Goal: Information Seeking & Learning: Learn about a topic

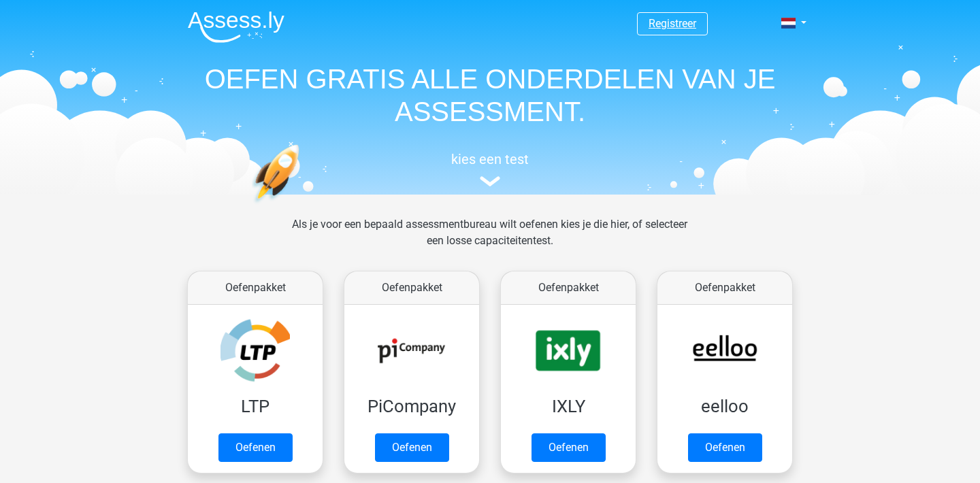
click at [654, 17] on link "Registreer" at bounding box center [673, 23] width 48 height 13
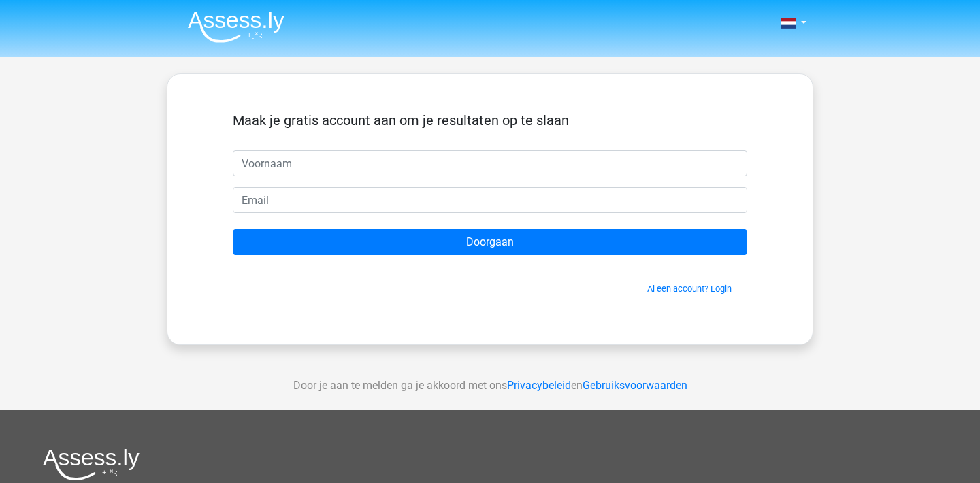
click at [531, 160] on input "text" at bounding box center [490, 163] width 515 height 26
type input "Pjotr"
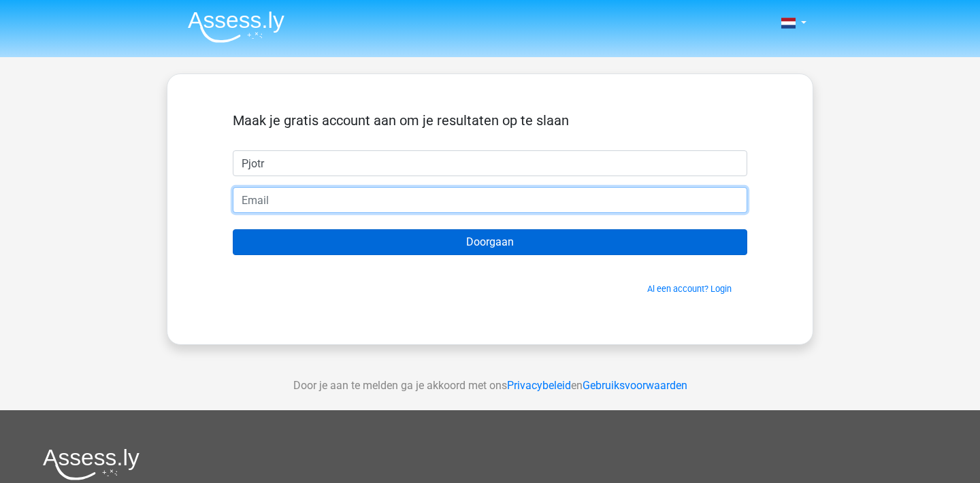
type input "pjotr.westdijk@hotmail.nl"
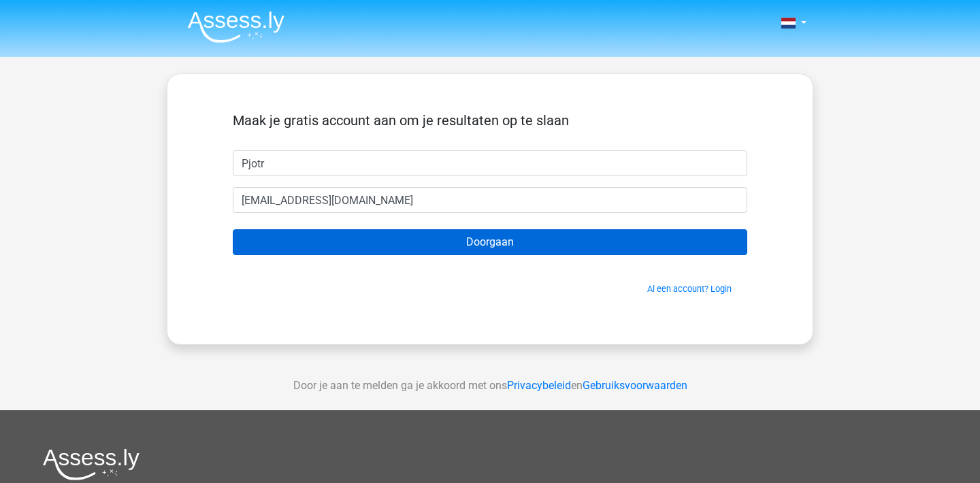
click at [472, 244] on input "Doorgaan" at bounding box center [490, 242] width 515 height 26
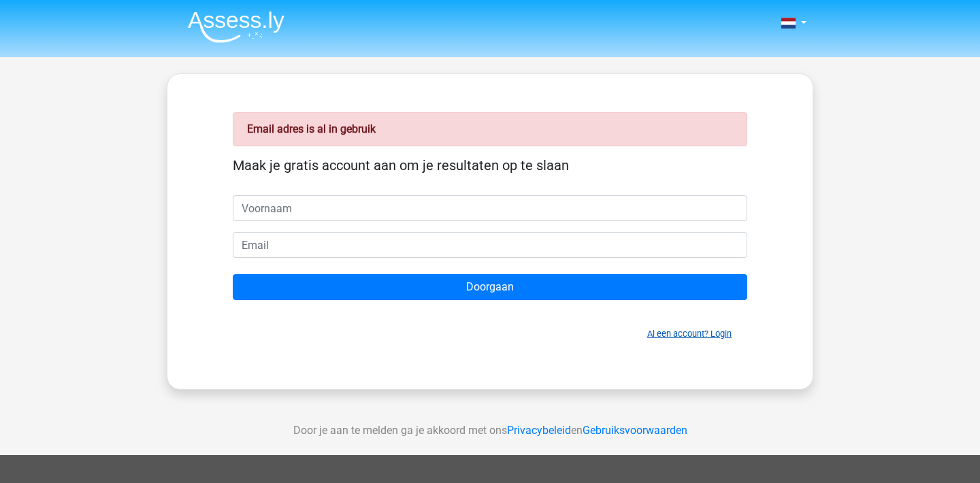
click at [679, 337] on link "Al een account? Login" at bounding box center [689, 334] width 84 height 10
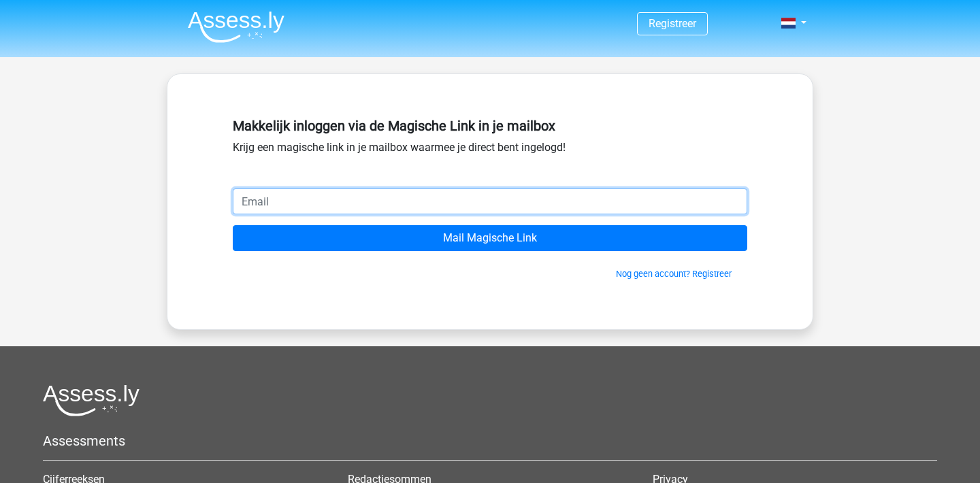
type input "pjotr.westdijk@hotmail.nl"
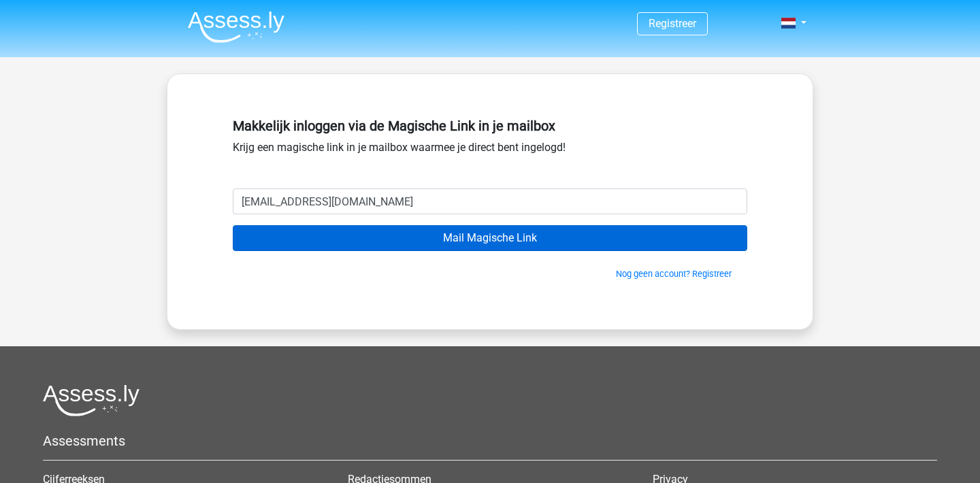
click at [415, 238] on input "Mail Magische Link" at bounding box center [490, 238] width 515 height 26
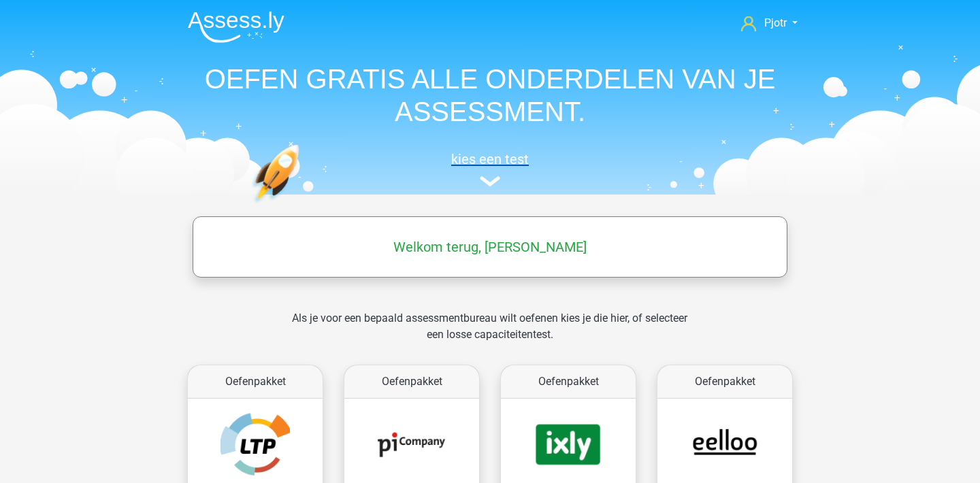
click at [498, 180] on img at bounding box center [490, 181] width 20 height 10
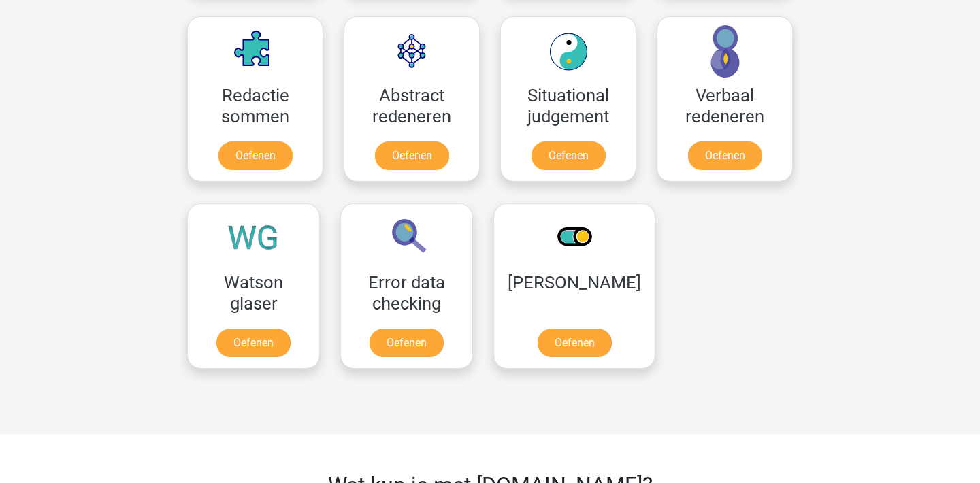
scroll to position [1093, 0]
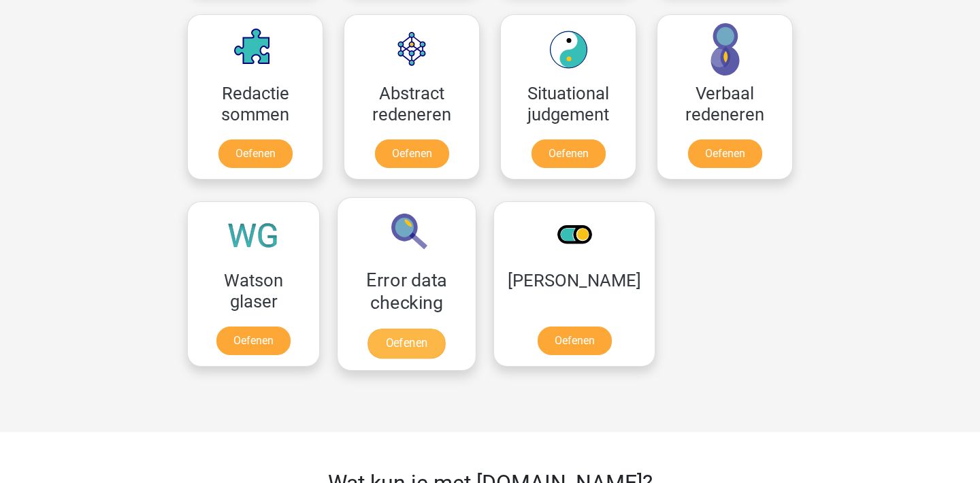
click at [434, 341] on link "Oefenen" at bounding box center [407, 344] width 78 height 30
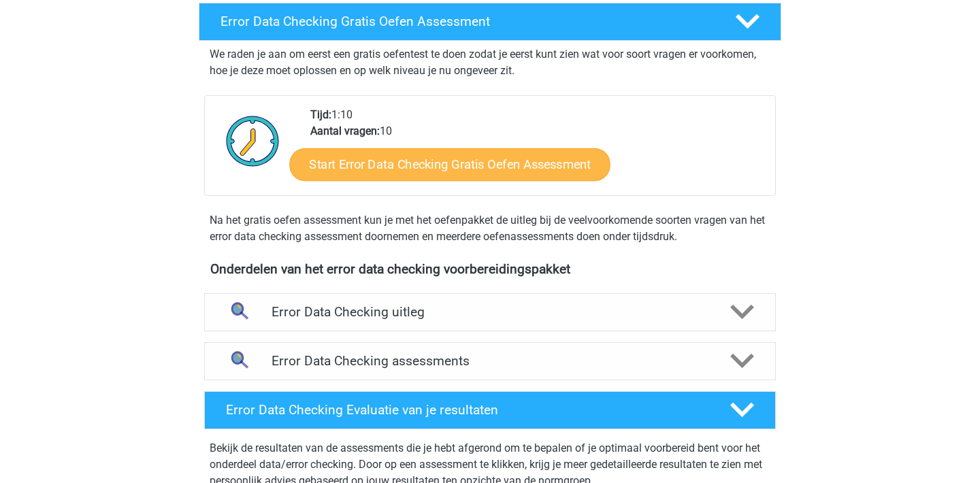
scroll to position [277, 0]
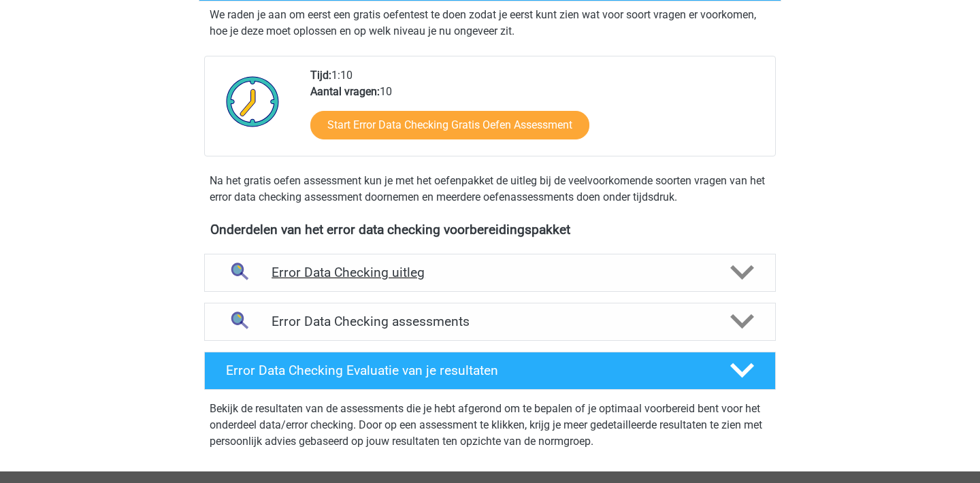
click at [514, 261] on div "Error Data Checking uitleg" at bounding box center [490, 273] width 572 height 38
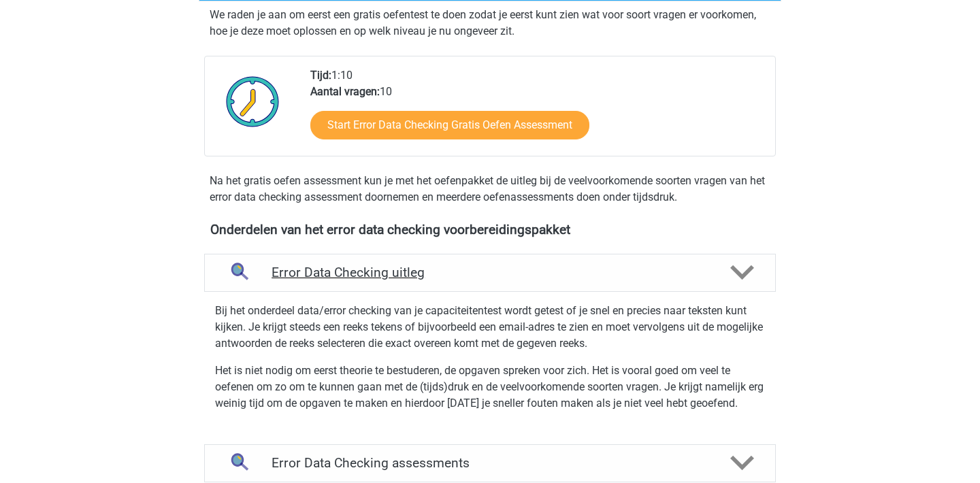
click at [514, 261] on div "Error Data Checking uitleg" at bounding box center [490, 273] width 572 height 38
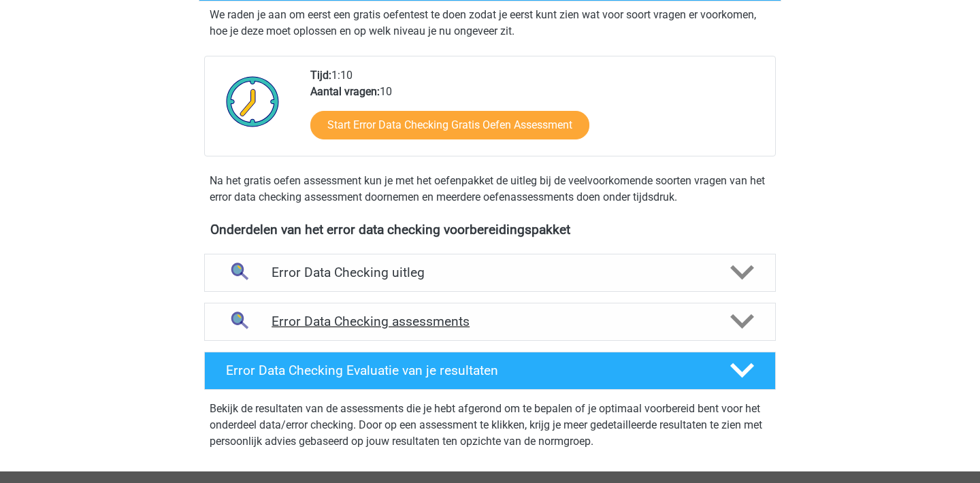
click at [522, 313] on div "Error Data Checking assessments" at bounding box center [490, 322] width 572 height 38
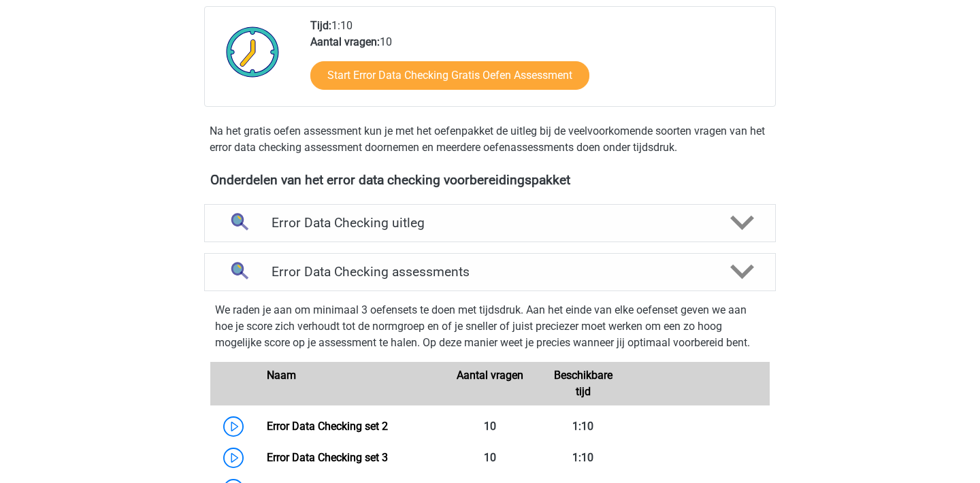
scroll to position [415, 0]
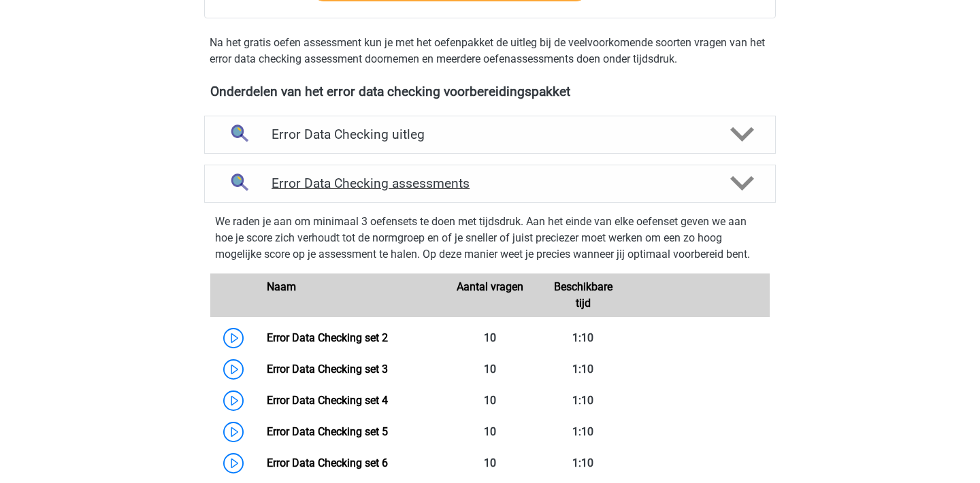
click at [627, 165] on div "Error Data Checking assessments" at bounding box center [490, 184] width 572 height 38
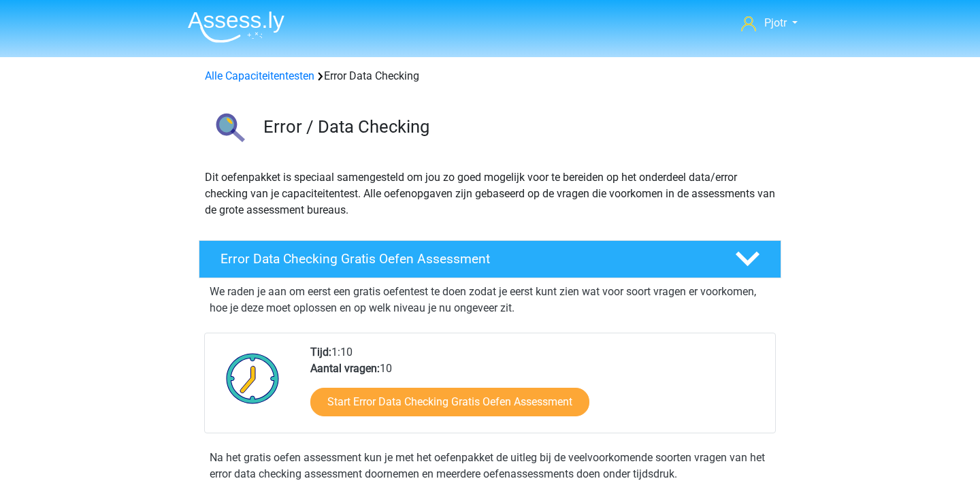
scroll to position [0, 0]
click at [287, 73] on link "Alle Capaciteitentesten" at bounding box center [260, 75] width 110 height 13
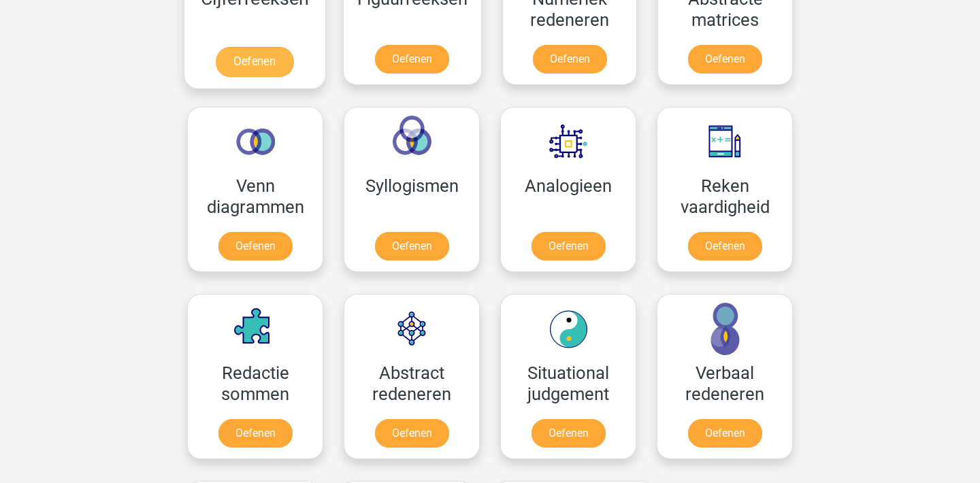
scroll to position [720, 0]
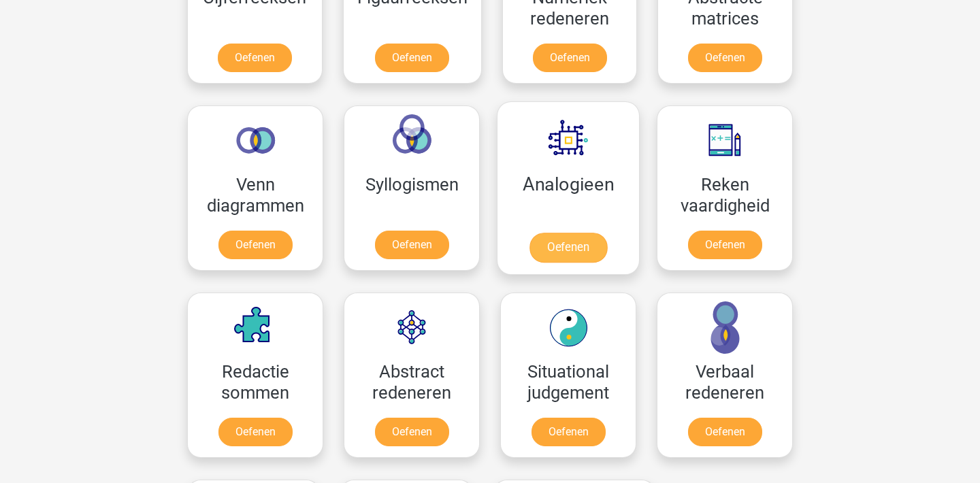
click at [568, 239] on link "Oefenen" at bounding box center [569, 248] width 78 height 30
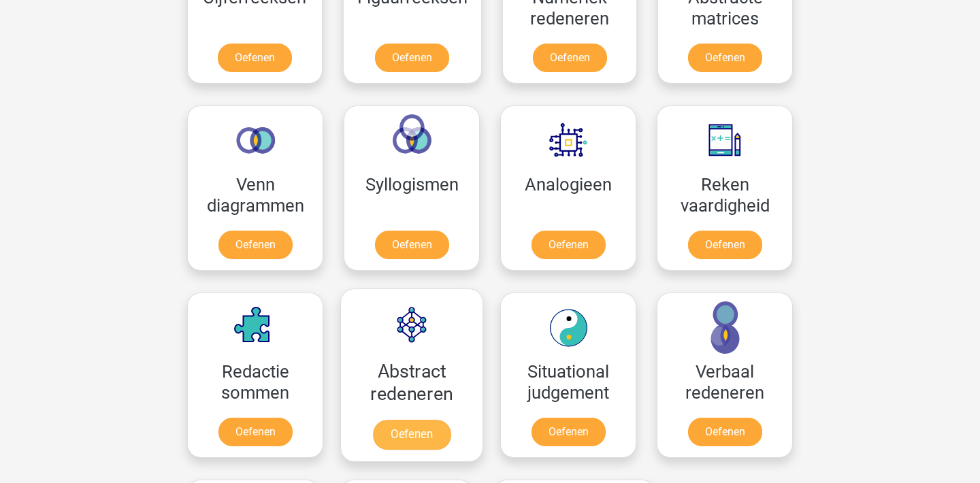
click at [414, 420] on link "Oefenen" at bounding box center [412, 435] width 78 height 30
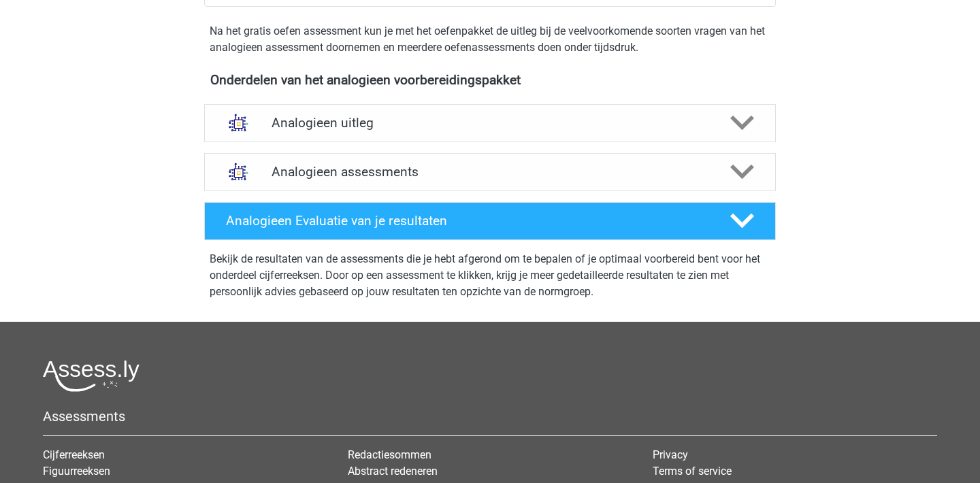
scroll to position [443, 0]
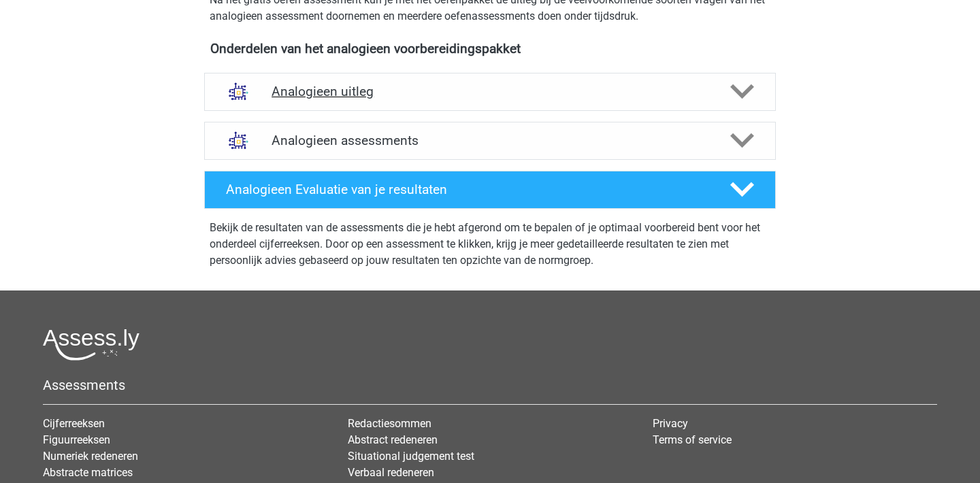
click at [572, 83] on div "Analogieen uitleg" at bounding box center [490, 92] width 572 height 38
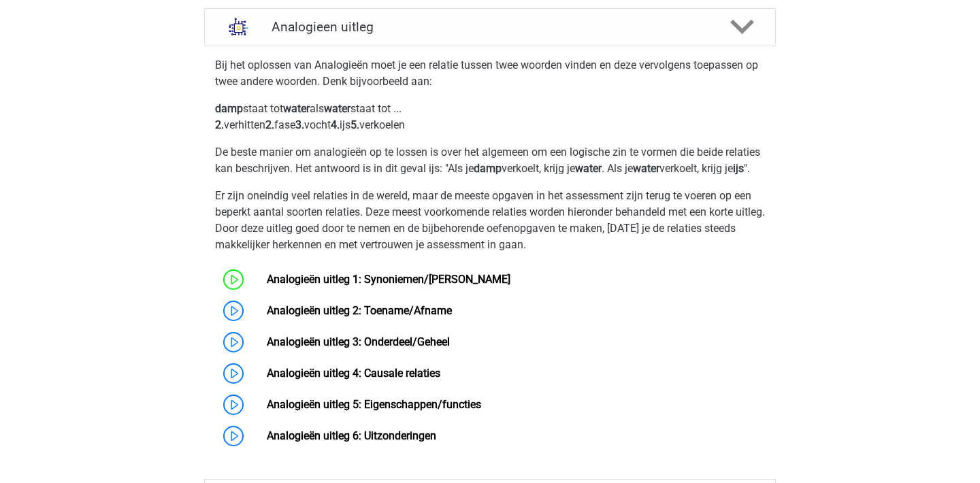
scroll to position [509, 0]
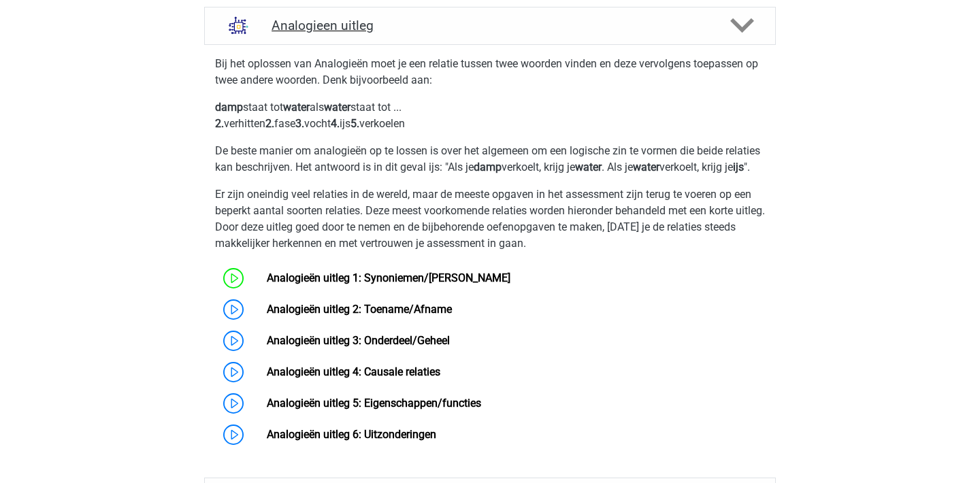
click at [741, 25] on icon at bounding box center [743, 26] width 24 height 24
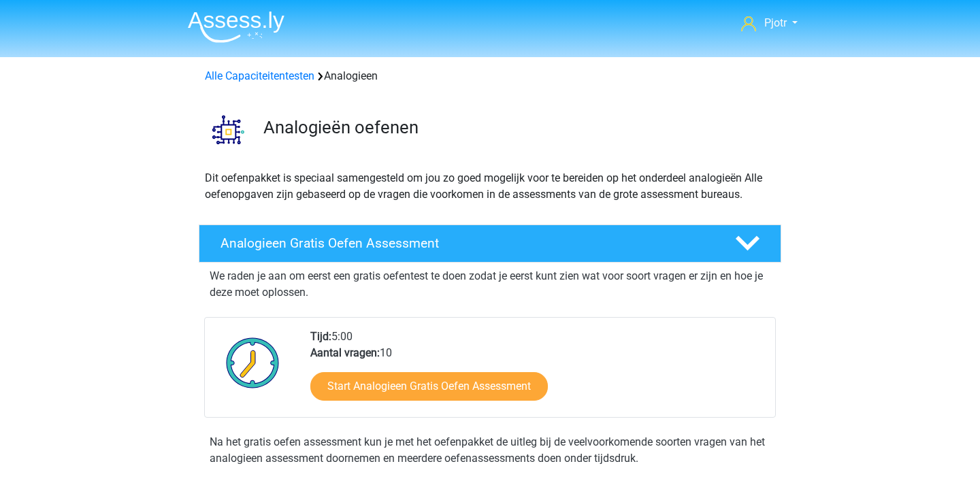
scroll to position [1, 0]
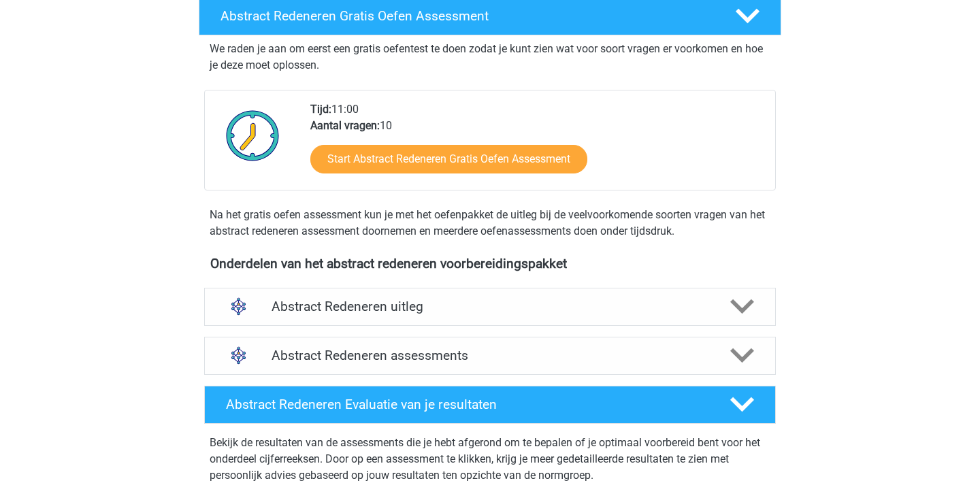
scroll to position [276, 0]
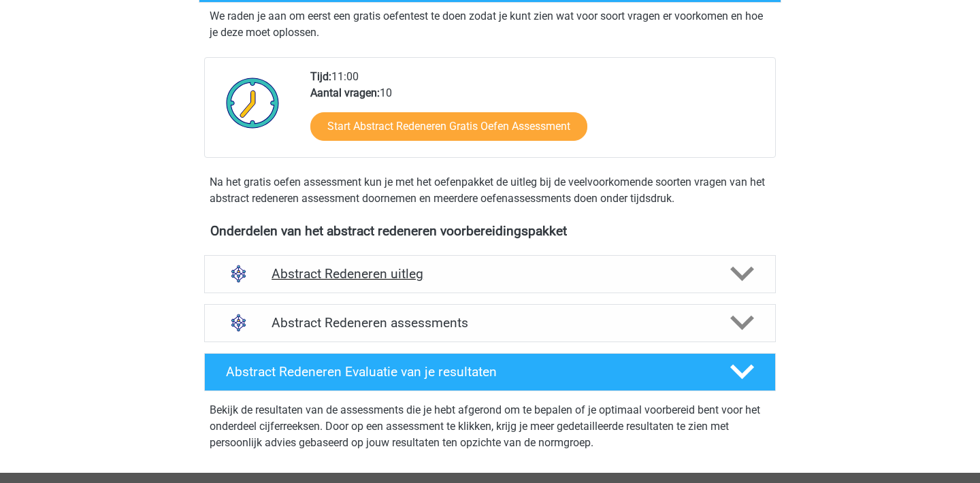
click at [726, 285] on div at bounding box center [742, 274] width 46 height 24
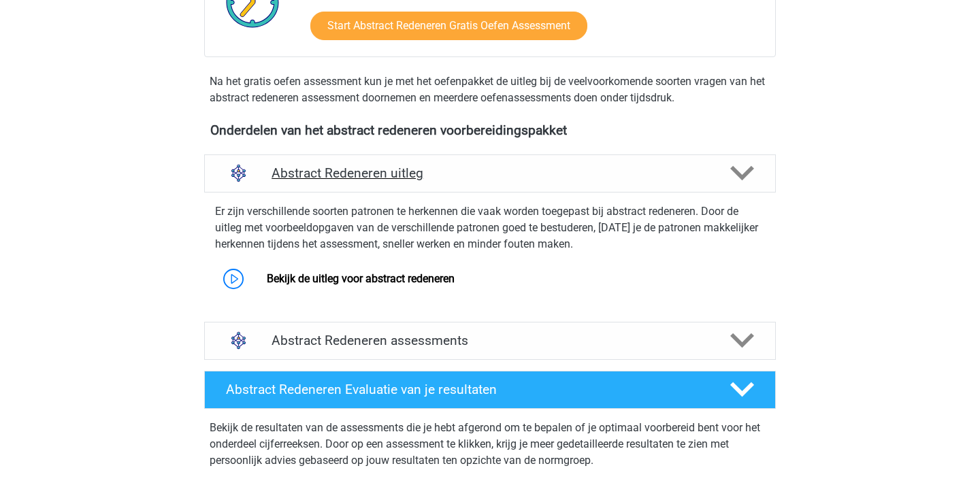
scroll to position [385, 0]
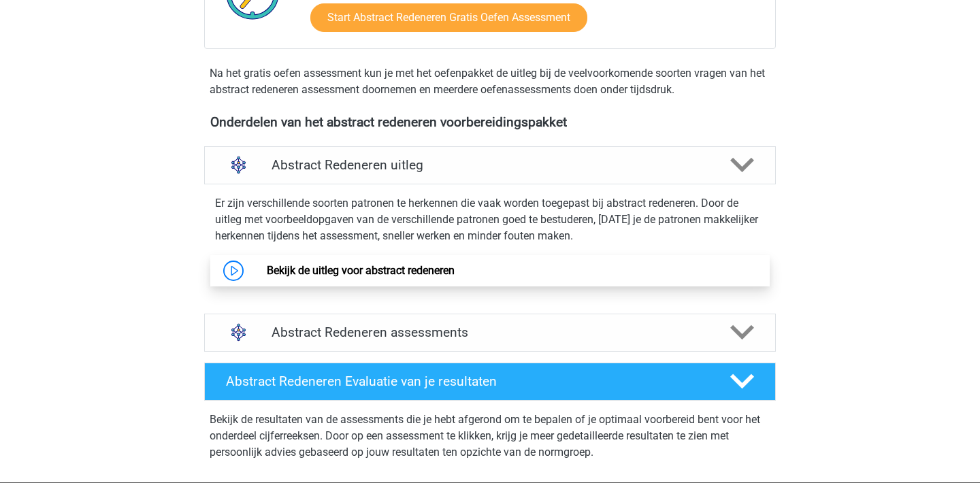
click at [455, 268] on link "Bekijk de uitleg voor abstract redeneren" at bounding box center [361, 270] width 188 height 13
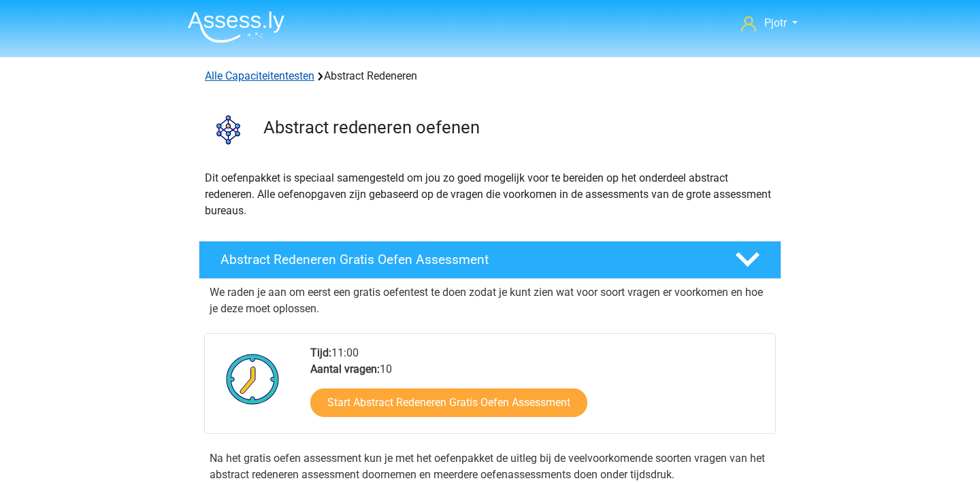
click at [282, 76] on link "Alle Capaciteitentesten" at bounding box center [260, 75] width 110 height 13
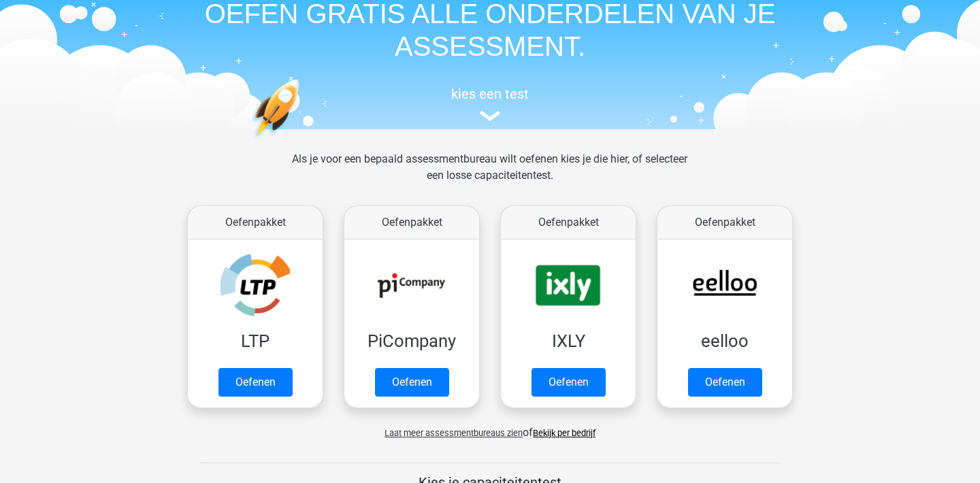
scroll to position [80, 0]
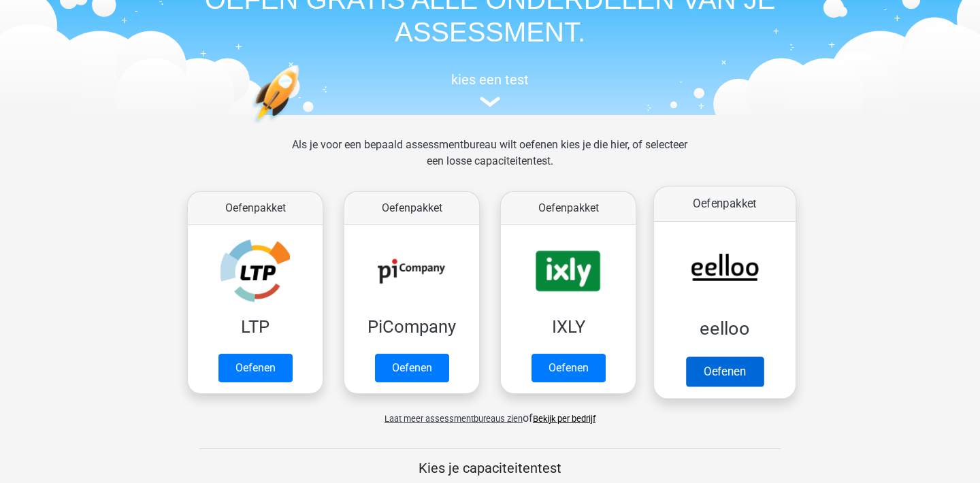
click at [737, 357] on link "Oefenen" at bounding box center [725, 372] width 78 height 30
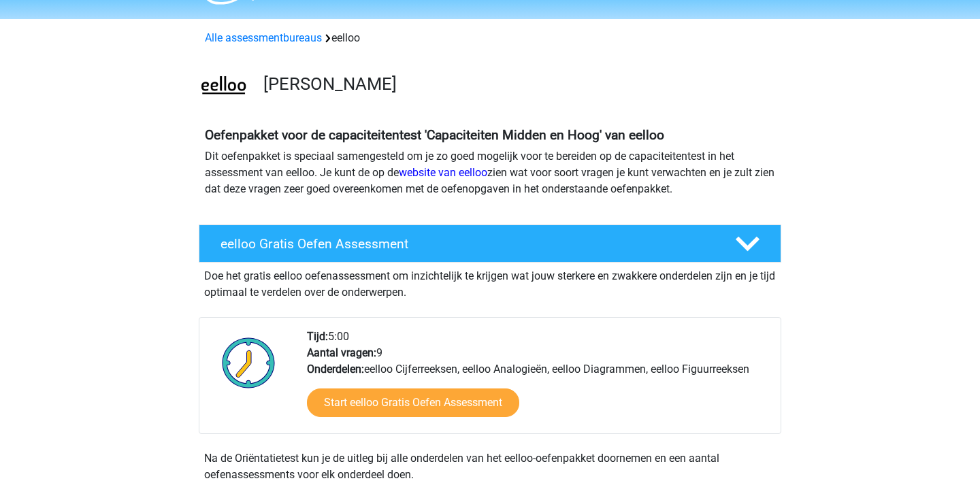
scroll to position [38, 0]
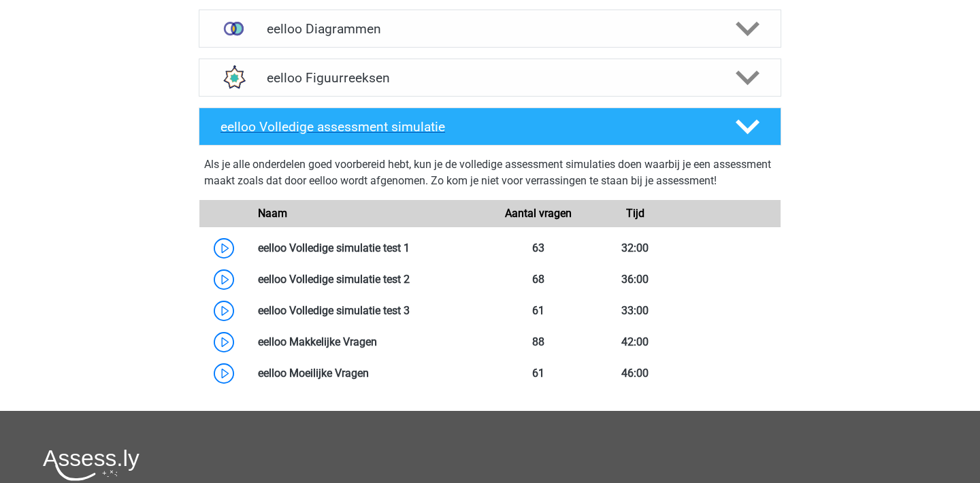
scroll to position [658, 0]
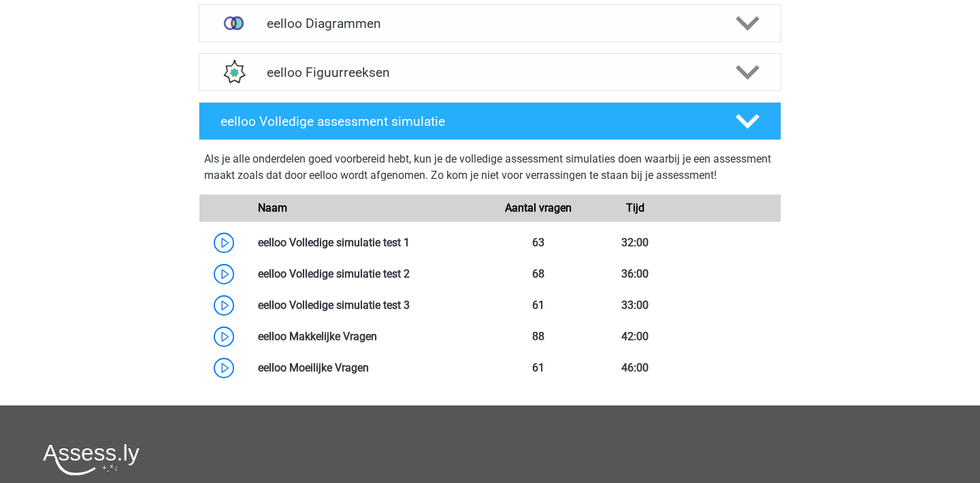
click at [814, 229] on div "Pjotr [EMAIL_ADDRESS][DOMAIN_NAME] Nederlands" at bounding box center [490, 54] width 980 height 1424
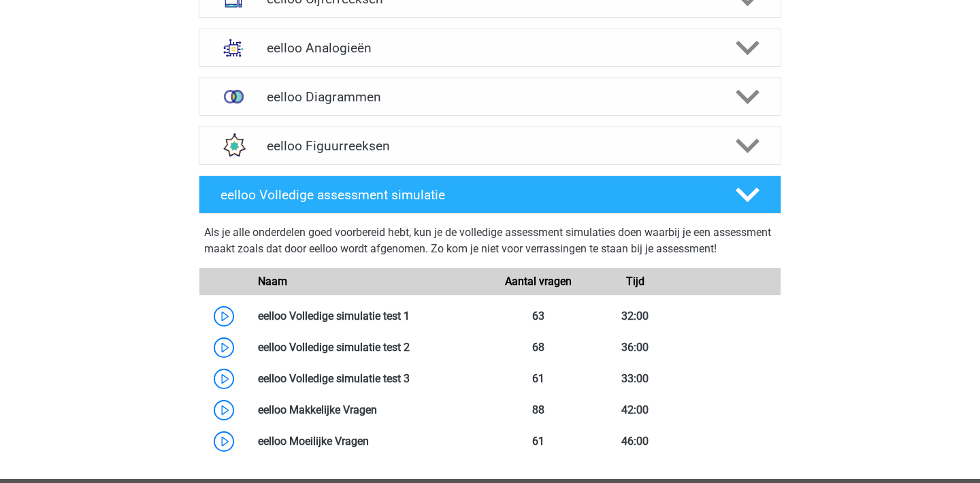
scroll to position [577, 0]
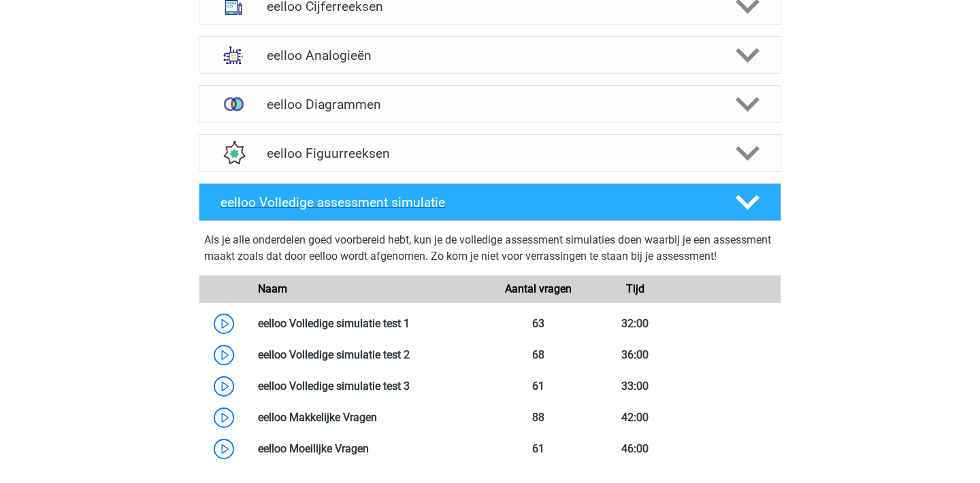
click at [769, 206] on div at bounding box center [747, 203] width 46 height 24
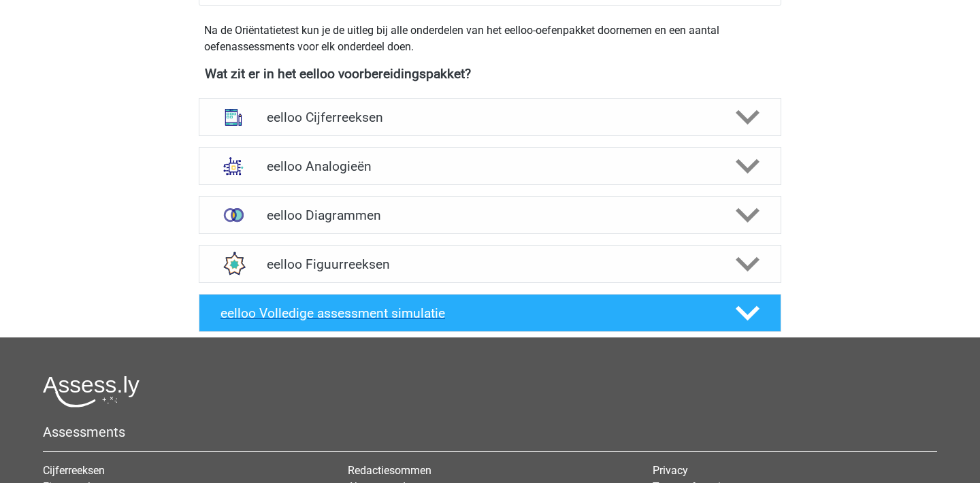
scroll to position [464, 0]
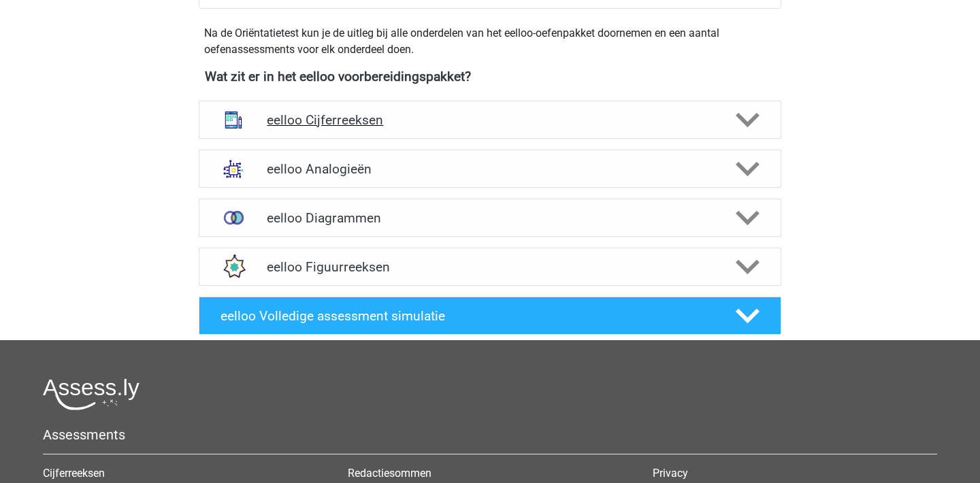
click at [650, 128] on div "eelloo Cijferreeksen" at bounding box center [490, 120] width 583 height 38
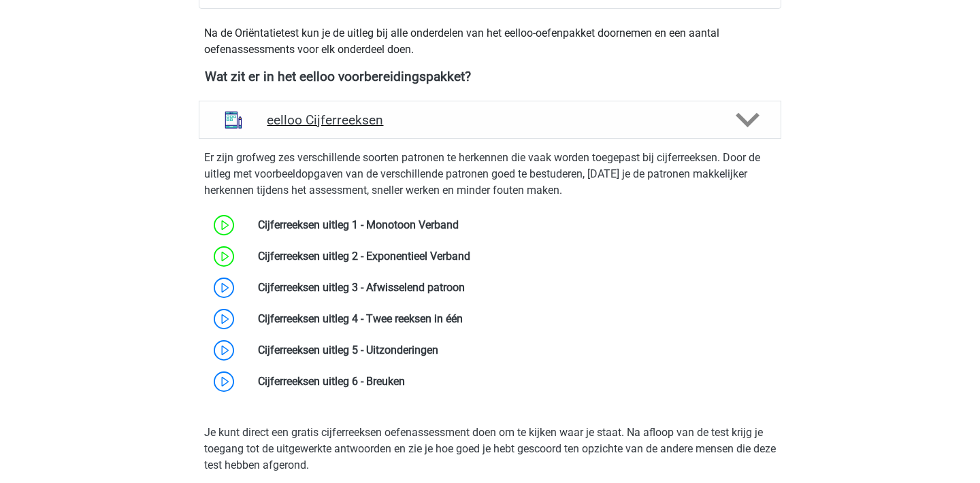
click at [650, 128] on div "eelloo Cijferreeksen" at bounding box center [490, 120] width 583 height 38
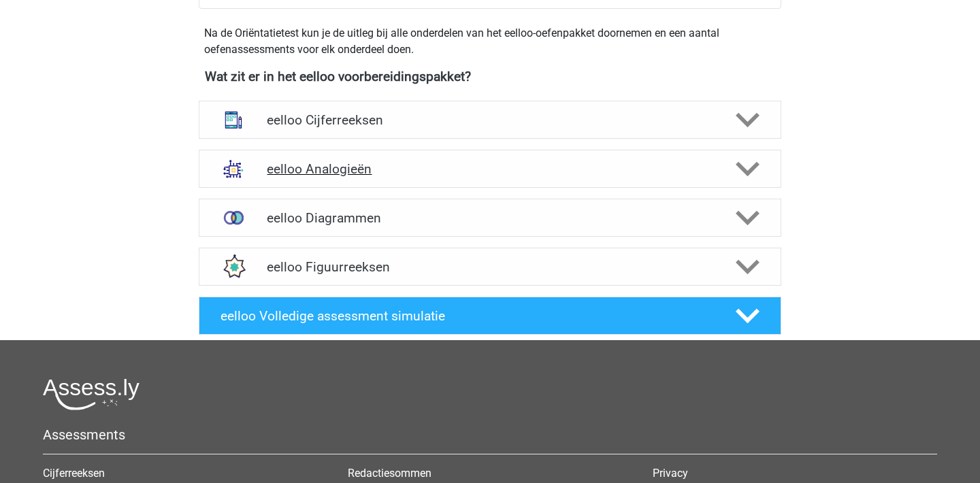
click at [640, 188] on div "eelloo Analogieën" at bounding box center [490, 169] width 583 height 38
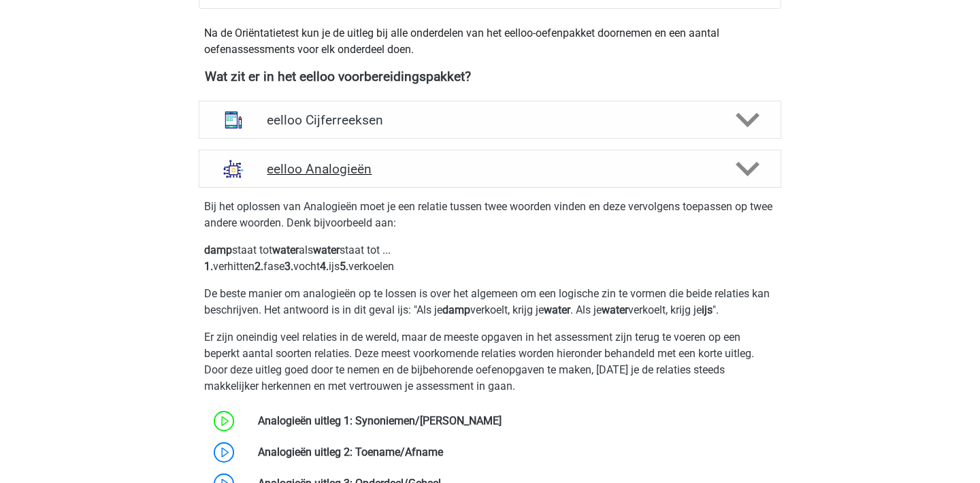
click at [653, 174] on h4 "eelloo Analogieën" at bounding box center [490, 169] width 446 height 16
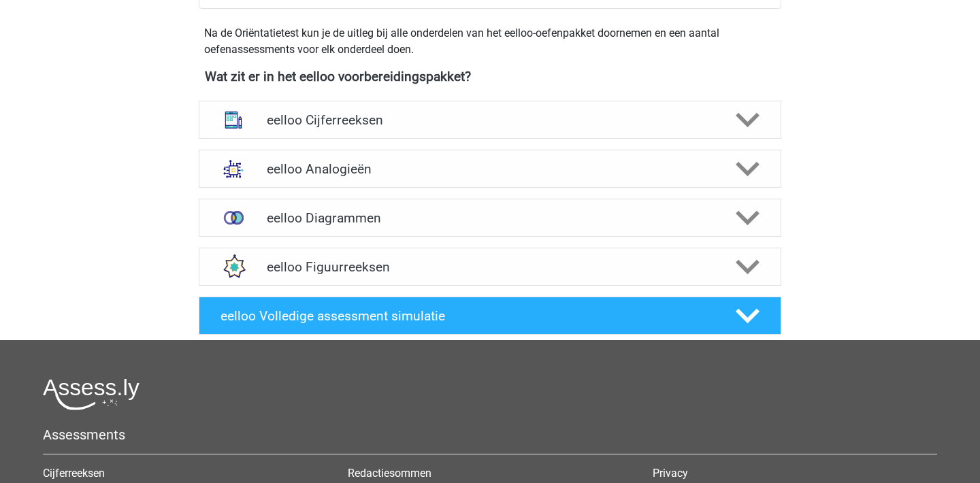
click at [616, 242] on div "eelloo Figuurreeksen Er zijn verschillende soorten patronen te herkennen die va…" at bounding box center [490, 266] width 636 height 49
click at [628, 233] on div "eelloo Diagrammen" at bounding box center [490, 218] width 583 height 38
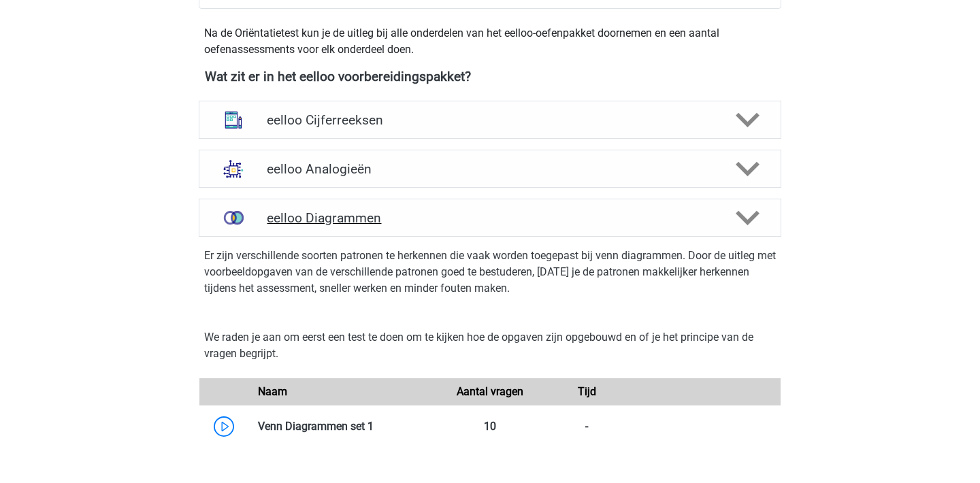
click at [628, 233] on div "eelloo Diagrammen" at bounding box center [490, 218] width 583 height 38
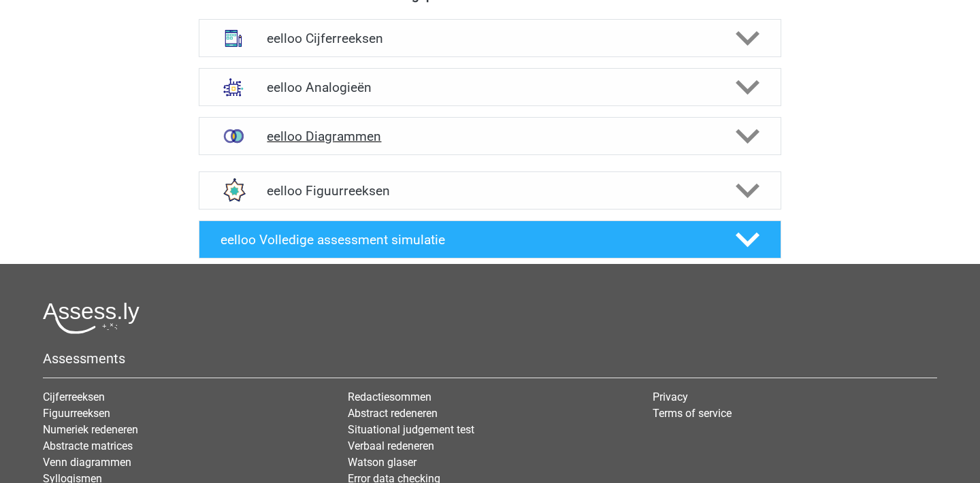
scroll to position [547, 0]
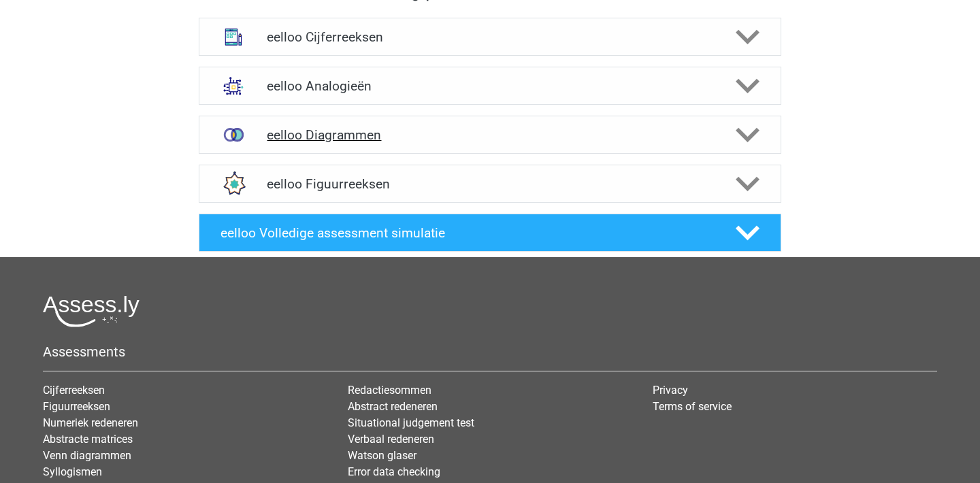
click at [628, 134] on h4 "eelloo Diagrammen" at bounding box center [490, 135] width 446 height 16
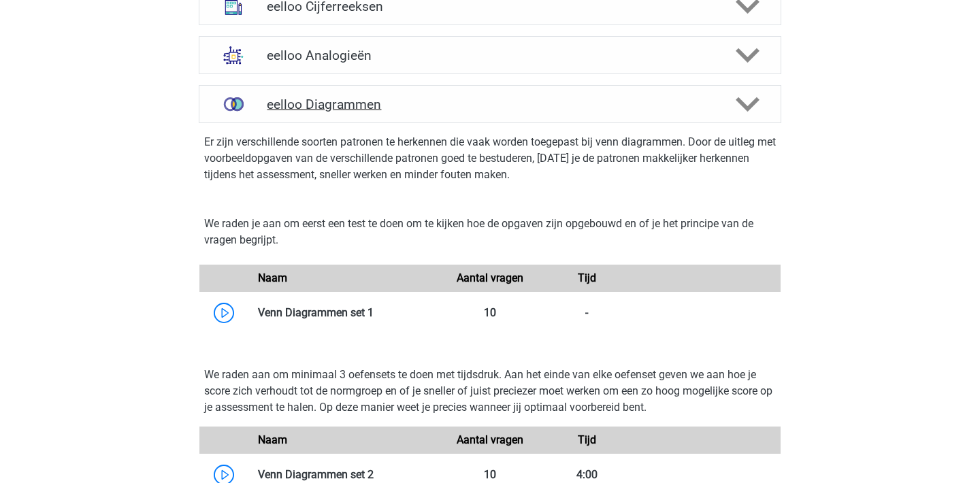
click at [628, 95] on div "eelloo Diagrammen" at bounding box center [490, 104] width 583 height 38
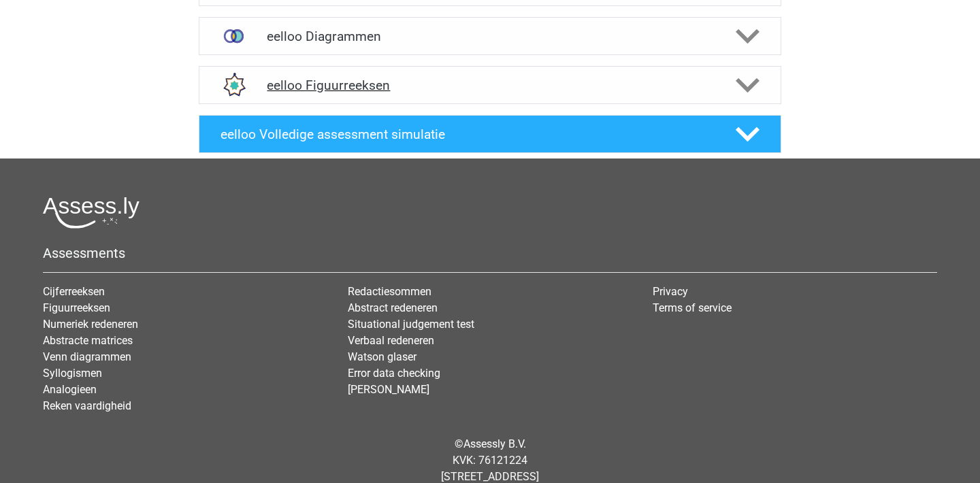
click at [647, 72] on div "eelloo Figuurreeksen" at bounding box center [490, 85] width 583 height 38
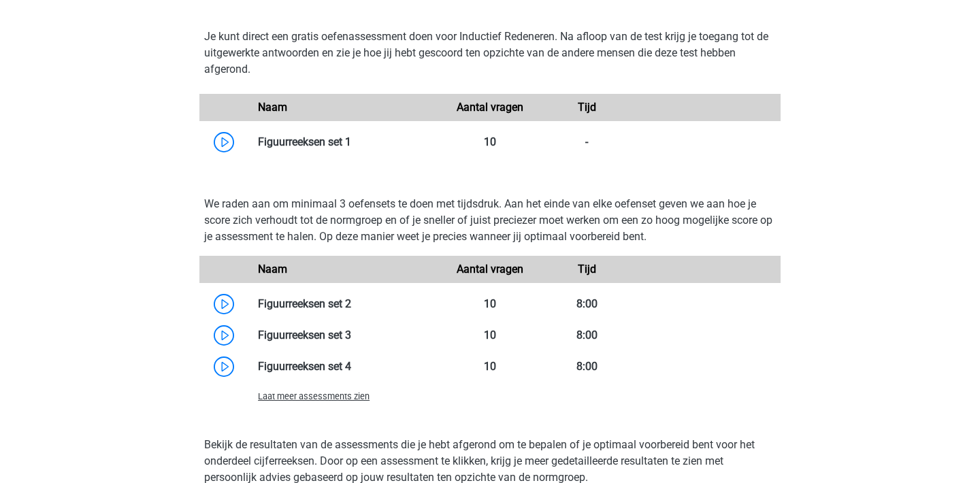
scroll to position [534, 0]
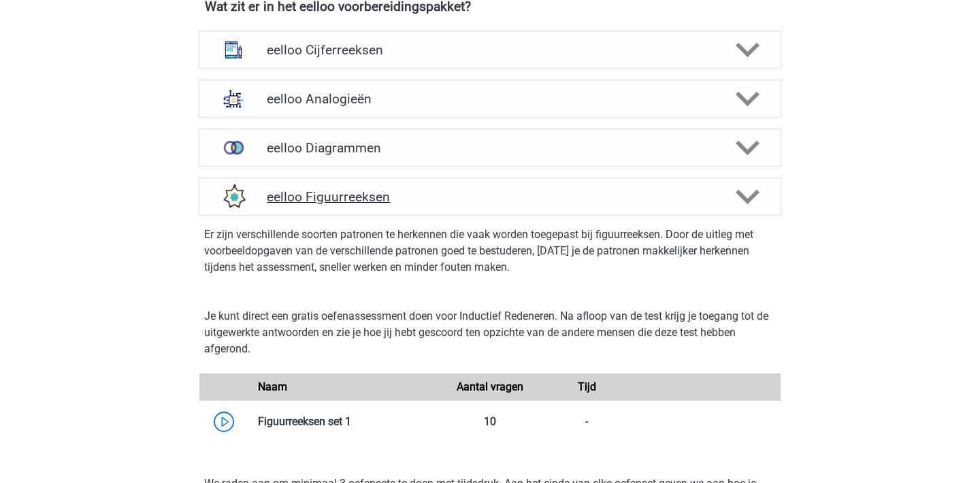
click at [641, 184] on div "eelloo Figuurreeksen" at bounding box center [490, 197] width 583 height 38
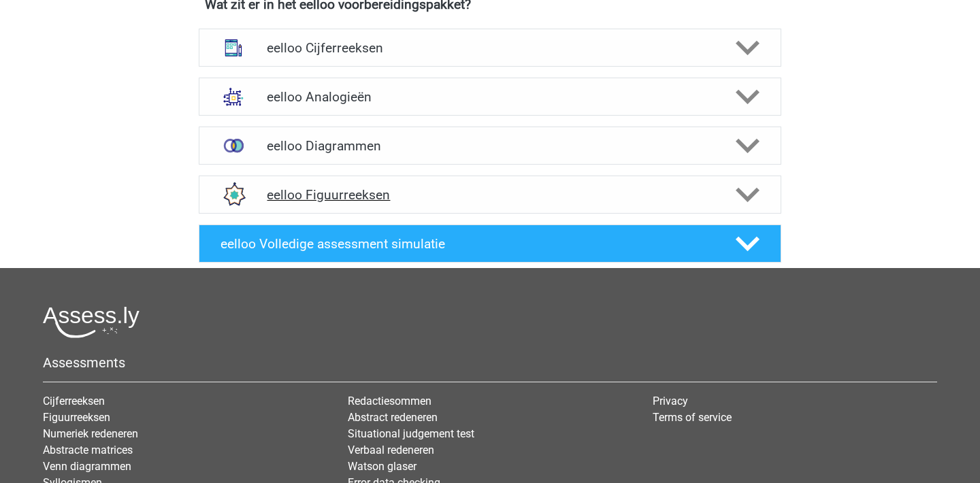
scroll to position [536, 0]
click at [816, 144] on div "Pjotr Pjotr.westdijk@hotmail.nl Nederlands" at bounding box center [490, 46] width 980 height 1164
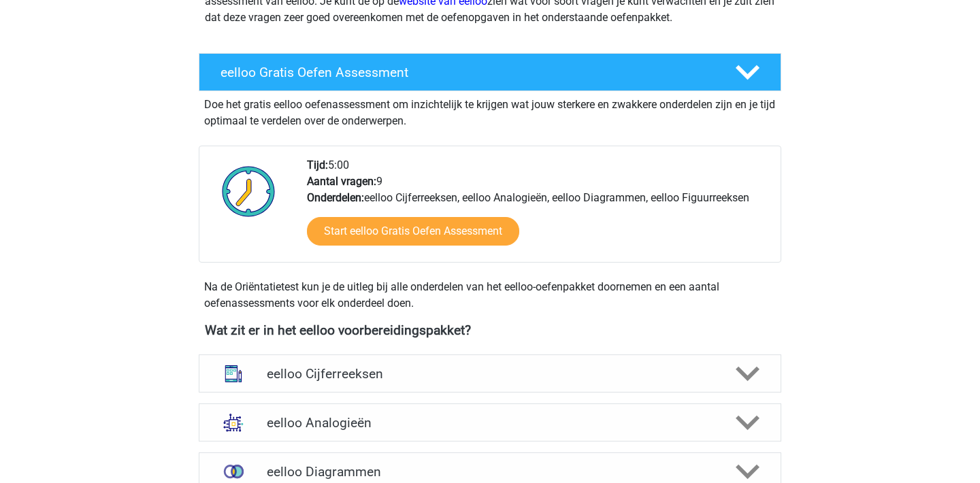
scroll to position [210, 0]
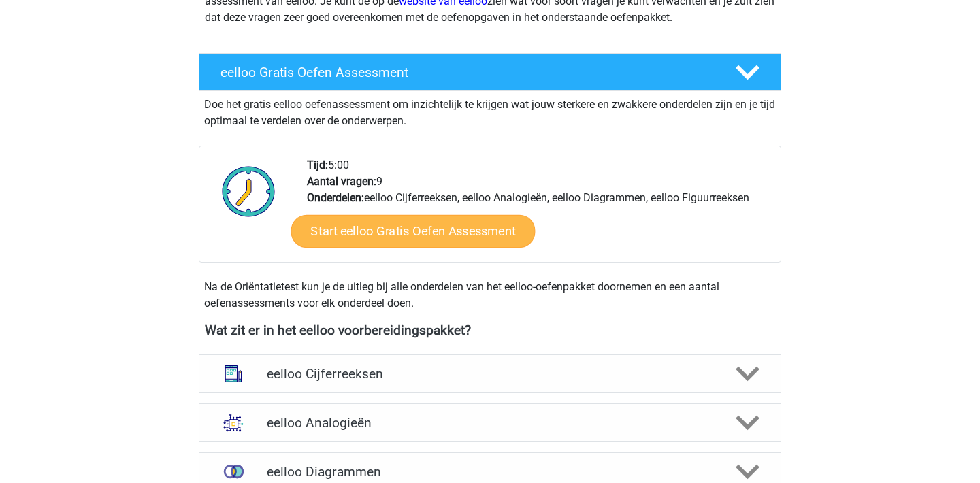
click at [438, 233] on link "Start eelloo Gratis Oefen Assessment" at bounding box center [413, 231] width 244 height 33
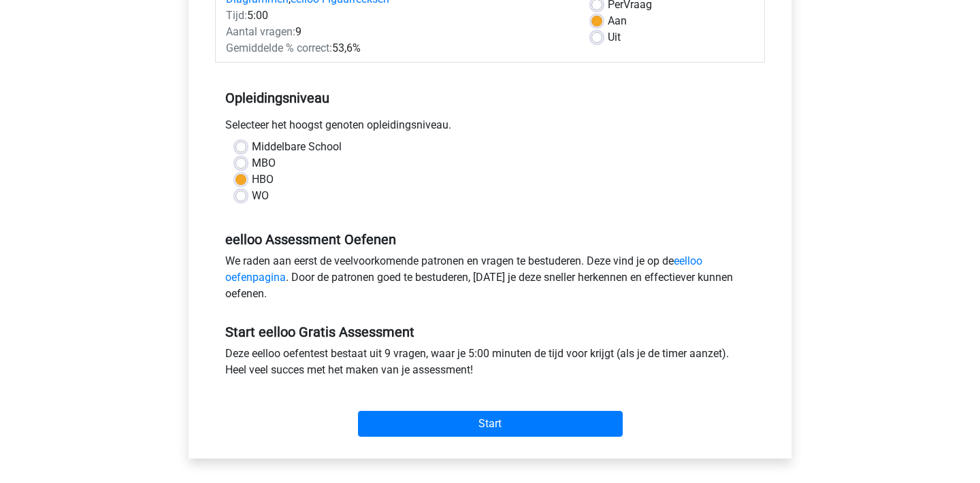
scroll to position [215, 0]
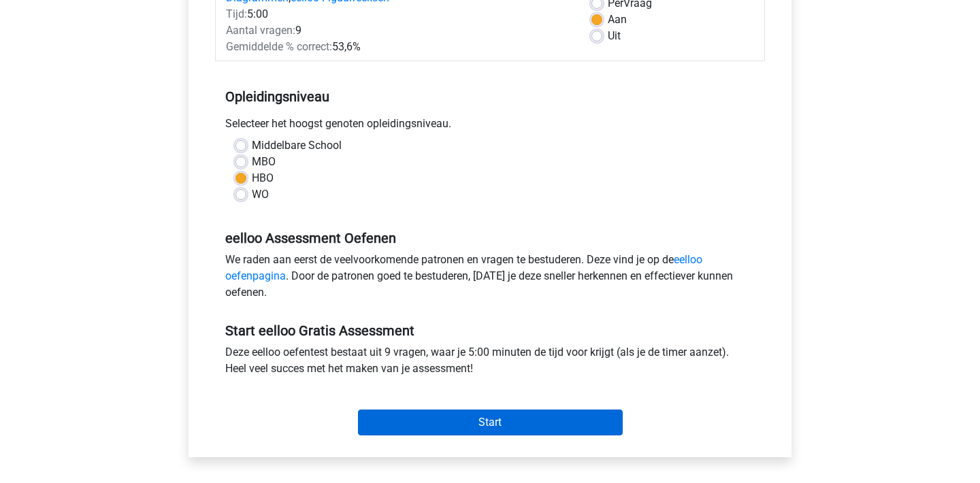
click at [462, 413] on input "Start" at bounding box center [490, 423] width 265 height 26
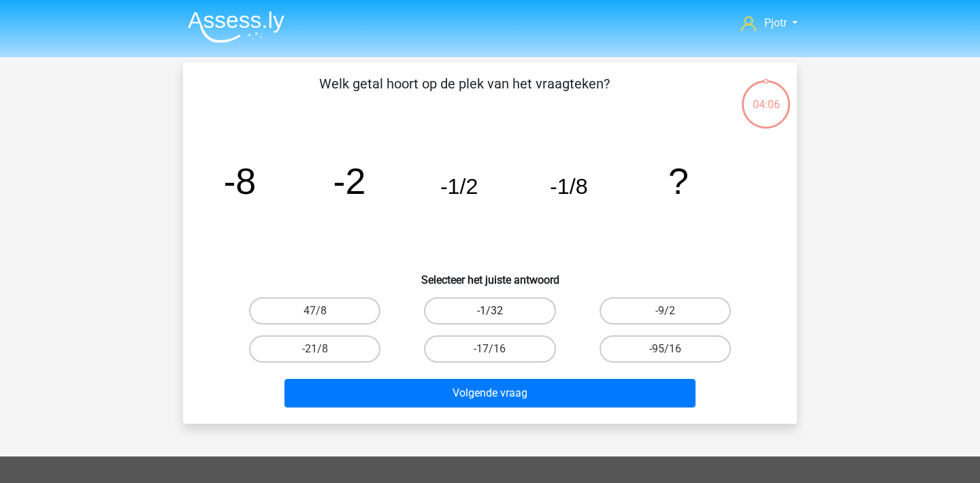
click at [519, 314] on label "-1/32" at bounding box center [489, 311] width 131 height 27
click at [499, 314] on input "-1/32" at bounding box center [494, 315] width 9 height 9
radio input "true"
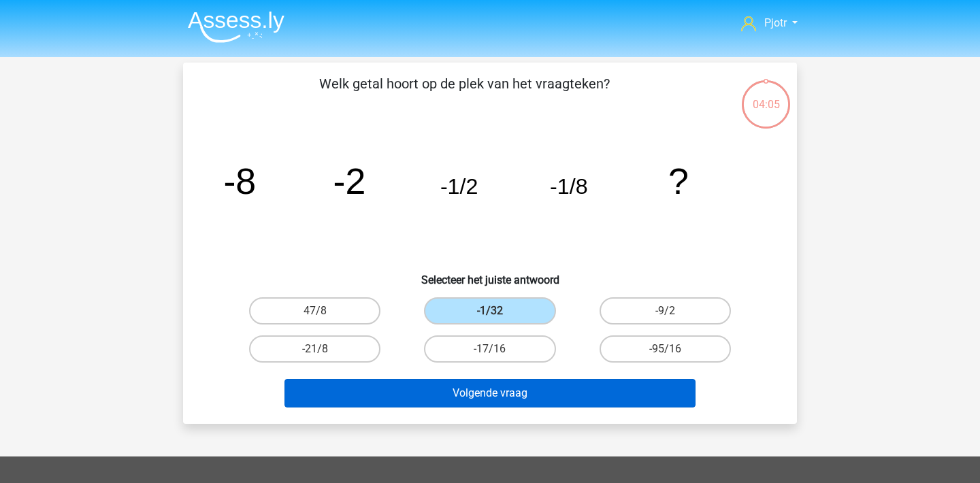
click at [524, 395] on button "Volgende vraag" at bounding box center [491, 393] width 412 height 29
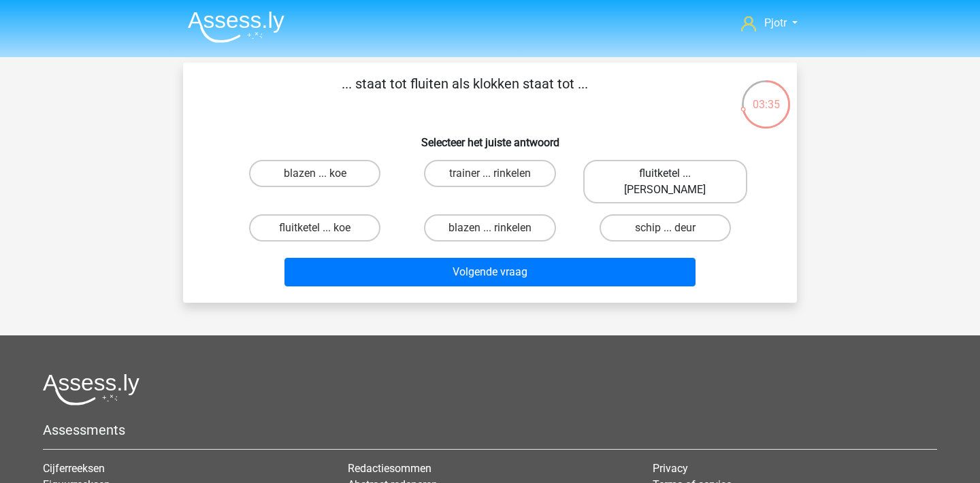
click at [686, 171] on label "fluitketel ... luiden" at bounding box center [665, 182] width 164 height 44
click at [674, 174] on input "fluitketel ... luiden" at bounding box center [669, 178] width 9 height 9
radio input "true"
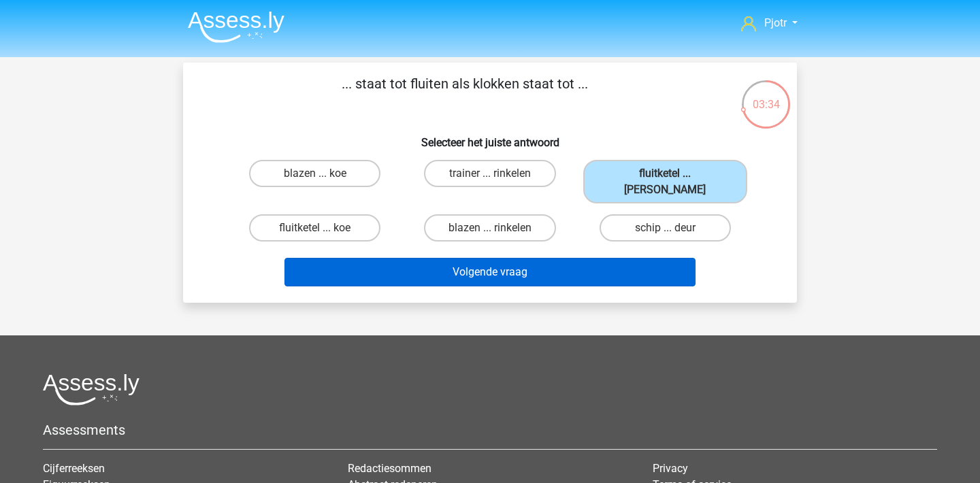
click at [579, 258] on button "Volgende vraag" at bounding box center [491, 272] width 412 height 29
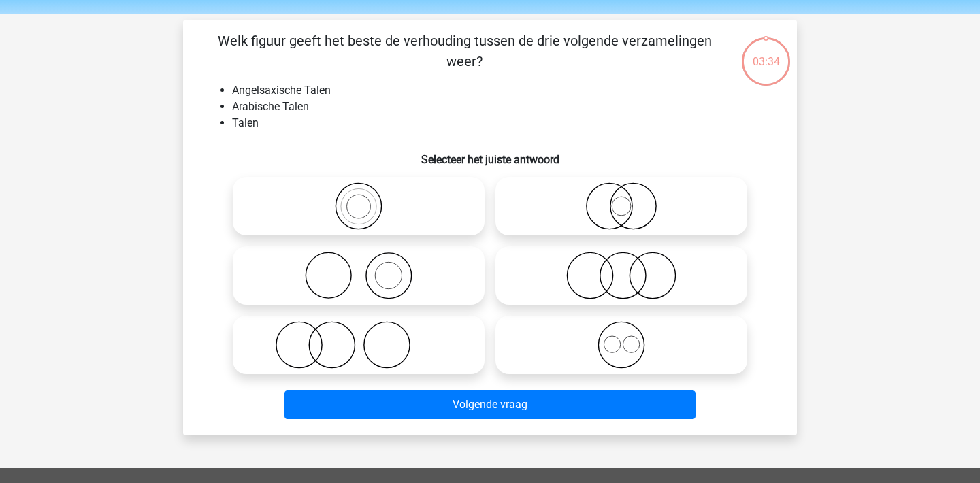
scroll to position [42, 0]
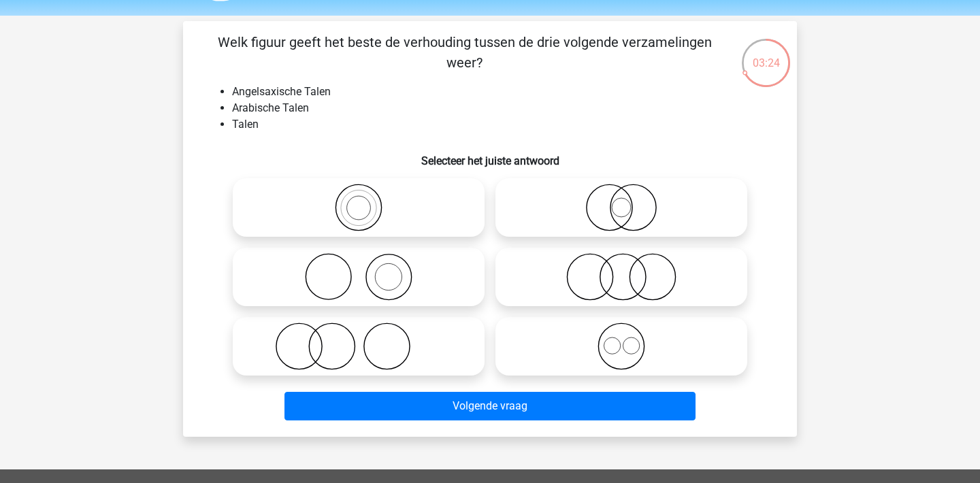
click at [616, 340] on icon at bounding box center [621, 347] width 241 height 48
click at [622, 340] on input "radio" at bounding box center [626, 335] width 9 height 9
radio input "true"
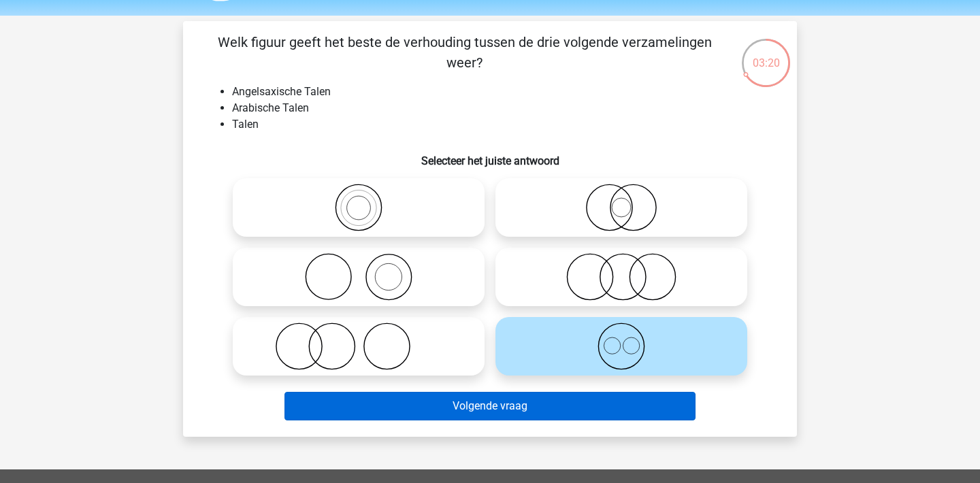
click at [551, 411] on button "Volgende vraag" at bounding box center [491, 406] width 412 height 29
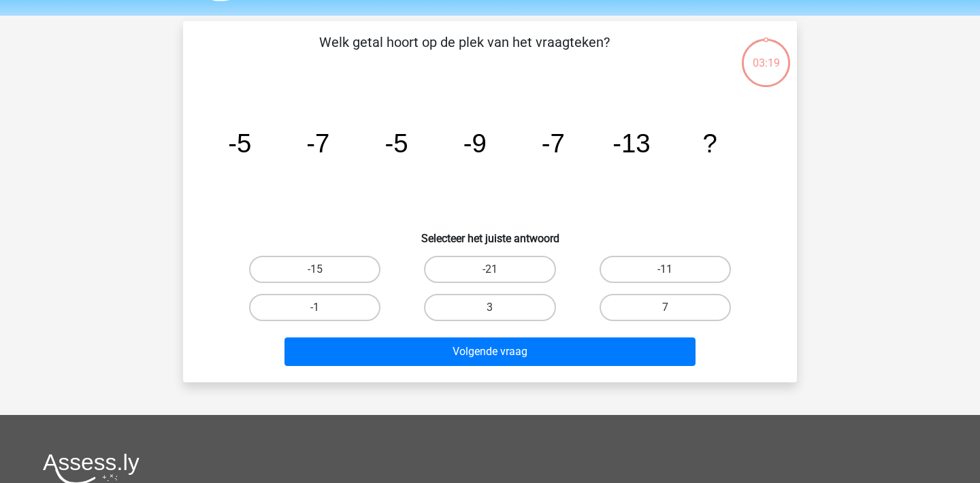
scroll to position [63, 0]
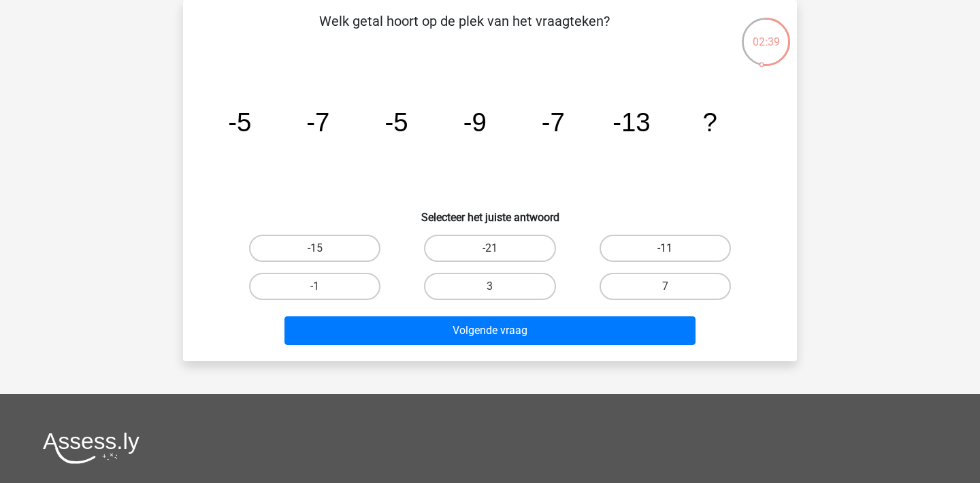
click at [692, 240] on label "-11" at bounding box center [665, 248] width 131 height 27
click at [674, 249] on input "-11" at bounding box center [669, 253] width 9 height 9
radio input "true"
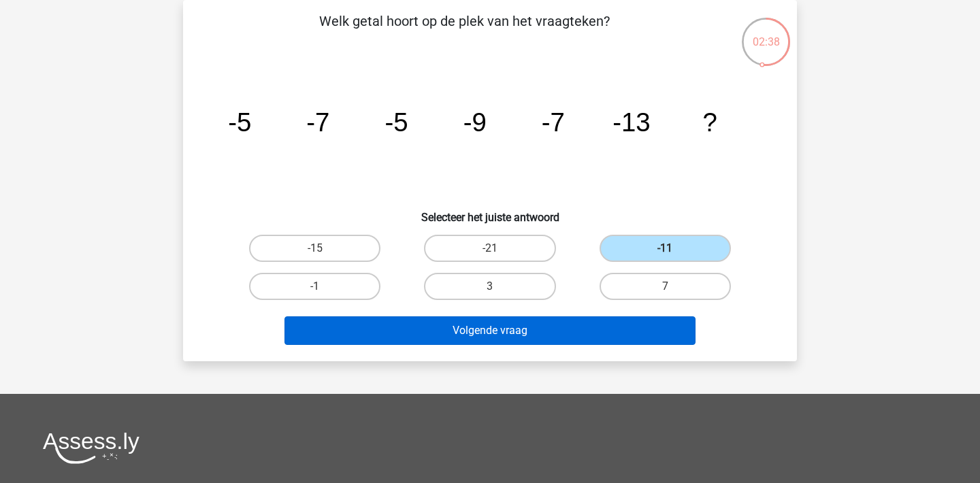
click at [571, 333] on button "Volgende vraag" at bounding box center [491, 331] width 412 height 29
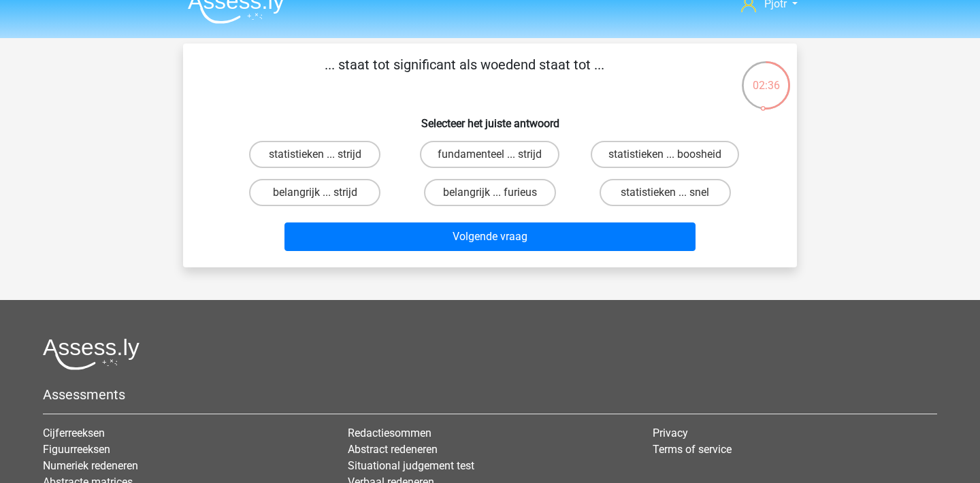
scroll to position [16, 0]
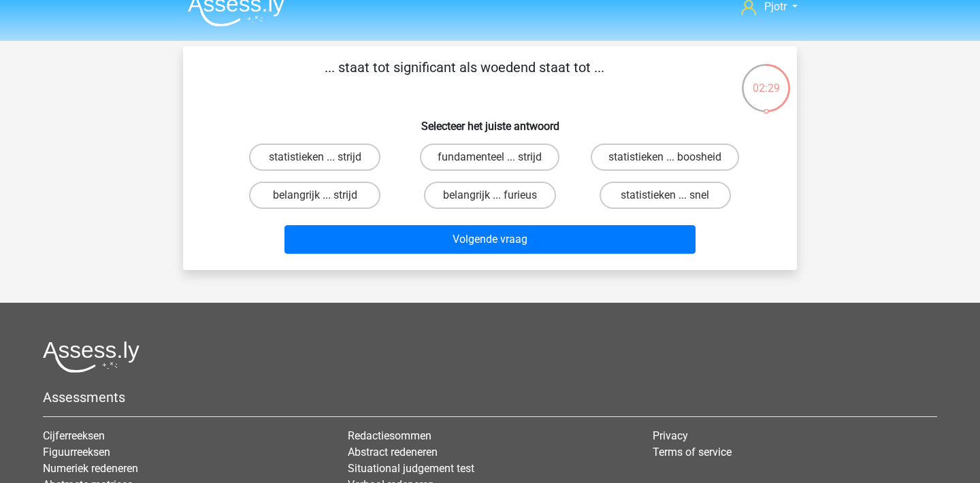
click at [493, 197] on input "belangrijk ... furieus" at bounding box center [494, 199] width 9 height 9
radio input "true"
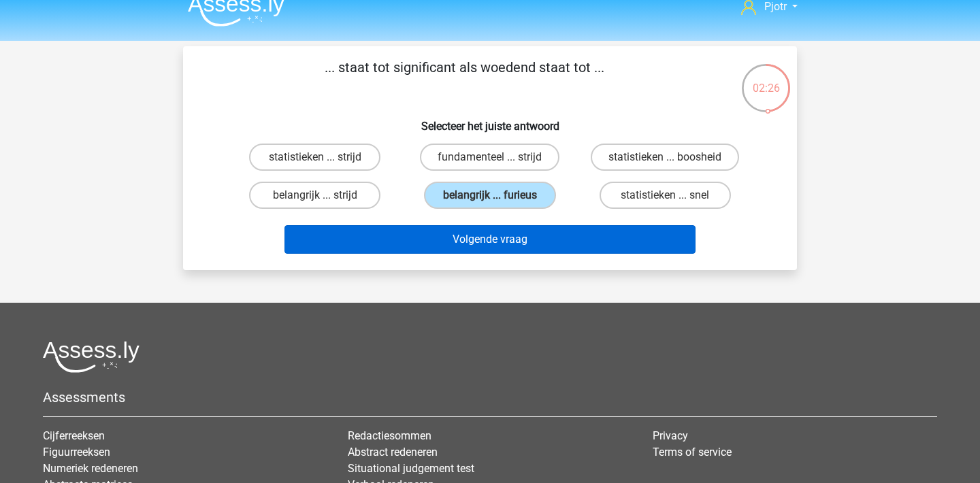
click at [527, 246] on button "Volgende vraag" at bounding box center [491, 239] width 412 height 29
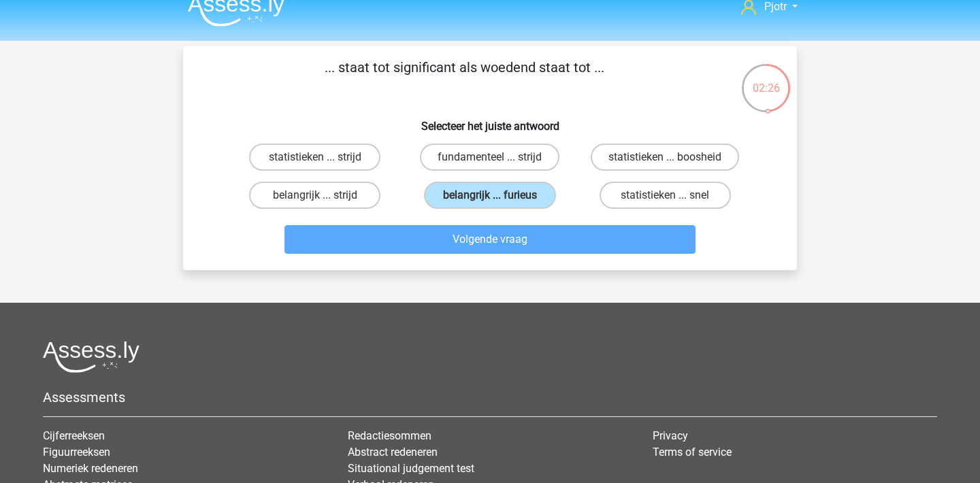
scroll to position [63, 0]
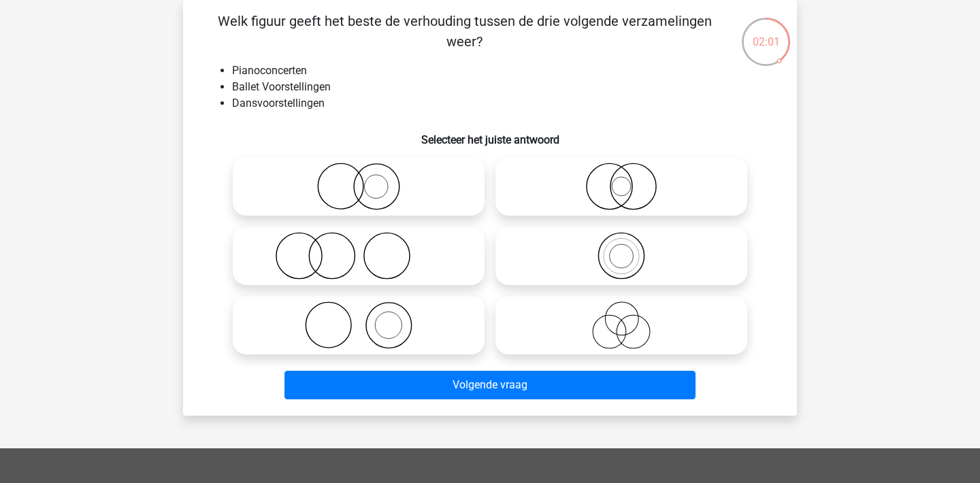
click at [356, 259] on icon at bounding box center [358, 256] width 241 height 48
click at [359, 249] on input "radio" at bounding box center [363, 244] width 9 height 9
radio input "true"
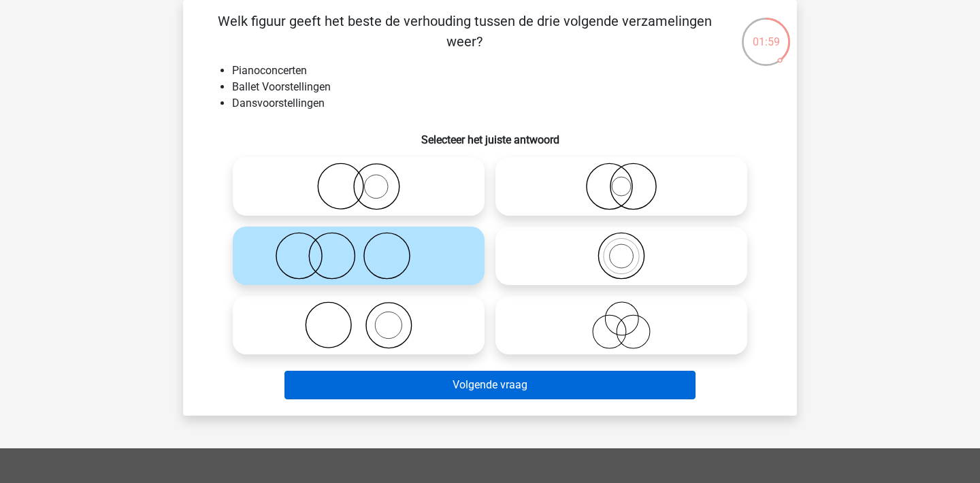
click at [582, 387] on button "Volgende vraag" at bounding box center [491, 385] width 412 height 29
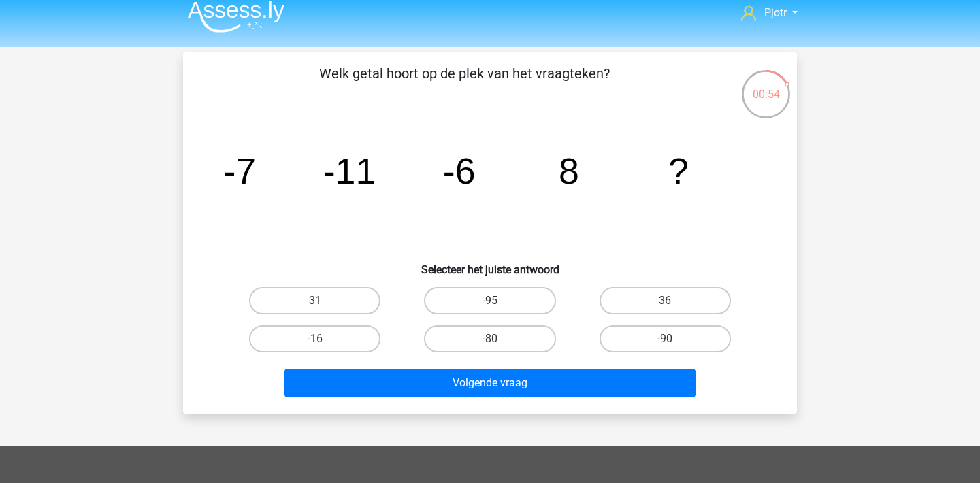
scroll to position [0, 0]
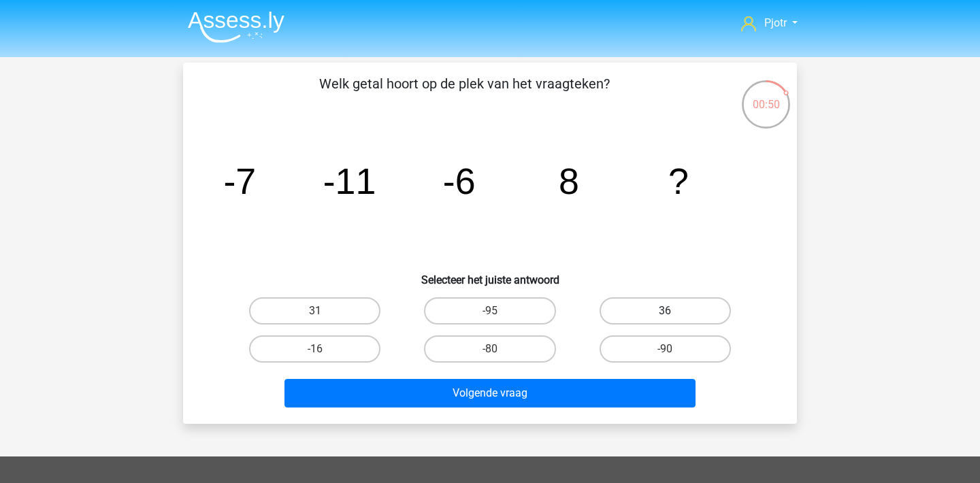
click at [692, 315] on label "36" at bounding box center [665, 311] width 131 height 27
click at [674, 315] on input "36" at bounding box center [669, 315] width 9 height 9
radio input "true"
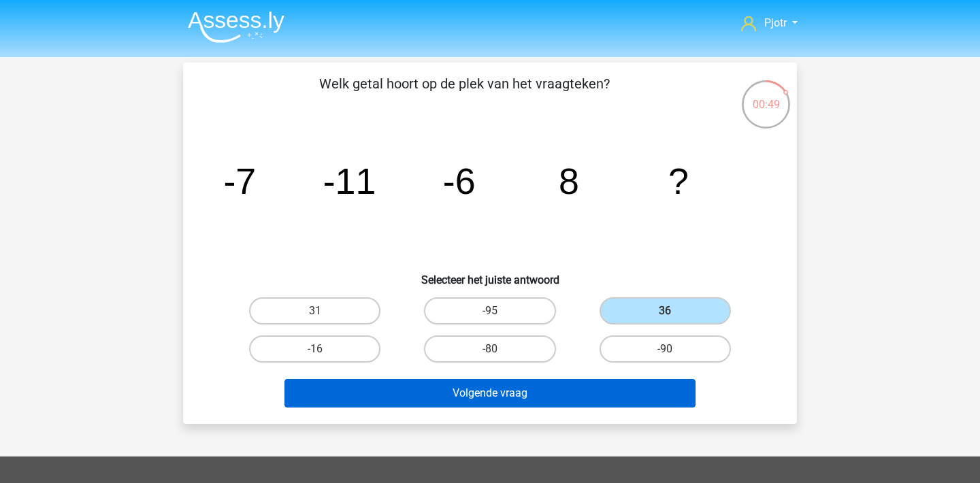
click at [549, 390] on button "Volgende vraag" at bounding box center [491, 393] width 412 height 29
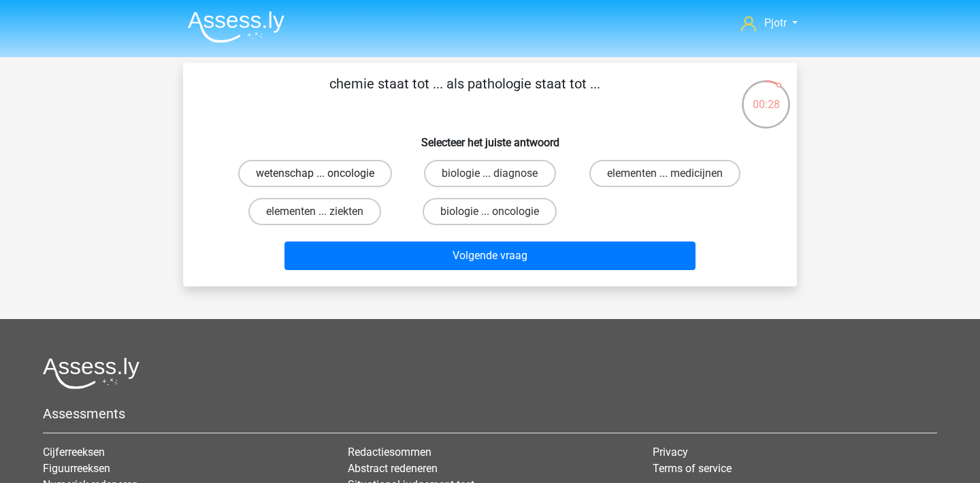
click at [370, 177] on label "wetenschap ... oncologie" at bounding box center [315, 173] width 154 height 27
click at [324, 177] on input "wetenschap ... oncologie" at bounding box center [319, 178] width 9 height 9
radio input "true"
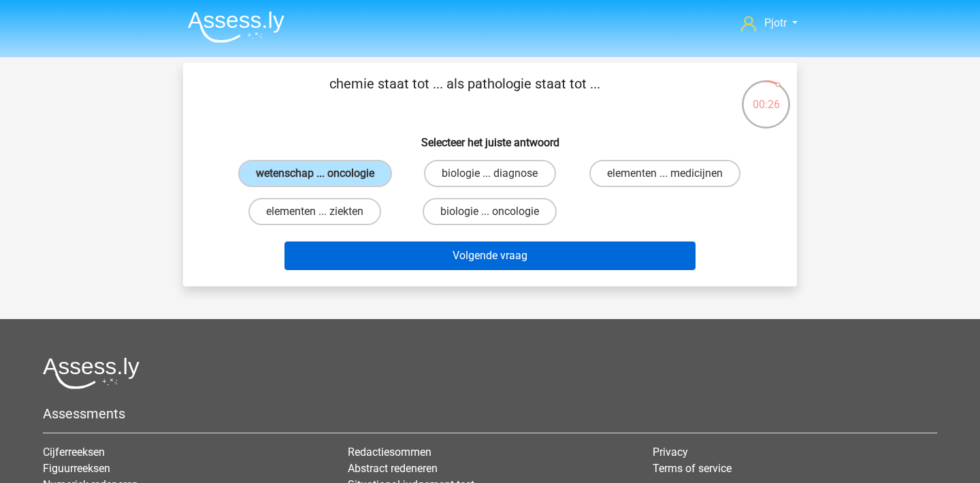
click at [481, 268] on button "Volgende vraag" at bounding box center [491, 256] width 412 height 29
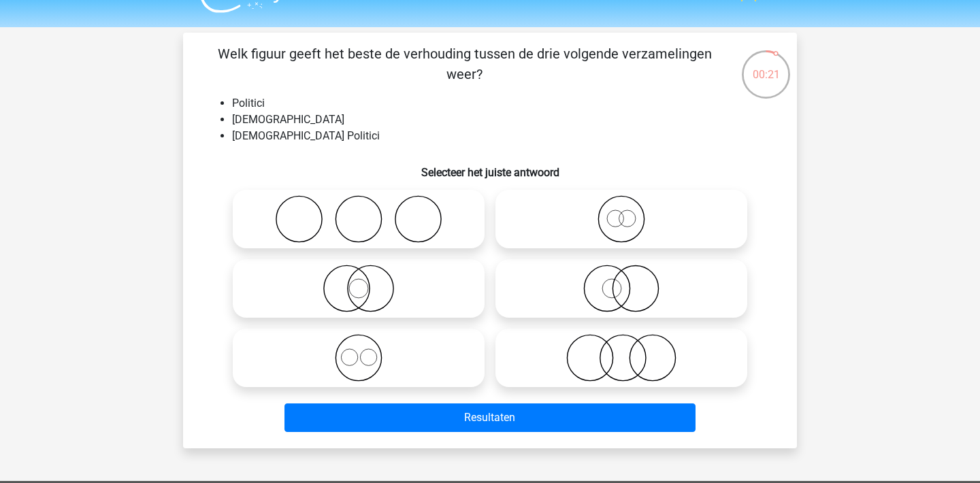
scroll to position [32, 0]
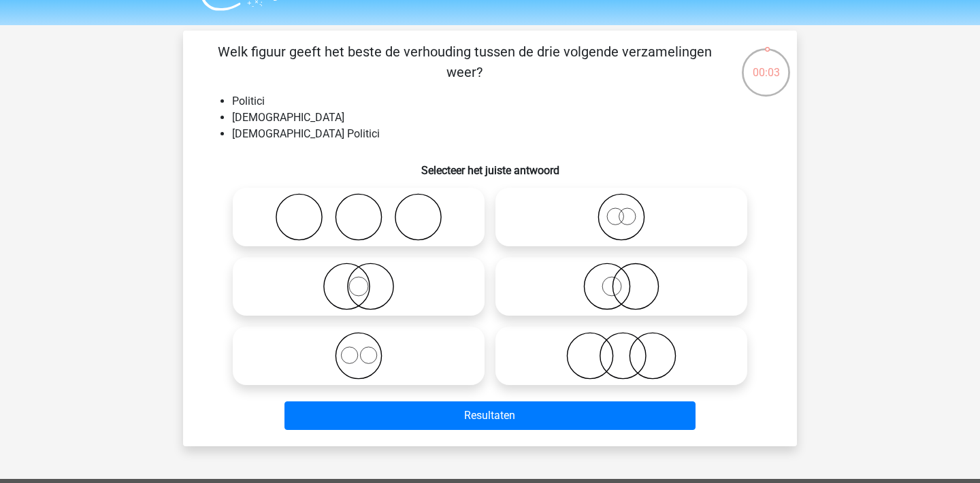
click at [423, 349] on icon at bounding box center [358, 356] width 241 height 48
click at [368, 349] on input "radio" at bounding box center [363, 344] width 9 height 9
radio input "true"
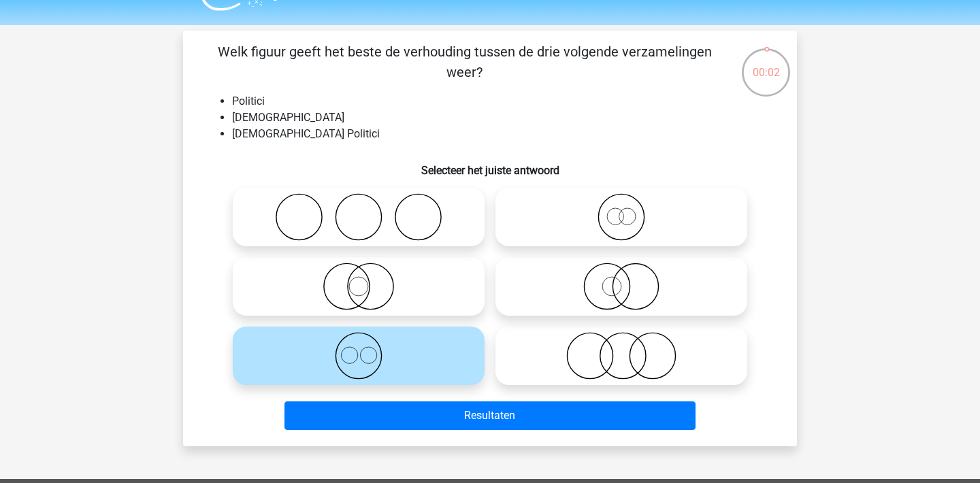
click at [623, 302] on icon at bounding box center [621, 287] width 241 height 48
click at [623, 280] on input "radio" at bounding box center [626, 275] width 9 height 9
radio input "true"
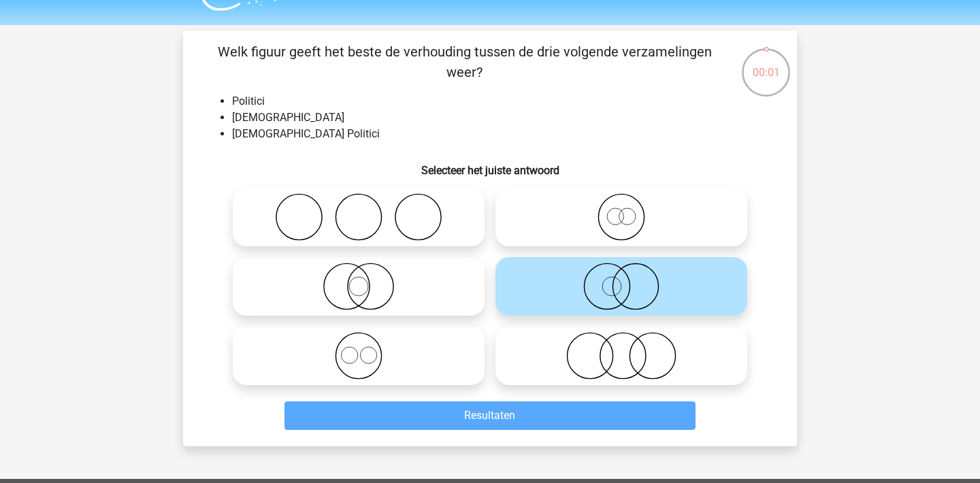
click at [609, 432] on div "Resultaten" at bounding box center [490, 419] width 526 height 34
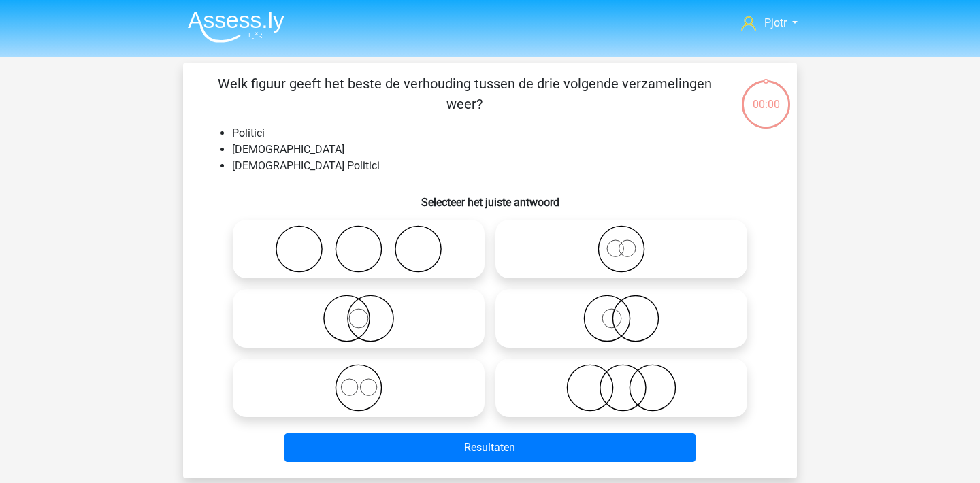
scroll to position [32, 0]
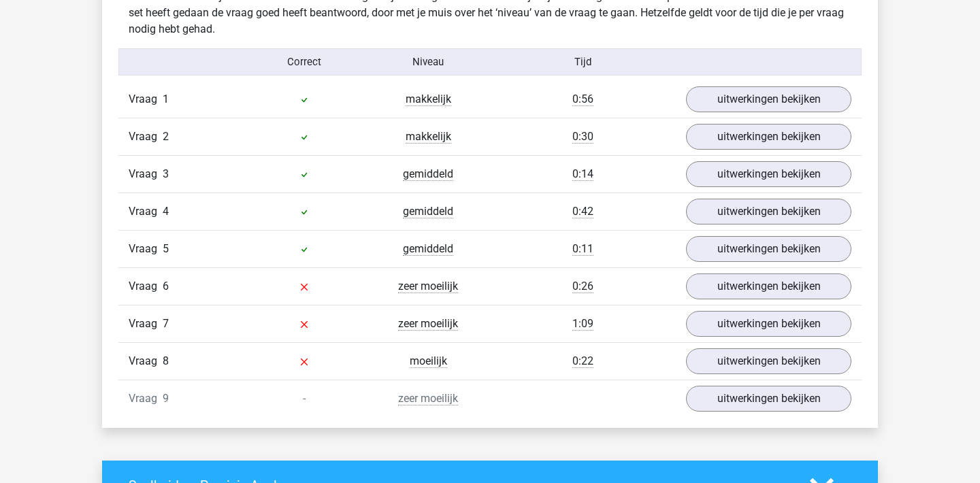
scroll to position [1160, 0]
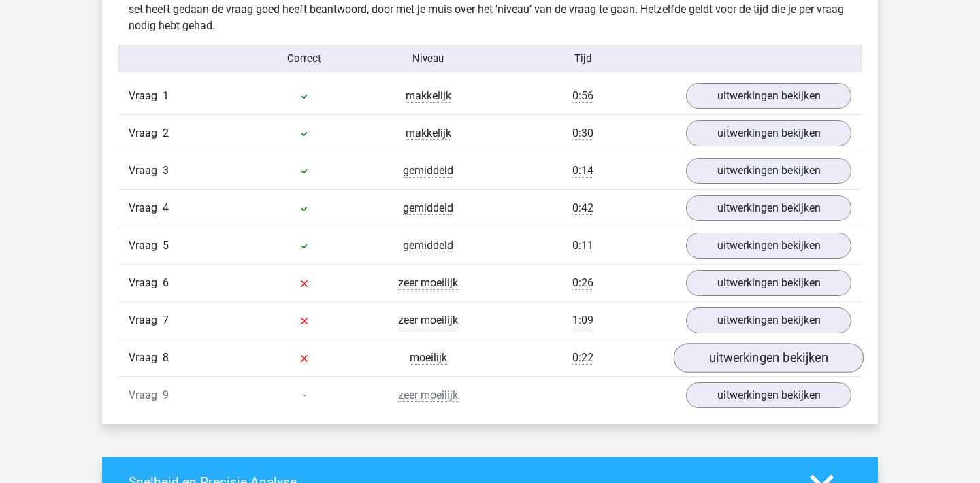
click at [771, 358] on link "uitwerkingen bekijken" at bounding box center [769, 358] width 190 height 30
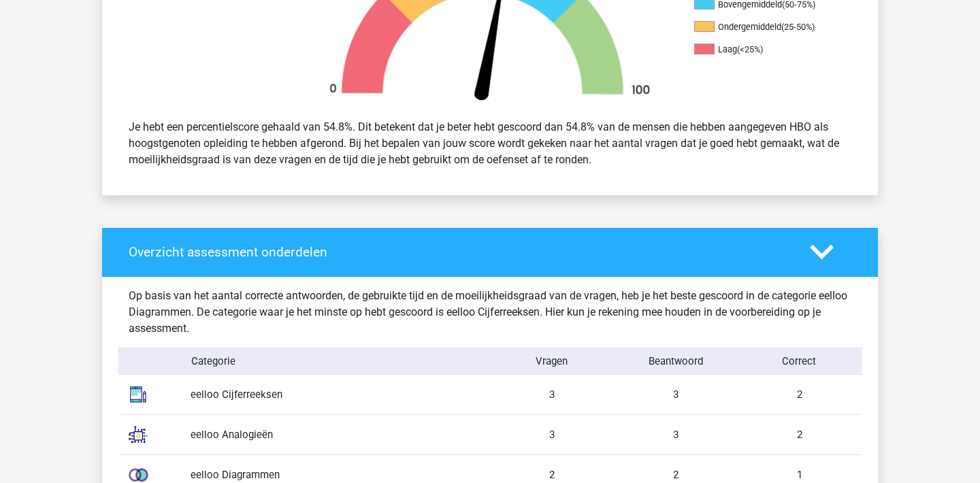
scroll to position [490, 0]
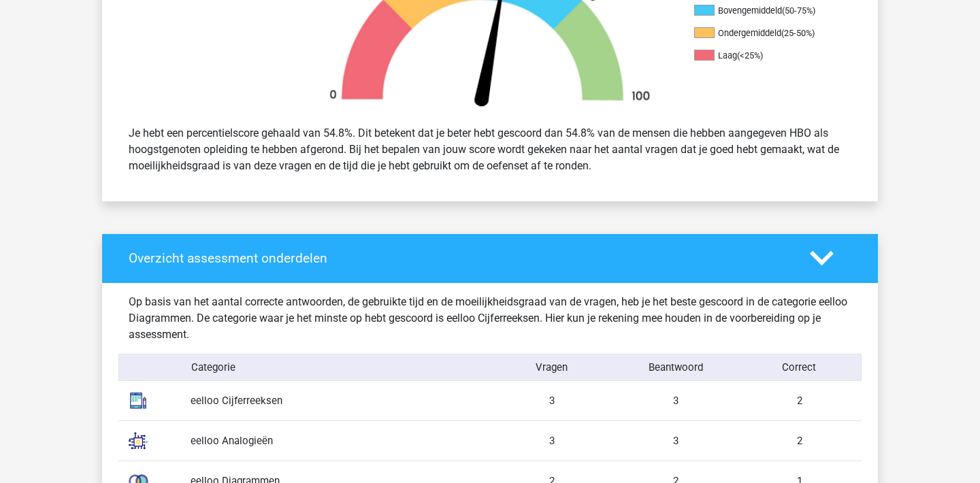
click at [816, 258] on polygon at bounding box center [822, 258] width 24 height 15
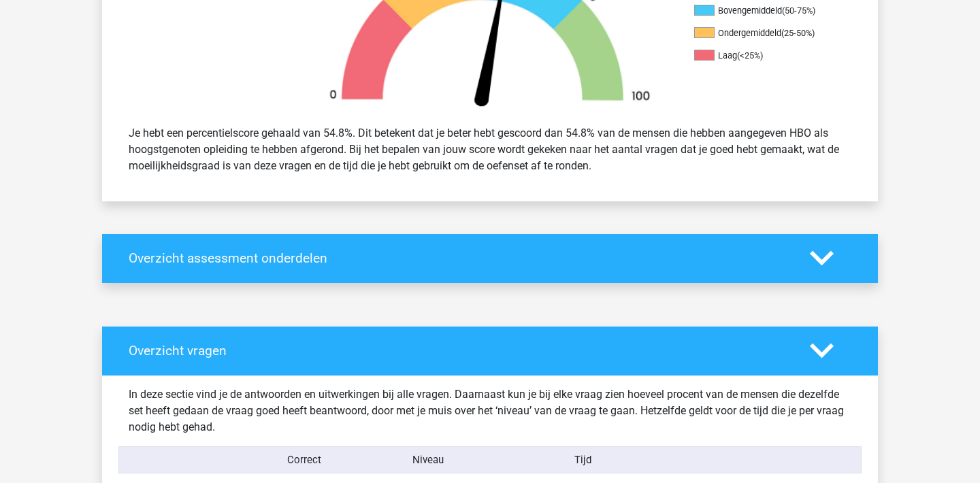
click at [825, 352] on polygon at bounding box center [822, 351] width 24 height 15
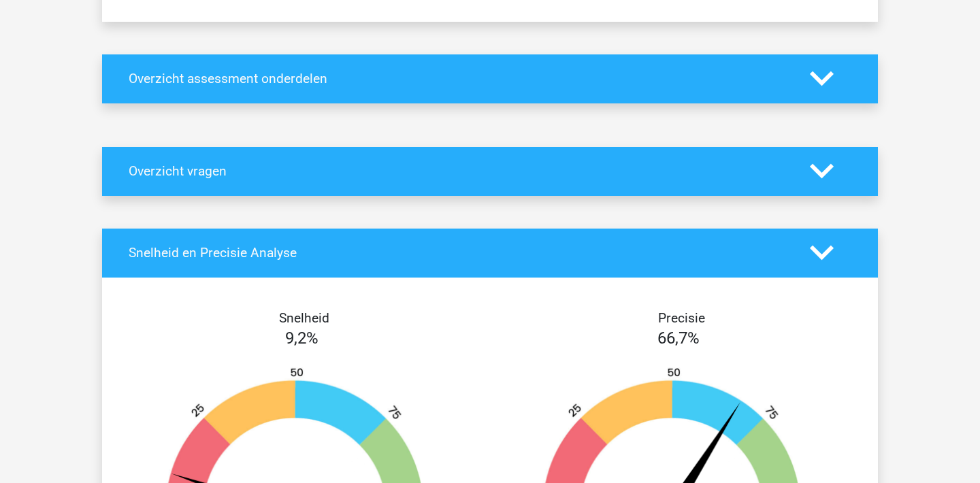
scroll to position [672, 0]
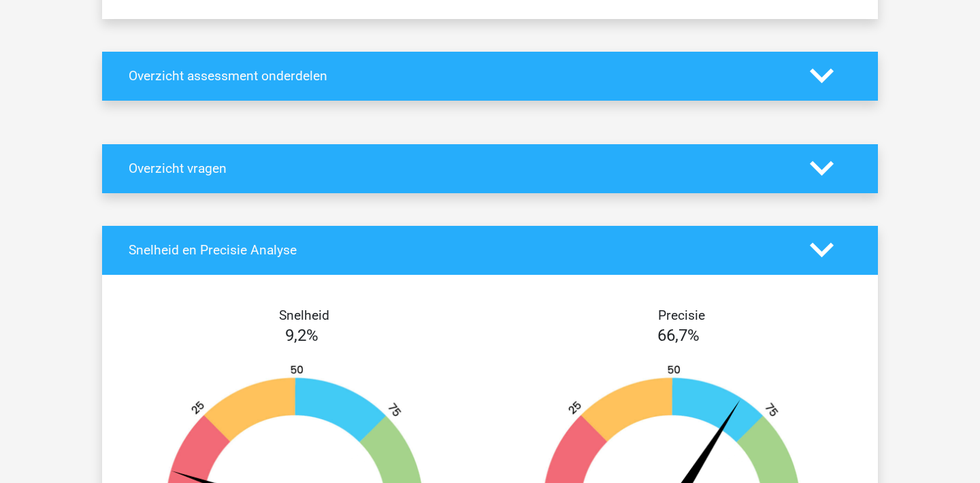
click at [829, 249] on polygon at bounding box center [822, 250] width 24 height 15
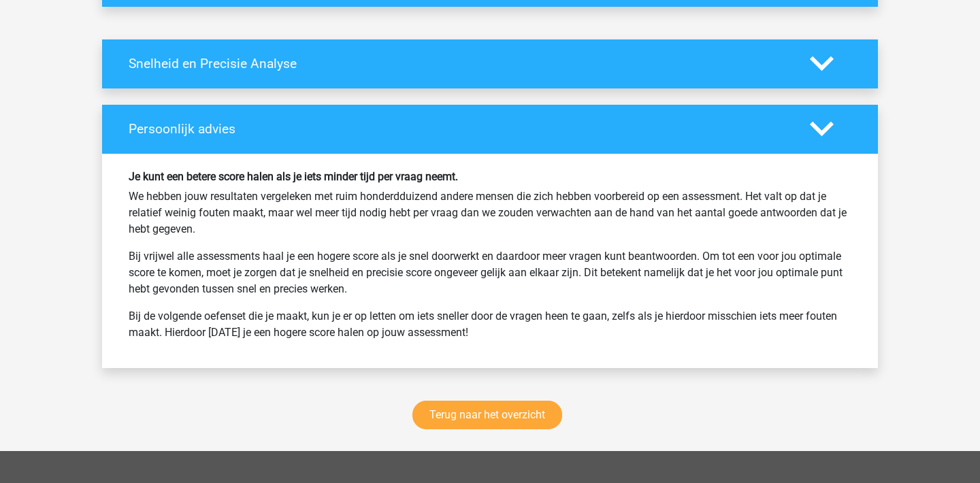
scroll to position [878, 0]
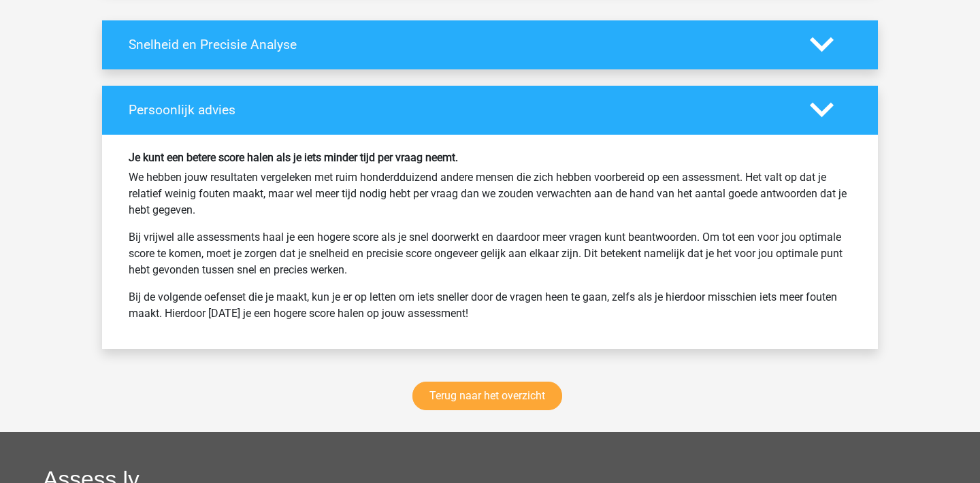
click at [820, 102] on icon at bounding box center [822, 110] width 24 height 24
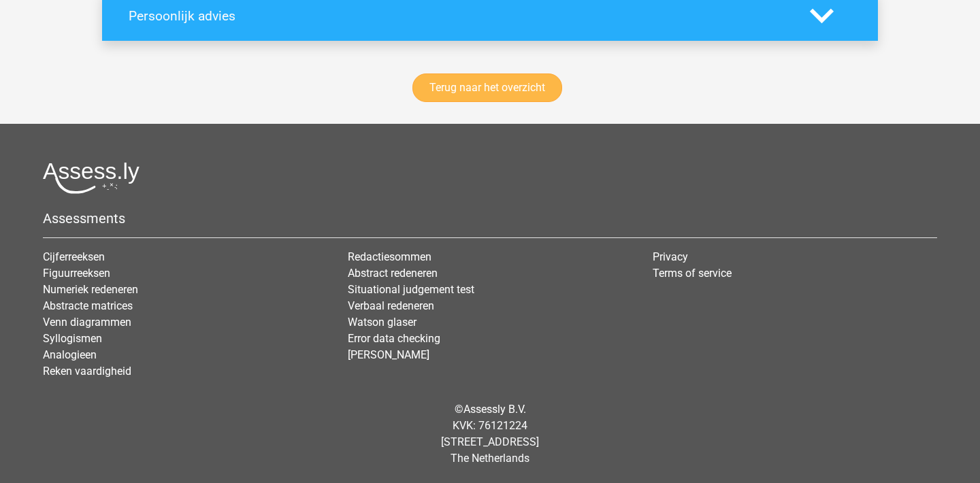
scroll to position [972, 0]
click at [551, 90] on link "Terug naar het overzicht" at bounding box center [488, 88] width 150 height 29
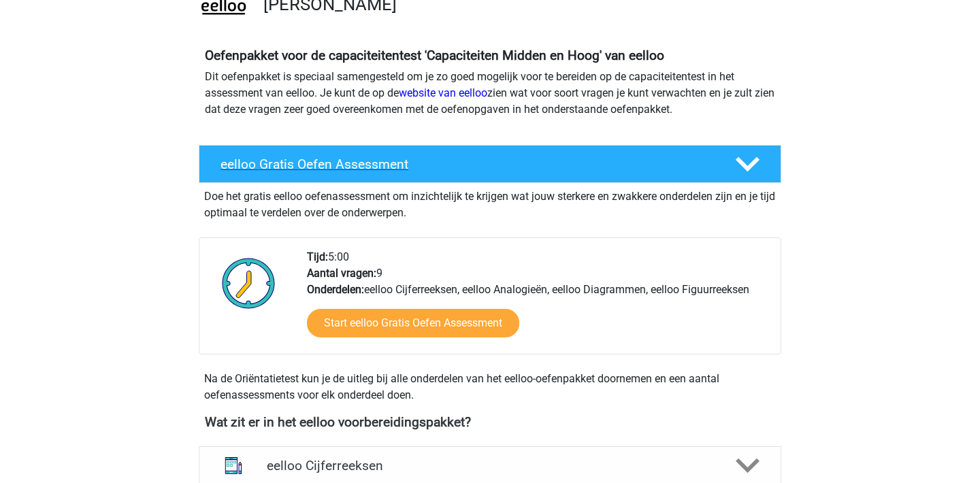
scroll to position [126, 0]
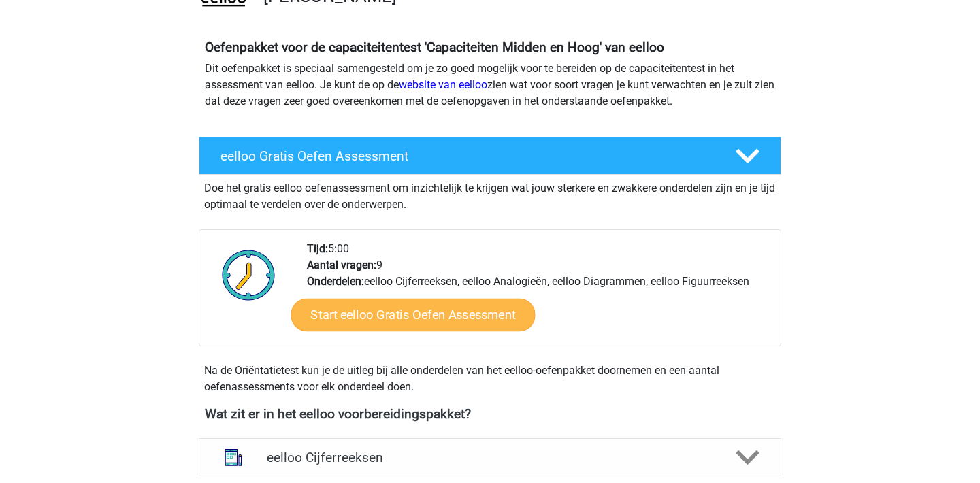
click at [488, 315] on link "Start eelloo Gratis Oefen Assessment" at bounding box center [413, 315] width 244 height 33
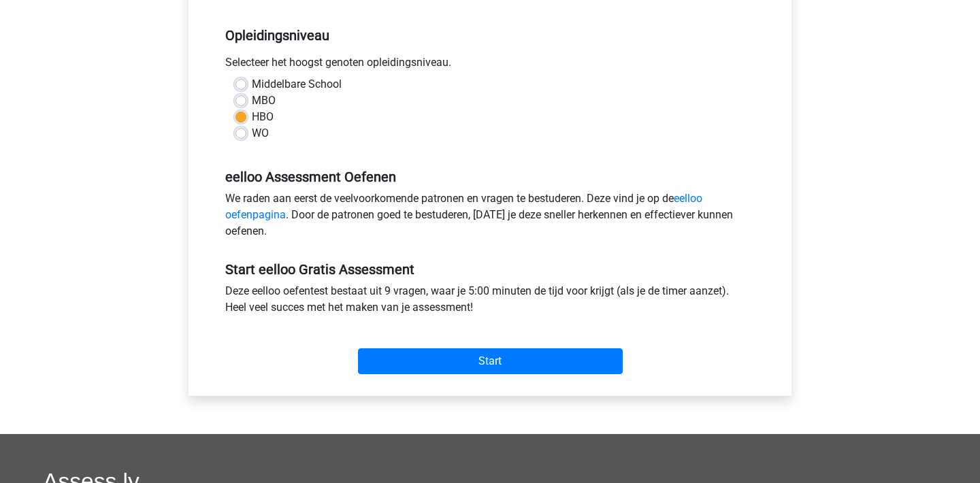
scroll to position [284, 0]
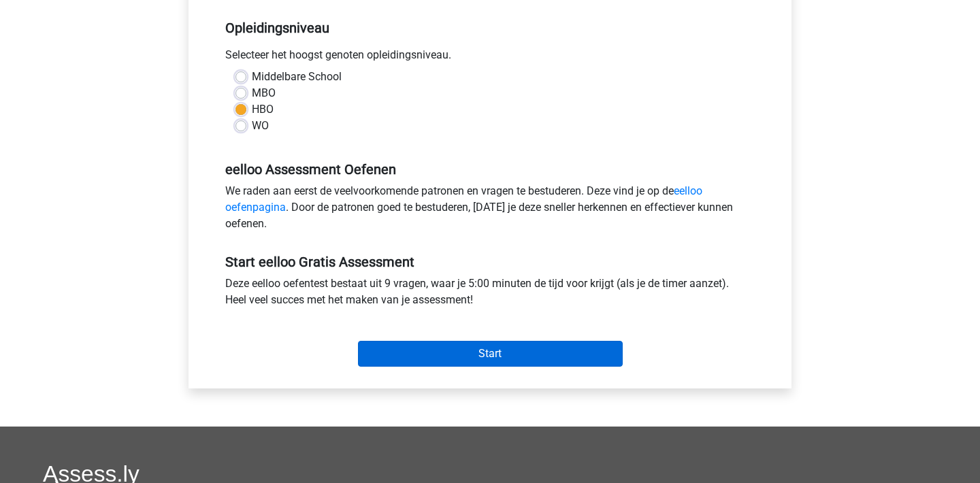
click at [558, 348] on input "Start" at bounding box center [490, 354] width 265 height 26
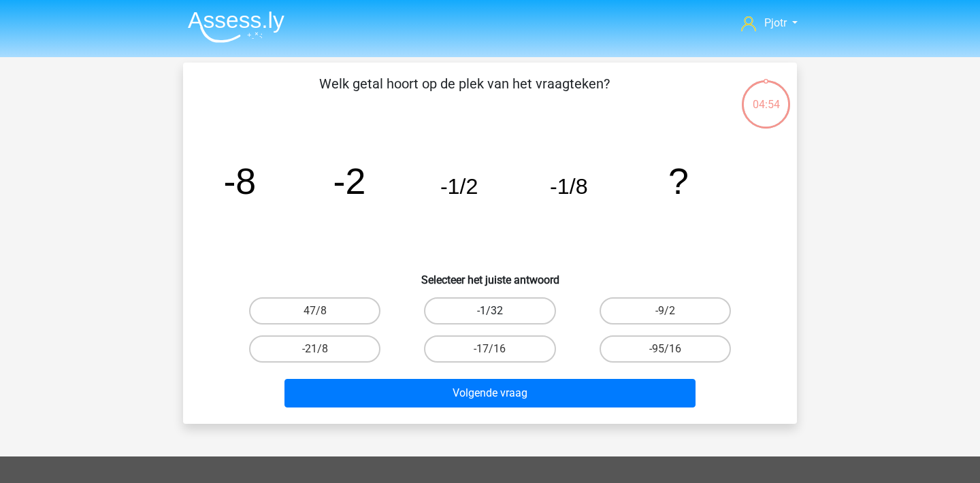
click at [504, 309] on label "-1/32" at bounding box center [489, 311] width 131 height 27
click at [499, 311] on input "-1/32" at bounding box center [494, 315] width 9 height 9
radio input "true"
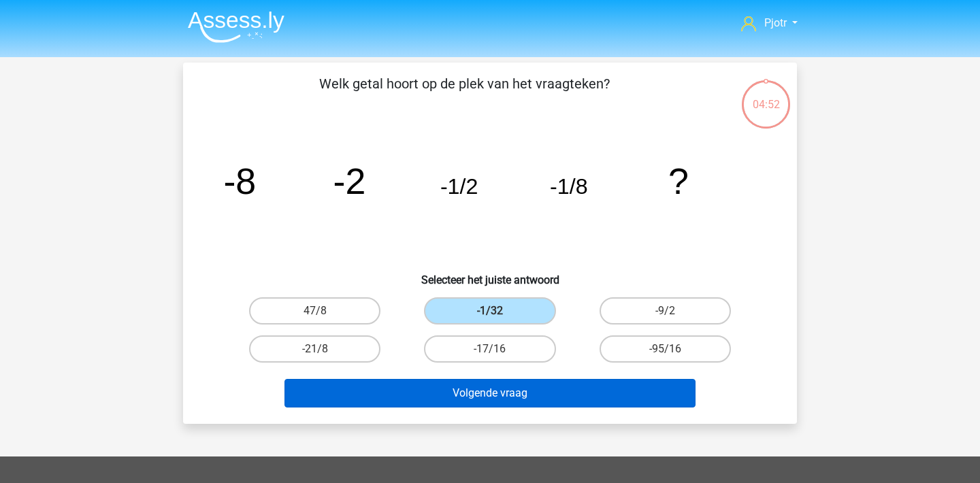
click at [557, 394] on button "Volgende vraag" at bounding box center [491, 393] width 412 height 29
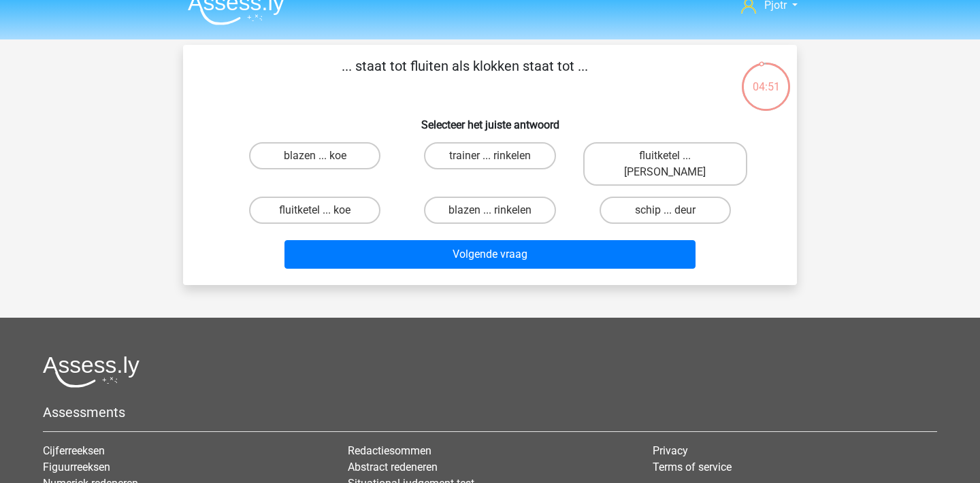
scroll to position [14, 0]
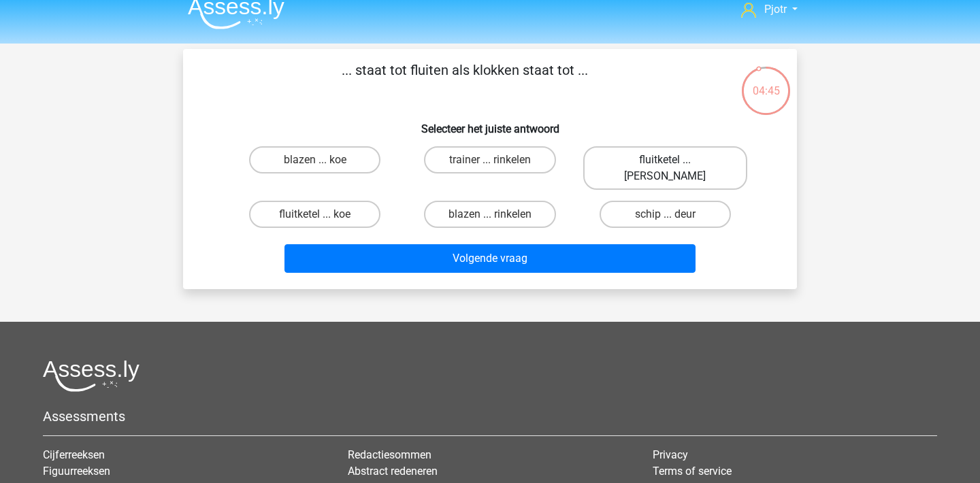
click at [664, 161] on label "fluitketel ... luiden" at bounding box center [665, 168] width 164 height 44
click at [665, 161] on input "fluitketel ... luiden" at bounding box center [669, 164] width 9 height 9
radio input "true"
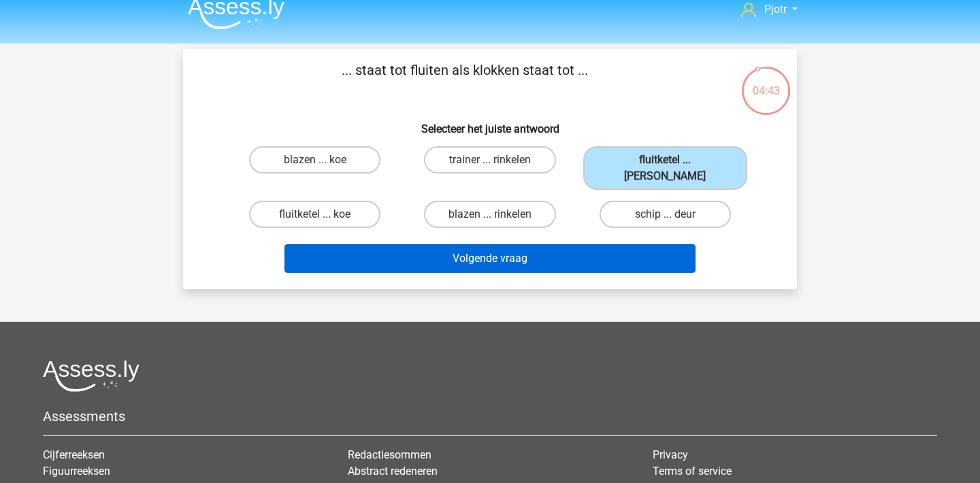
click at [560, 247] on button "Volgende vraag" at bounding box center [491, 258] width 412 height 29
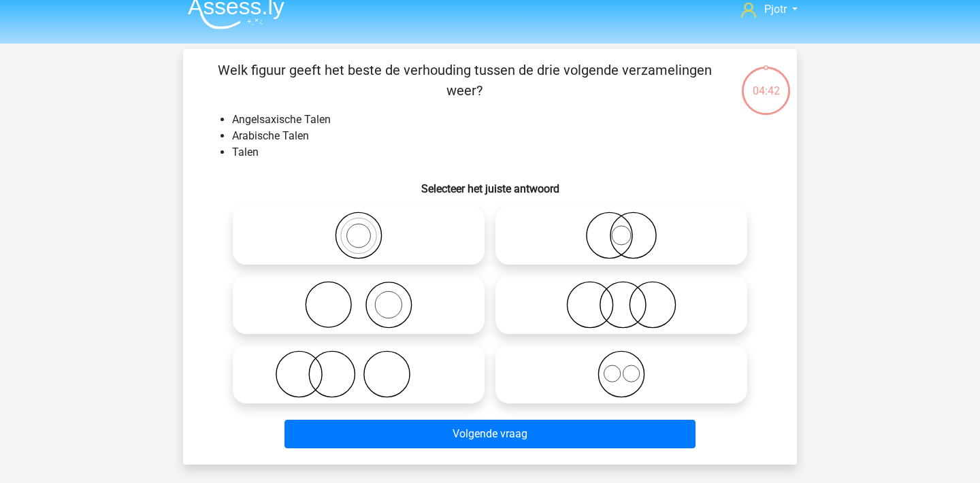
scroll to position [63, 0]
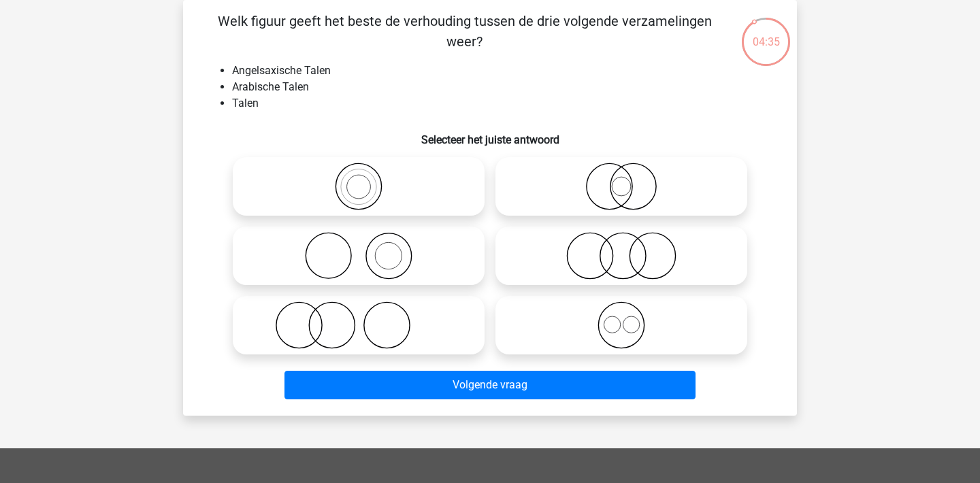
click at [643, 321] on icon at bounding box center [621, 326] width 241 height 48
click at [630, 319] on input "radio" at bounding box center [626, 314] width 9 height 9
radio input "true"
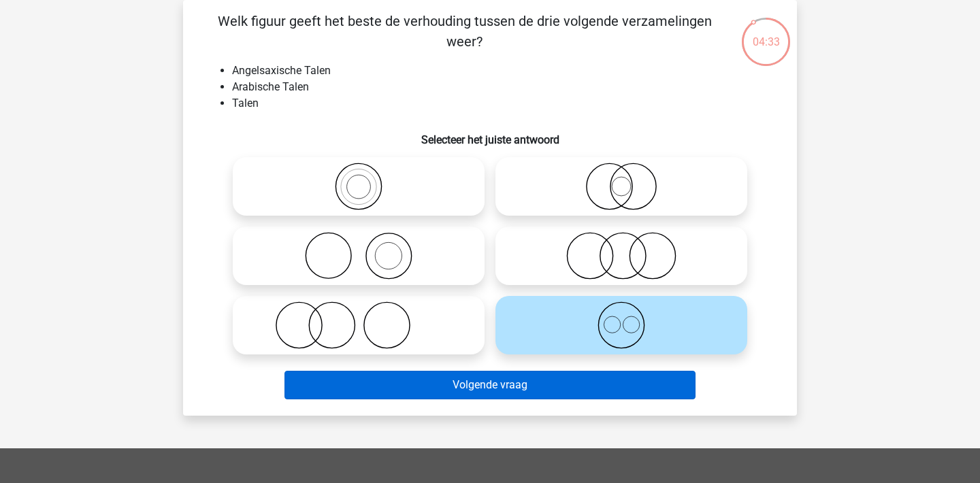
click at [590, 385] on button "Volgende vraag" at bounding box center [491, 385] width 412 height 29
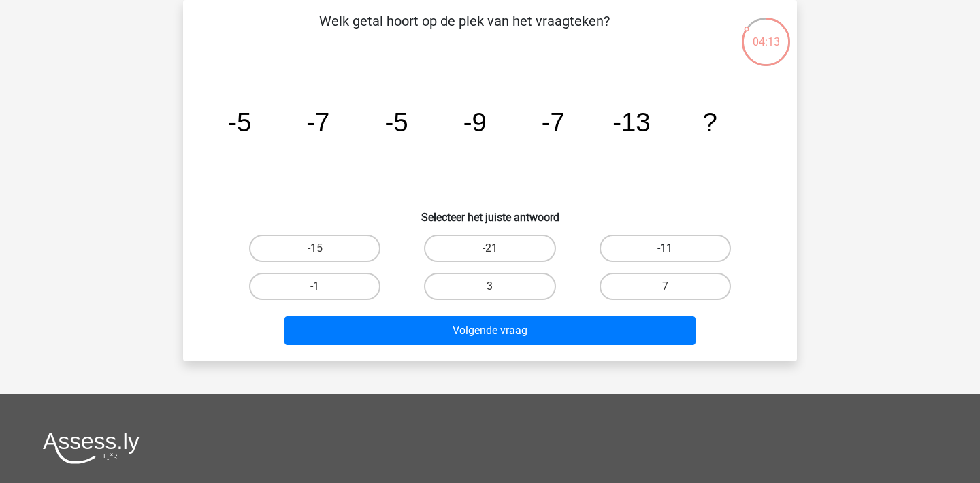
click at [678, 252] on label "-11" at bounding box center [665, 248] width 131 height 27
click at [674, 252] on input "-11" at bounding box center [669, 253] width 9 height 9
radio input "true"
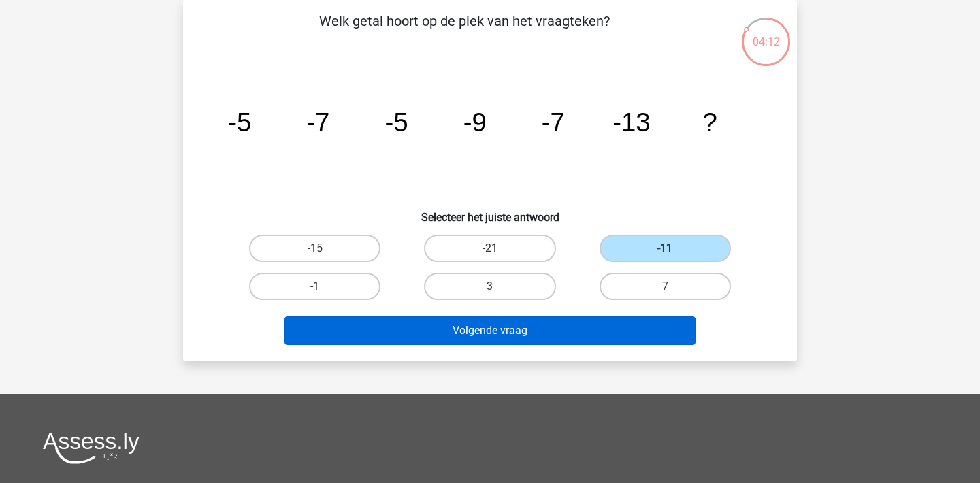
click at [568, 334] on button "Volgende vraag" at bounding box center [491, 331] width 412 height 29
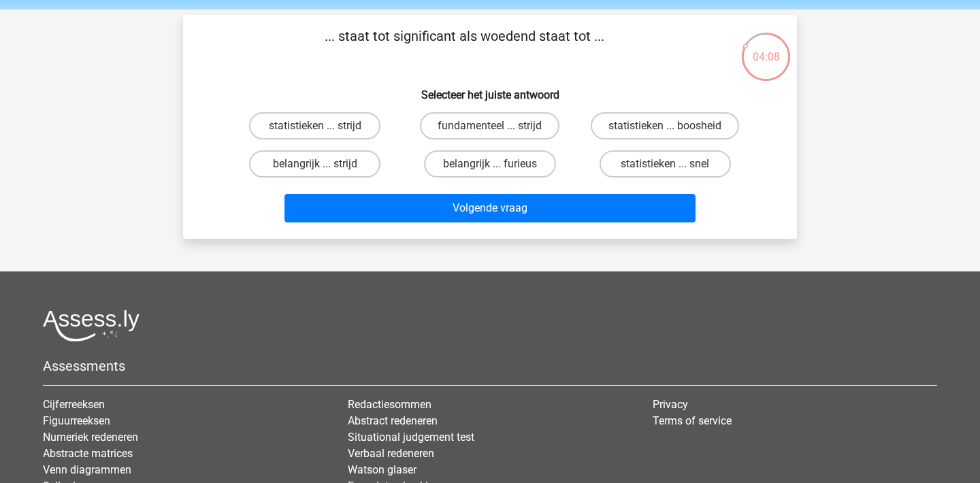
scroll to position [46, 0]
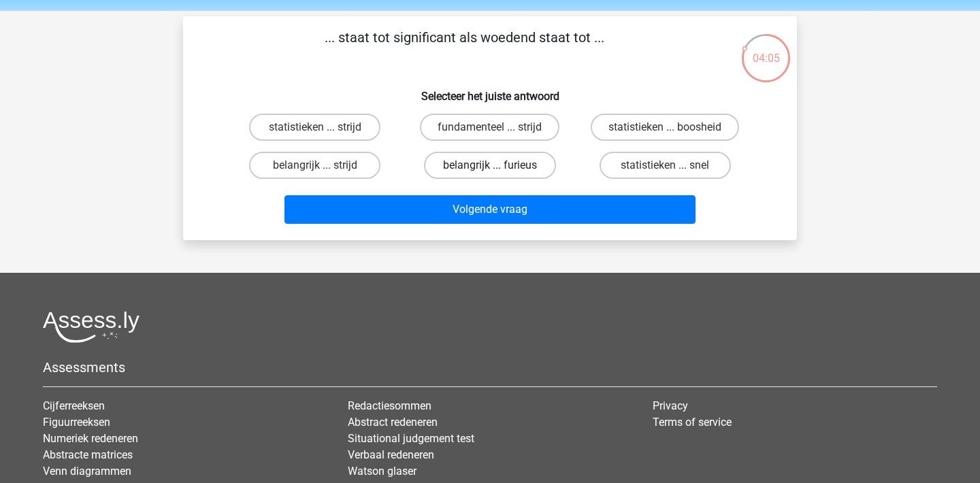
click at [537, 162] on label "belangrijk ... furieus" at bounding box center [489, 165] width 131 height 27
click at [499, 165] on input "belangrijk ... furieus" at bounding box center [494, 169] width 9 height 9
radio input "true"
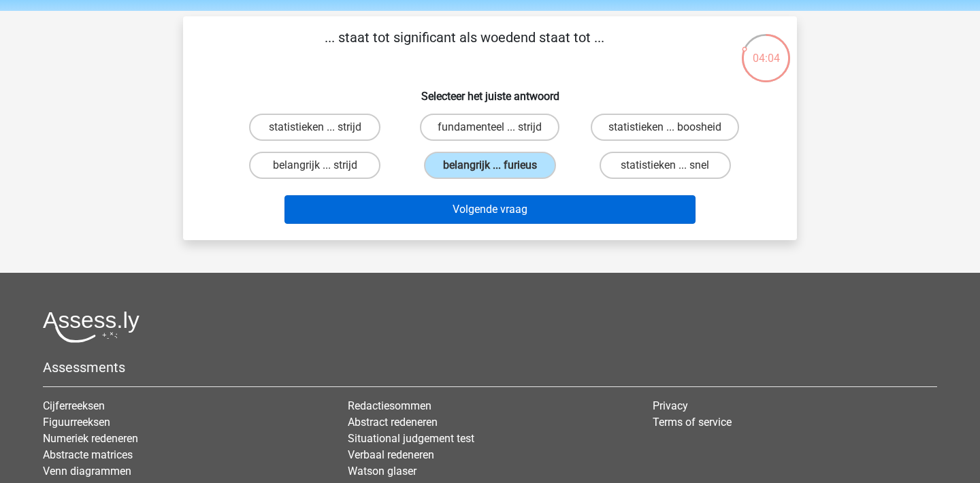
click at [547, 212] on button "Volgende vraag" at bounding box center [491, 209] width 412 height 29
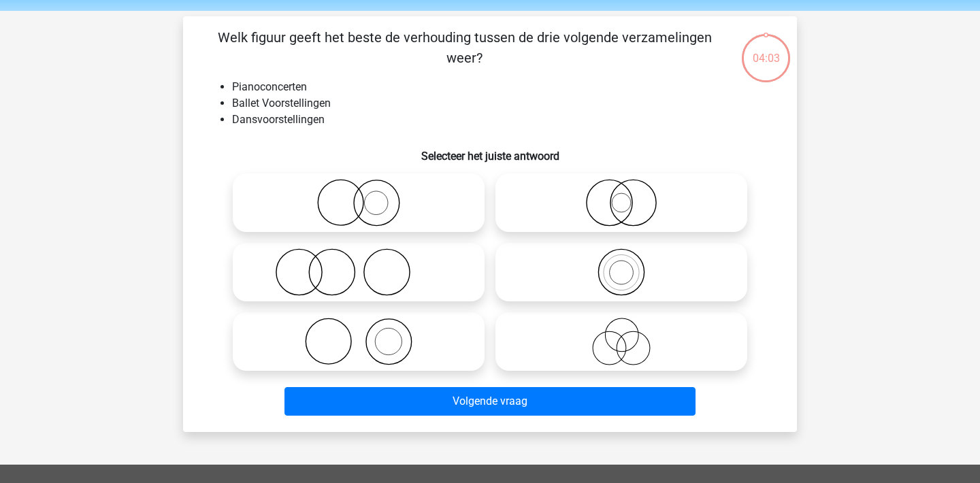
scroll to position [63, 0]
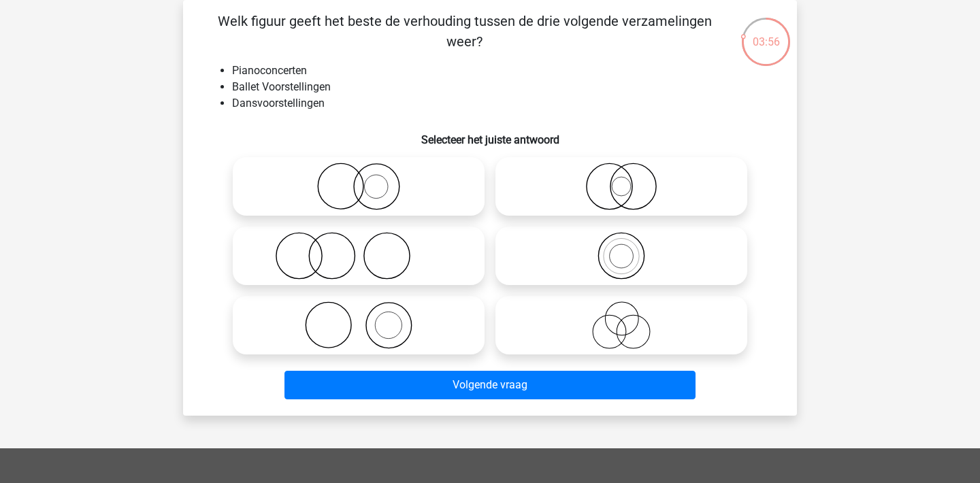
click at [355, 256] on circle at bounding box center [332, 257] width 46 height 46
click at [359, 249] on input "radio" at bounding box center [363, 244] width 9 height 9
radio input "true"
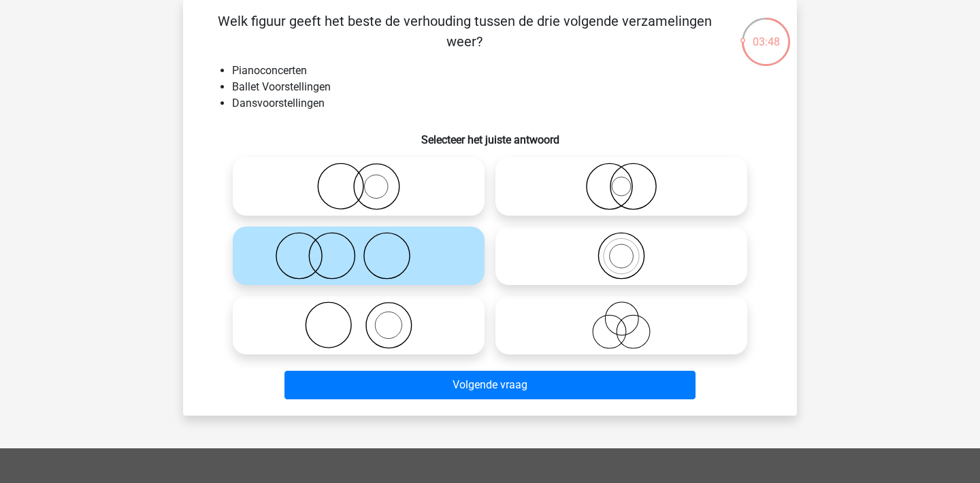
click at [404, 195] on icon at bounding box center [358, 187] width 241 height 48
click at [368, 180] on input "radio" at bounding box center [363, 175] width 9 height 9
radio input "true"
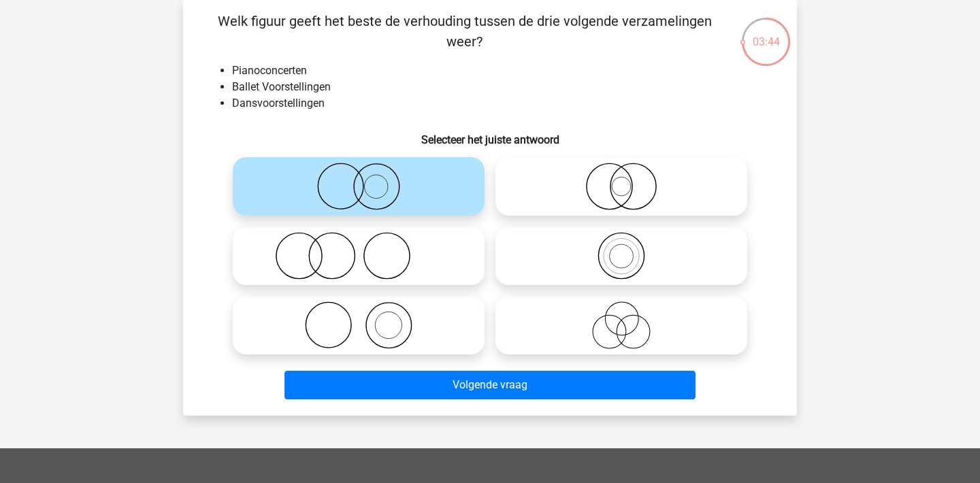
click at [400, 262] on icon at bounding box center [358, 256] width 241 height 48
click at [368, 249] on input "radio" at bounding box center [363, 244] width 9 height 9
radio input "true"
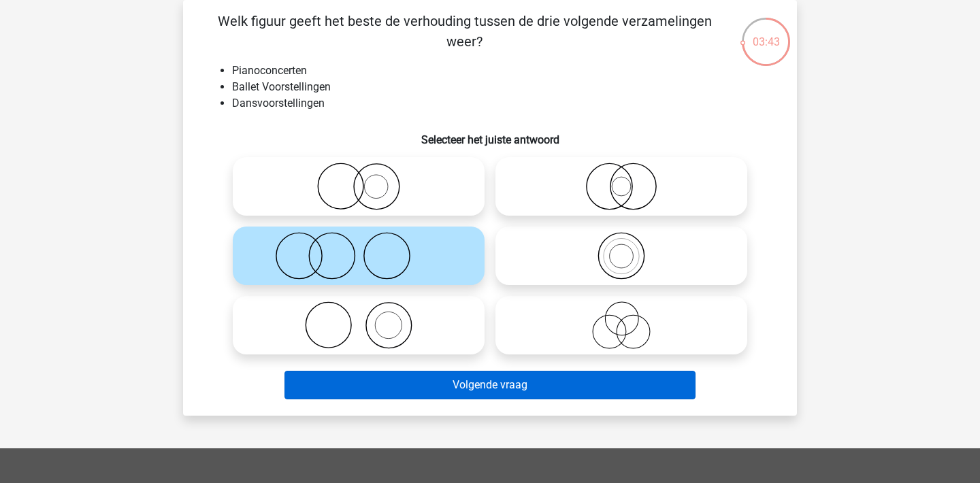
click at [470, 387] on button "Volgende vraag" at bounding box center [491, 385] width 412 height 29
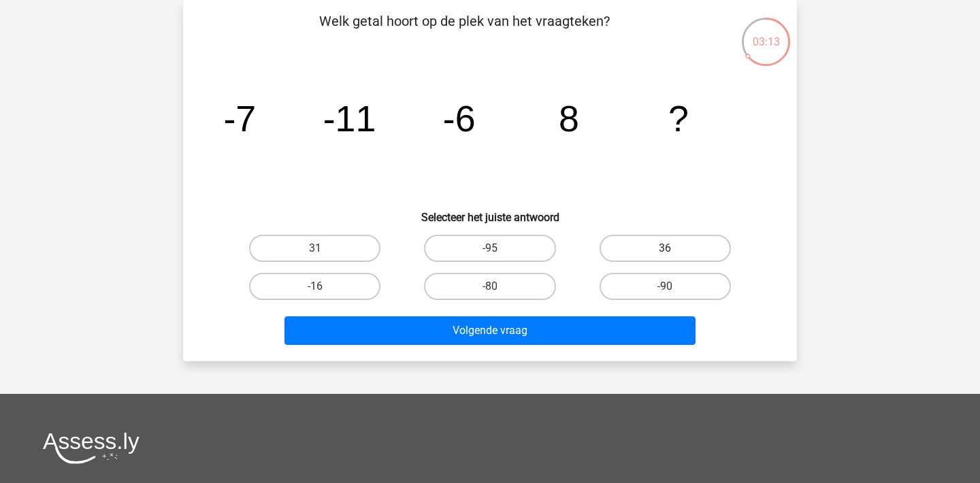
click at [653, 255] on label "36" at bounding box center [665, 248] width 131 height 27
click at [665, 255] on input "36" at bounding box center [669, 253] width 9 height 9
radio input "true"
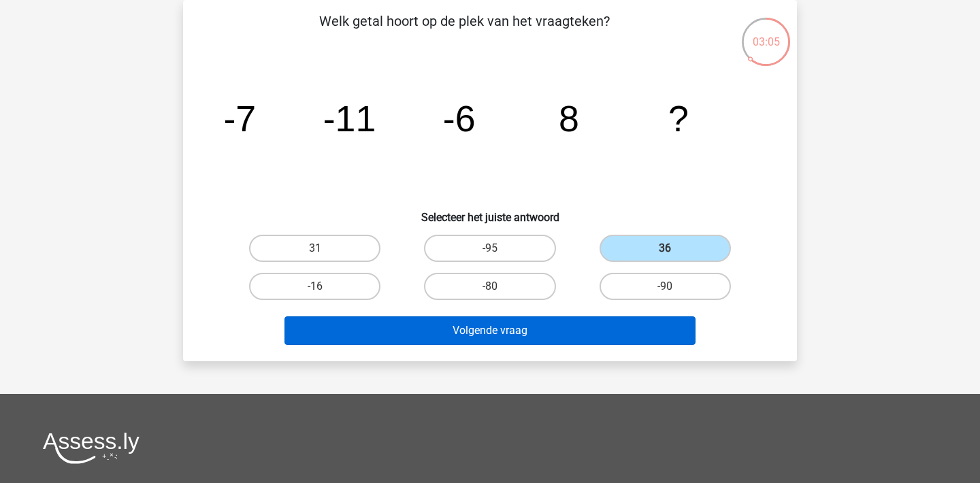
click at [565, 323] on button "Volgende vraag" at bounding box center [491, 331] width 412 height 29
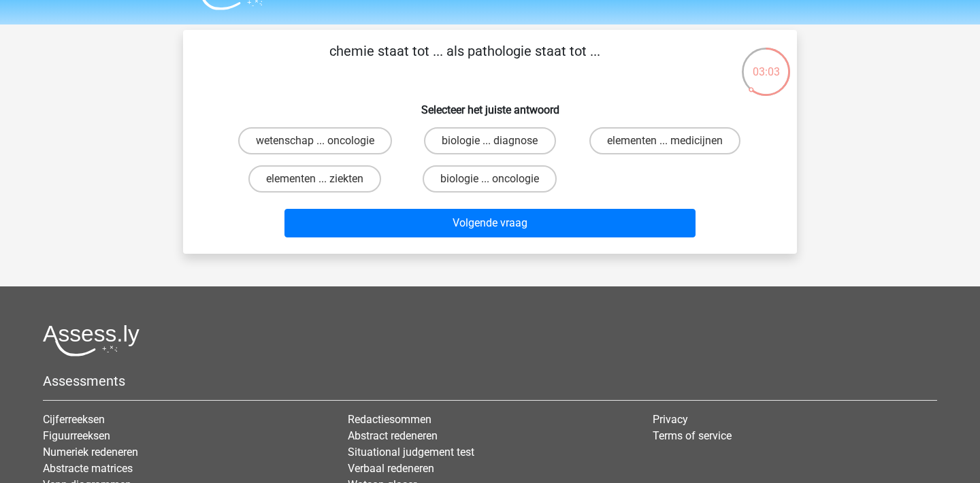
scroll to position [32, 0]
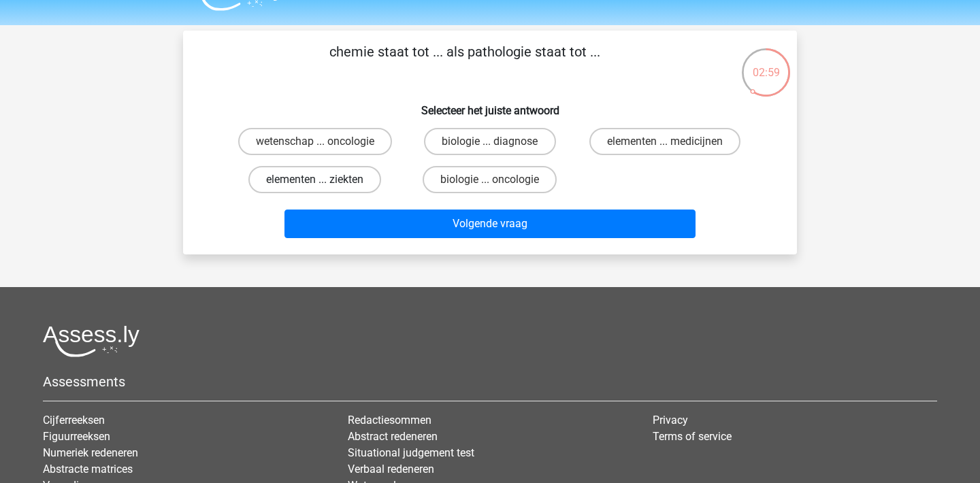
click at [343, 170] on label "elementen ... ziekten" at bounding box center [315, 179] width 133 height 27
click at [324, 180] on input "elementen ... ziekten" at bounding box center [319, 184] width 9 height 9
radio input "true"
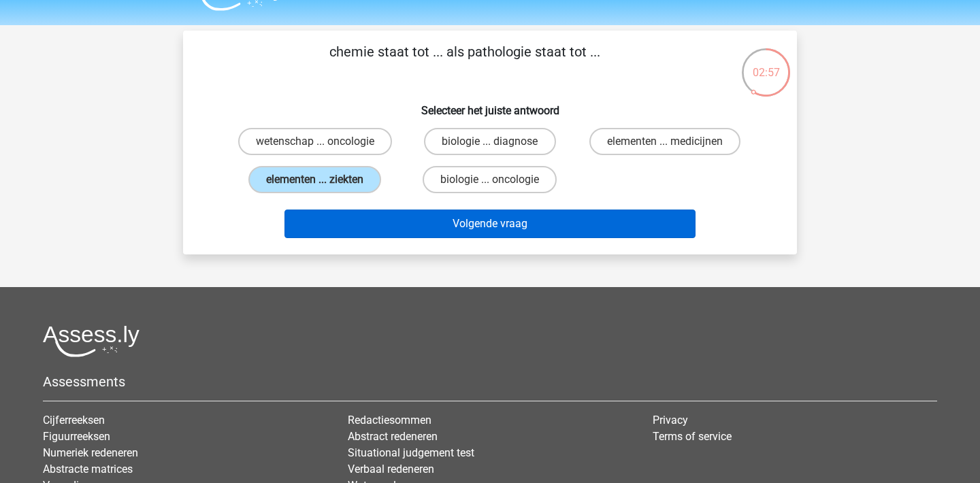
click at [541, 221] on button "Volgende vraag" at bounding box center [491, 224] width 412 height 29
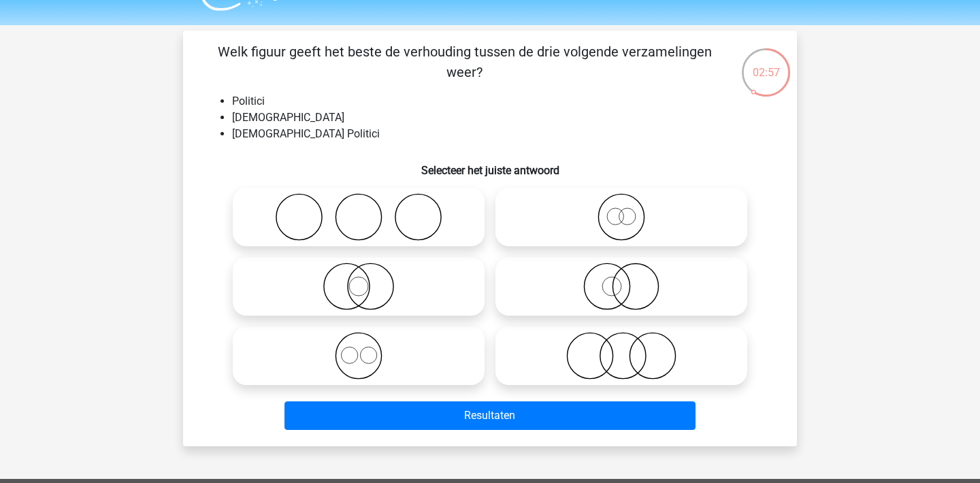
scroll to position [63, 0]
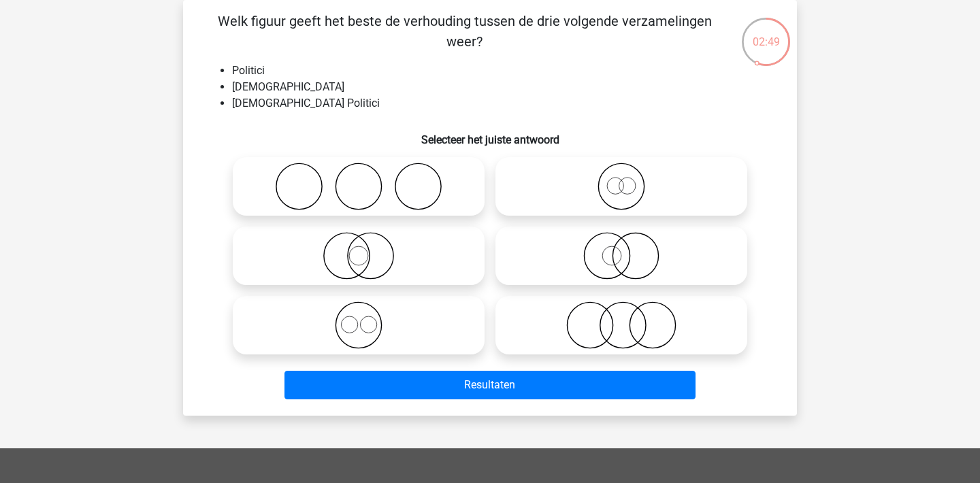
click at [712, 259] on icon at bounding box center [621, 256] width 241 height 48
click at [630, 249] on input "radio" at bounding box center [626, 244] width 9 height 9
radio input "true"
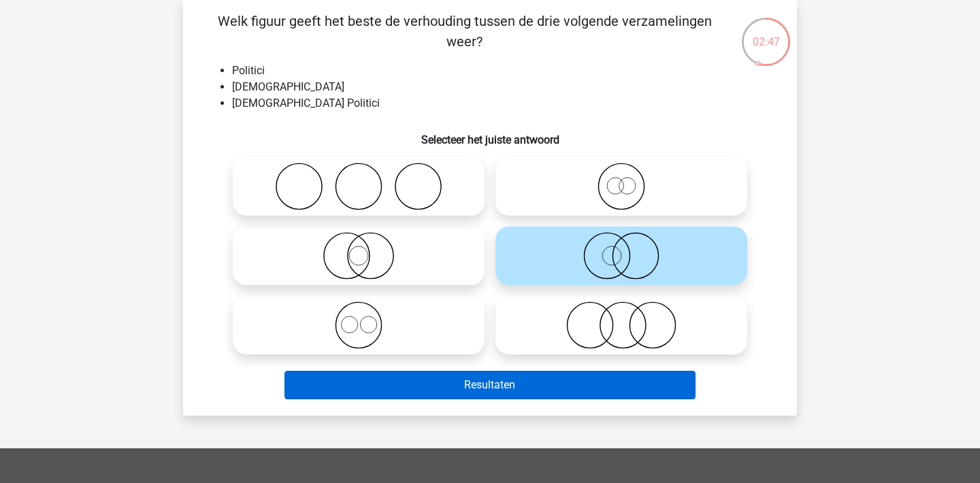
click at [548, 385] on button "Resultaten" at bounding box center [491, 385] width 412 height 29
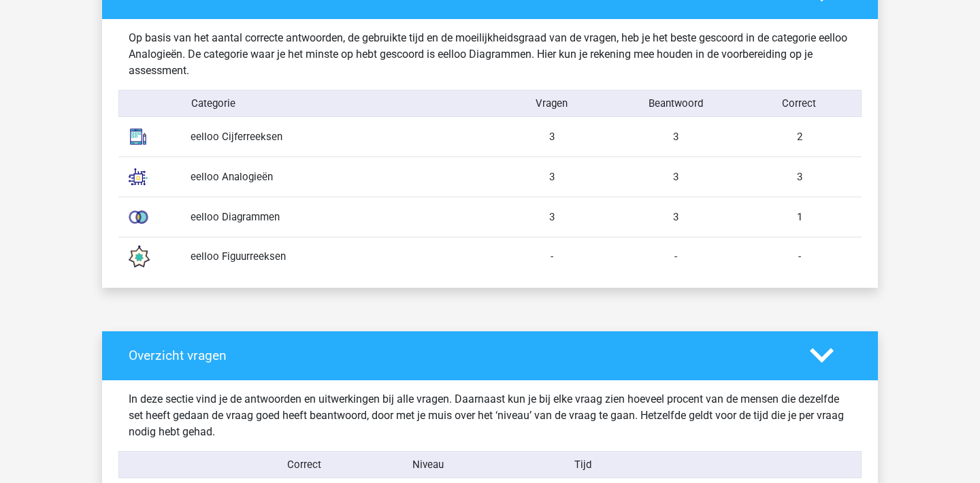
scroll to position [754, 0]
click at [735, 260] on div "-" at bounding box center [676, 256] width 124 height 15
click at [144, 265] on img at bounding box center [138, 257] width 34 height 34
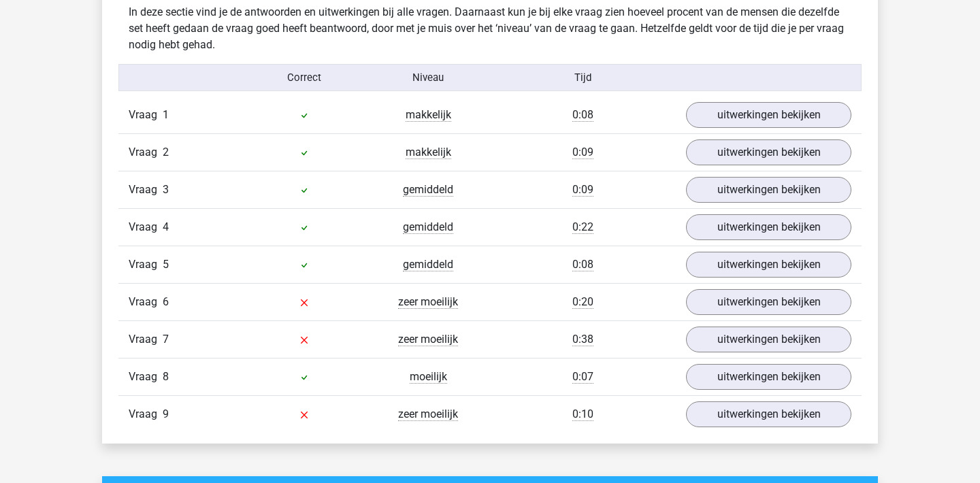
scroll to position [1163, 0]
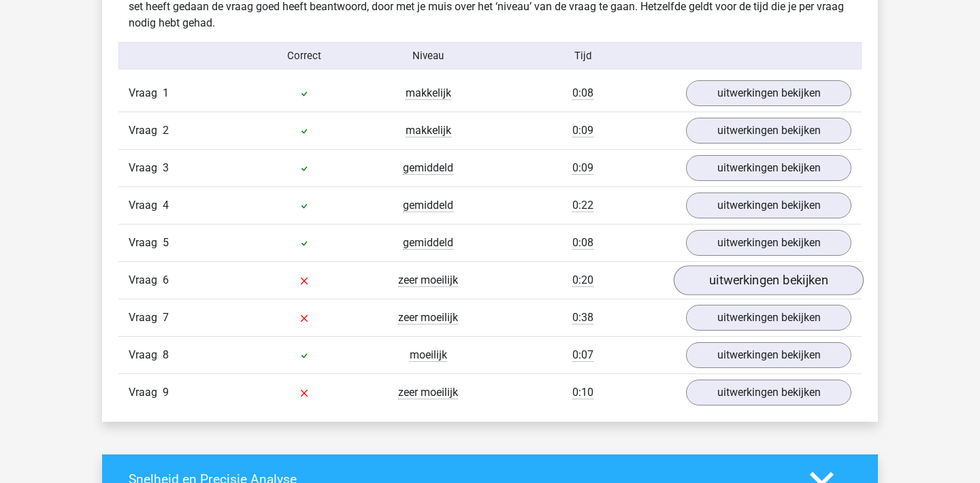
click at [720, 280] on link "uitwerkingen bekijken" at bounding box center [769, 281] width 190 height 30
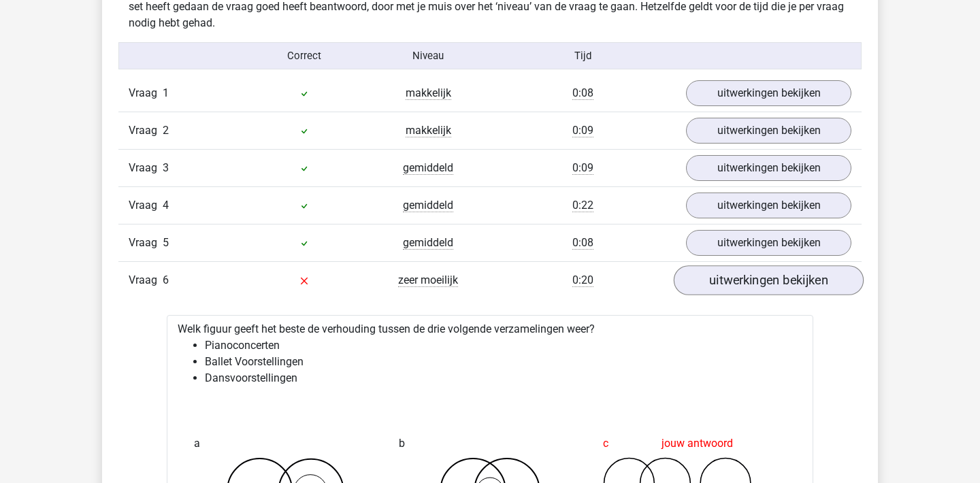
click at [720, 280] on link "uitwerkingen bekijken" at bounding box center [769, 281] width 190 height 30
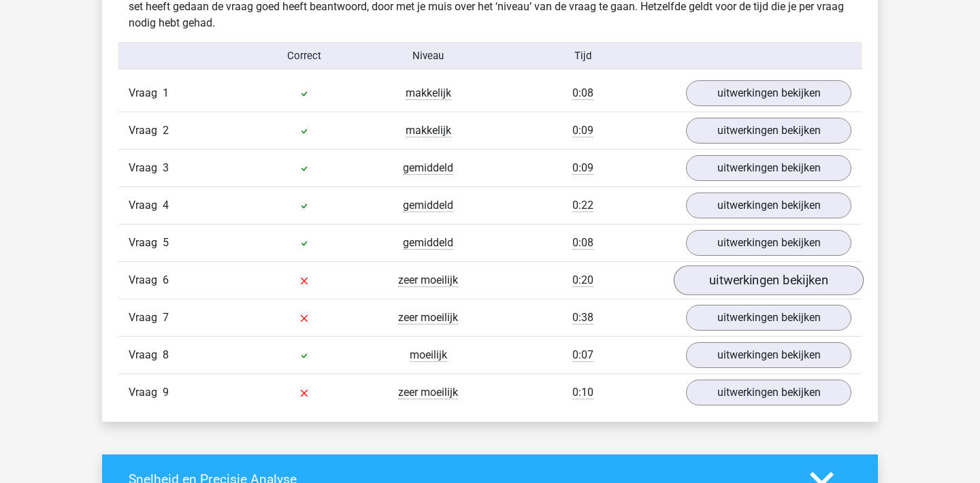
click at [720, 280] on link "uitwerkingen bekijken" at bounding box center [769, 281] width 190 height 30
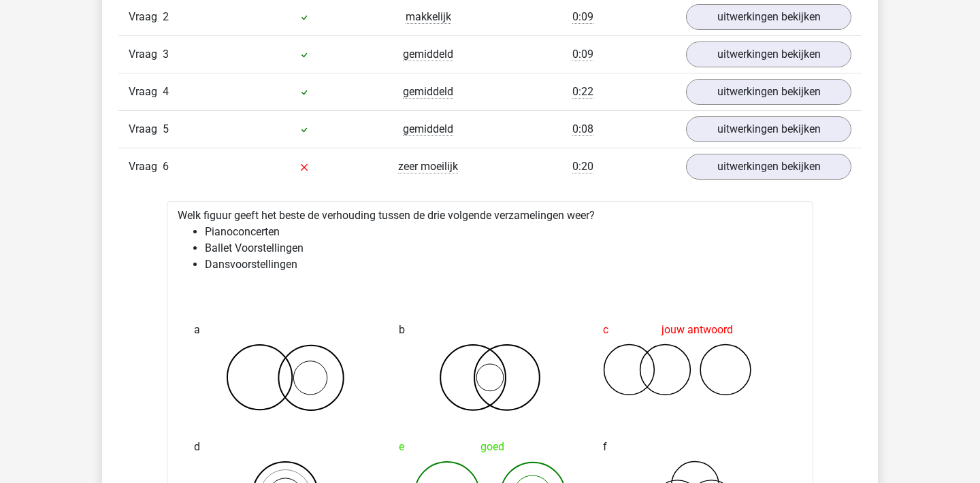
scroll to position [1248, 0]
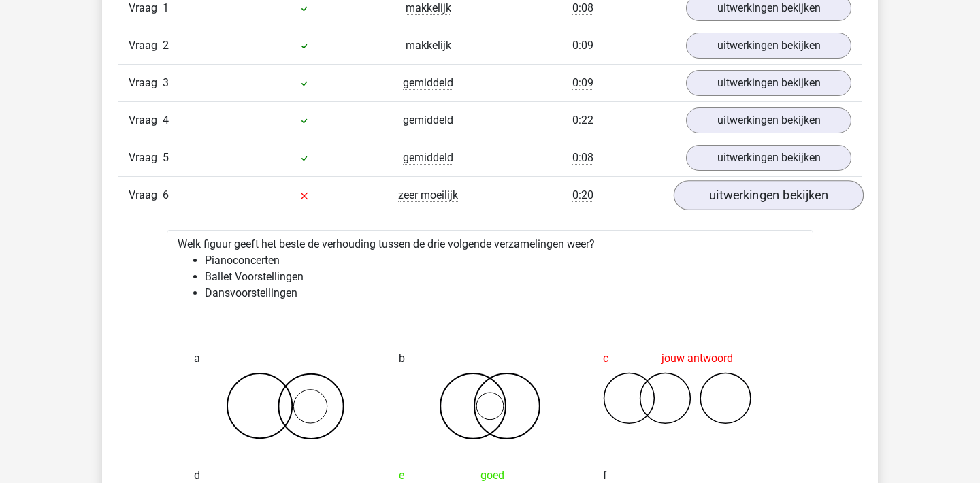
click at [711, 195] on link "uitwerkingen bekijken" at bounding box center [769, 195] width 190 height 30
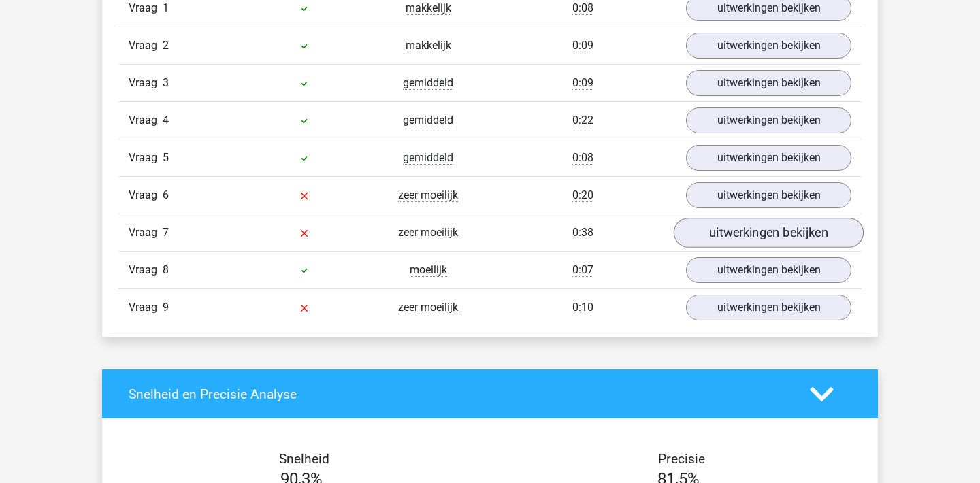
click at [714, 236] on link "uitwerkingen bekijken" at bounding box center [769, 233] width 190 height 30
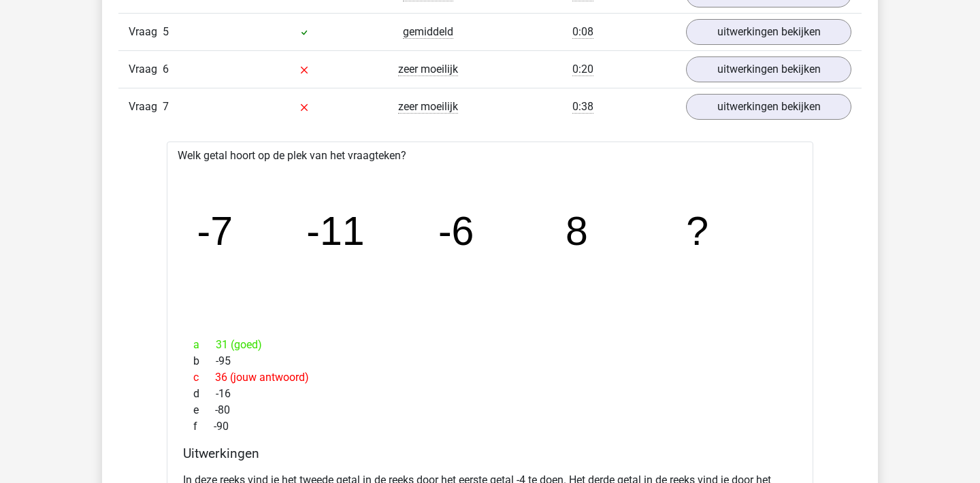
scroll to position [1350, 0]
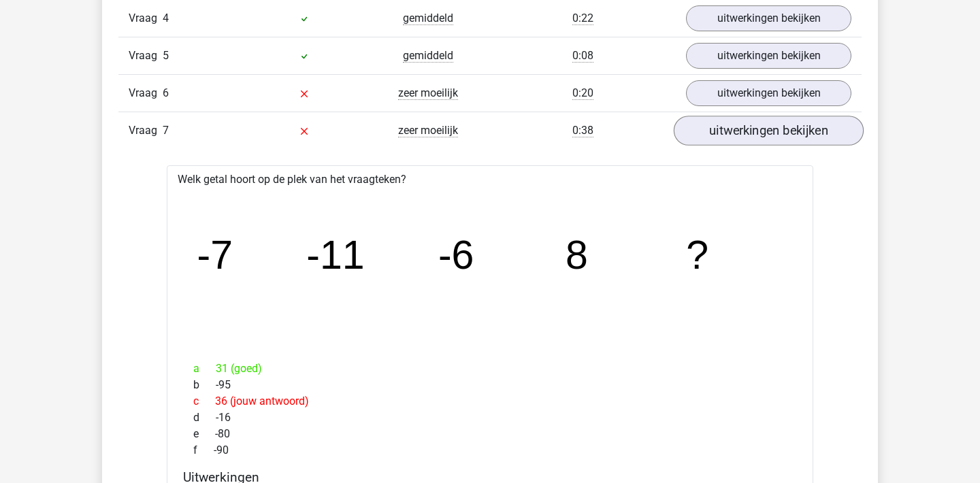
click at [766, 118] on link "uitwerkingen bekijken" at bounding box center [769, 131] width 190 height 30
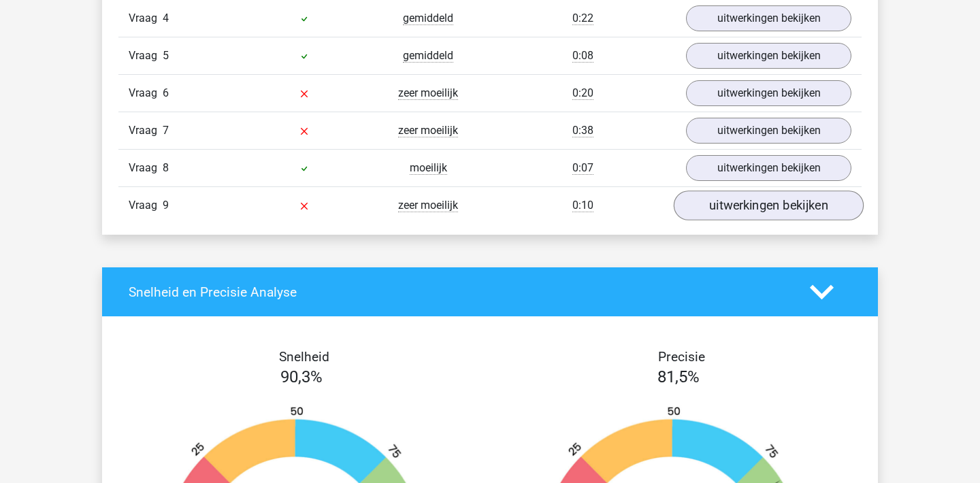
click at [743, 210] on link "uitwerkingen bekijken" at bounding box center [769, 206] width 190 height 30
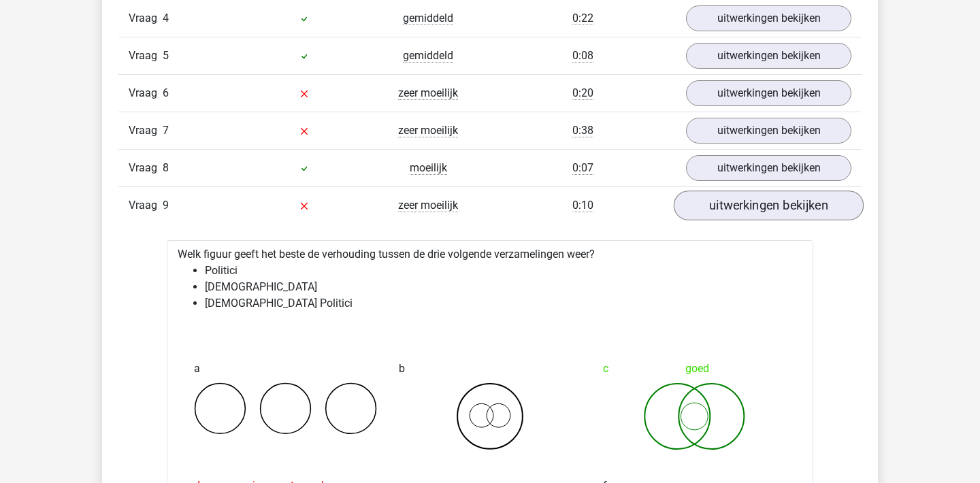
click at [743, 210] on link "uitwerkingen bekijken" at bounding box center [769, 206] width 190 height 30
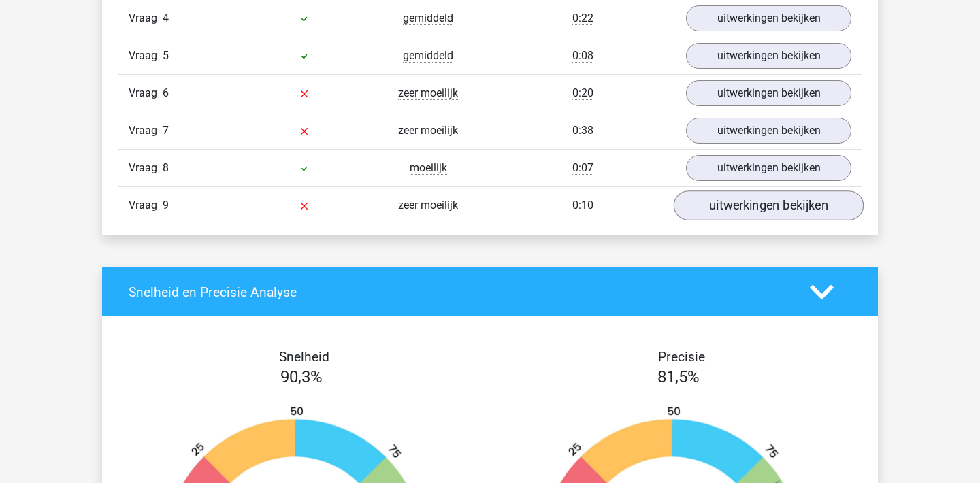
click at [743, 210] on link "uitwerkingen bekijken" at bounding box center [769, 206] width 190 height 30
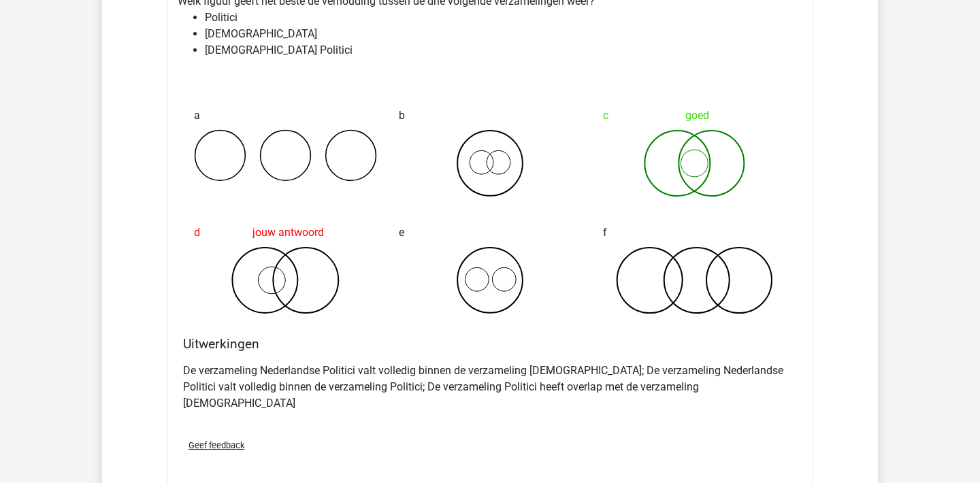
scroll to position [1599, 0]
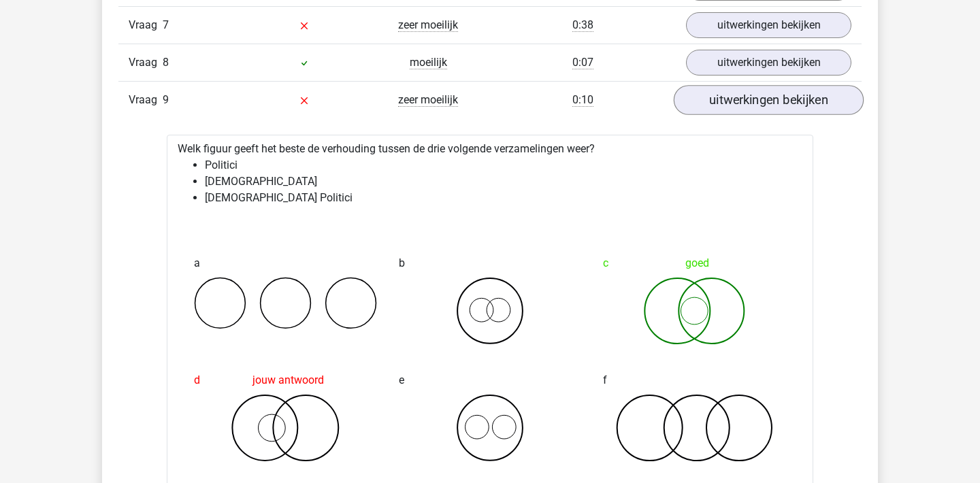
click at [777, 99] on link "uitwerkingen bekijken" at bounding box center [769, 100] width 190 height 30
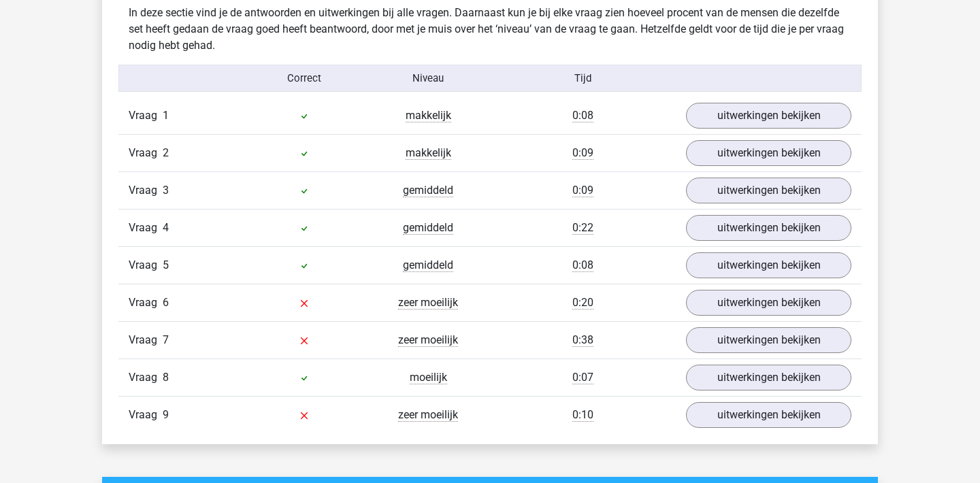
scroll to position [1157, 0]
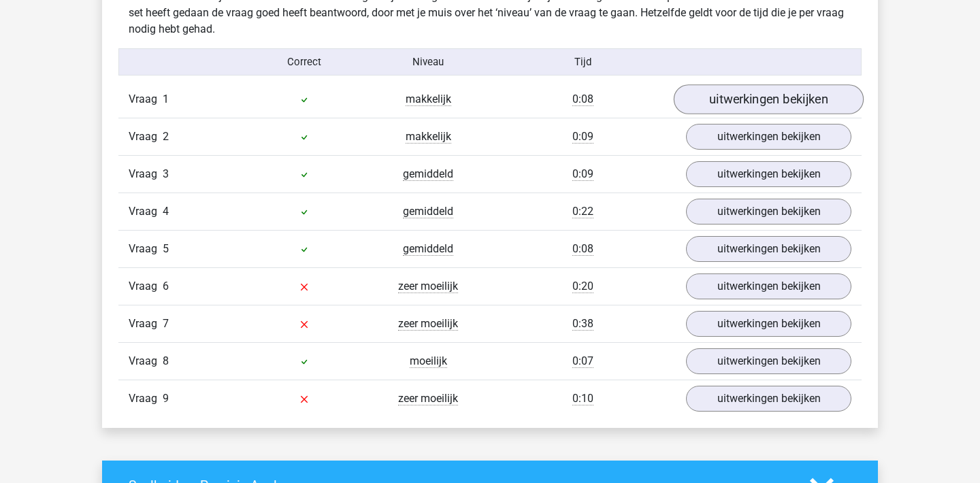
click at [777, 99] on link "uitwerkingen bekijken" at bounding box center [769, 99] width 190 height 30
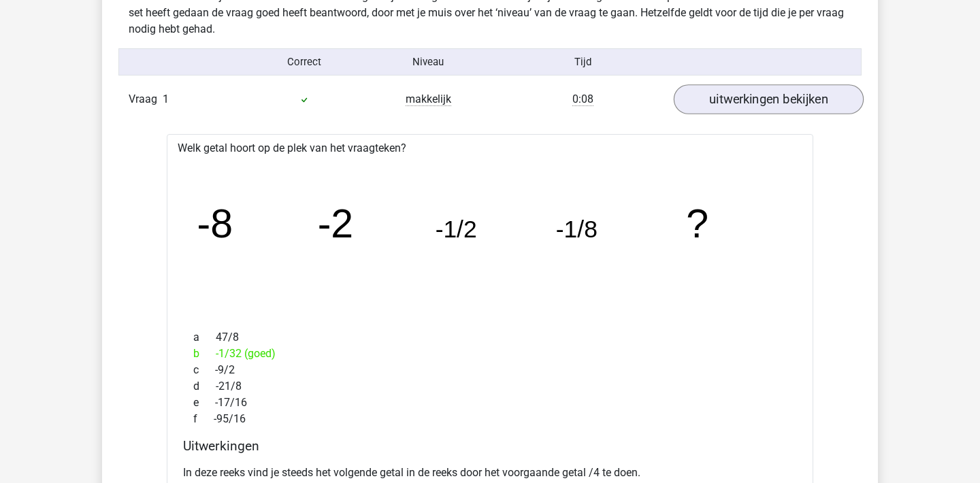
click at [776, 99] on link "uitwerkingen bekijken" at bounding box center [769, 99] width 190 height 30
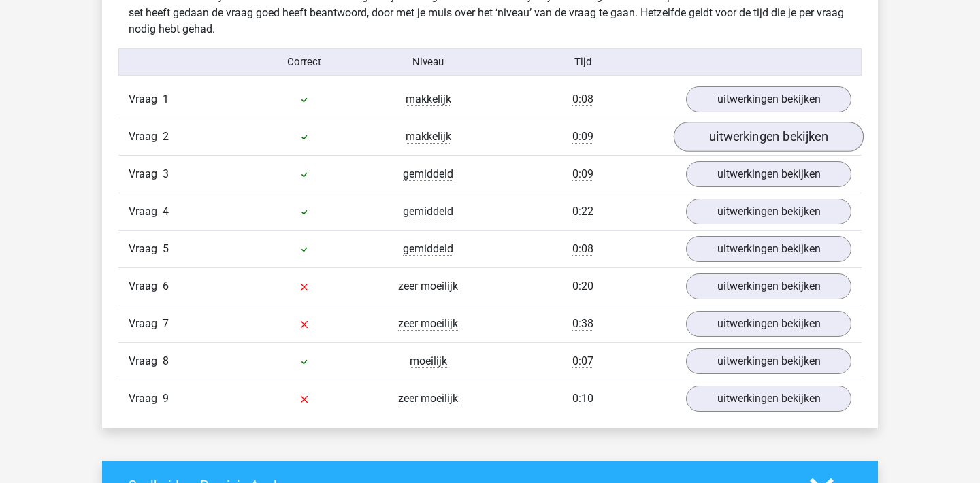
click at [775, 150] on link "uitwerkingen bekijken" at bounding box center [769, 137] width 190 height 30
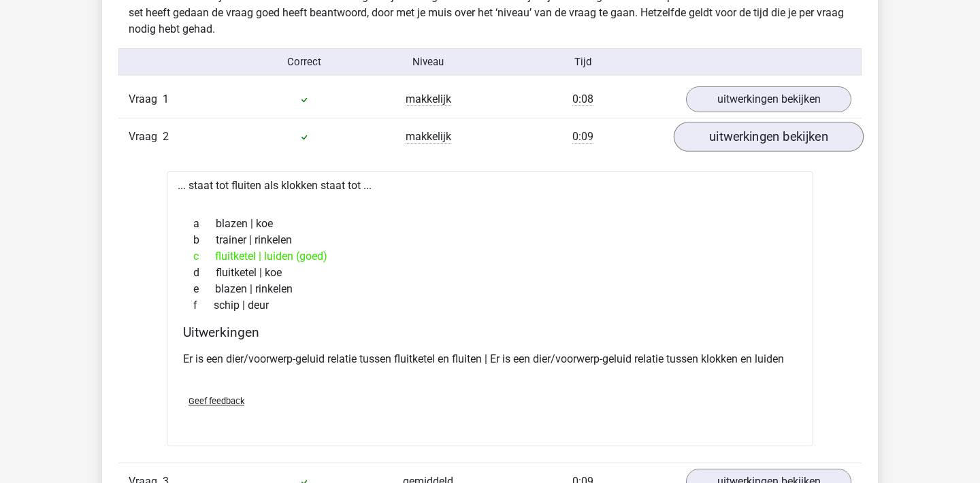
click at [775, 139] on link "uitwerkingen bekijken" at bounding box center [769, 137] width 190 height 30
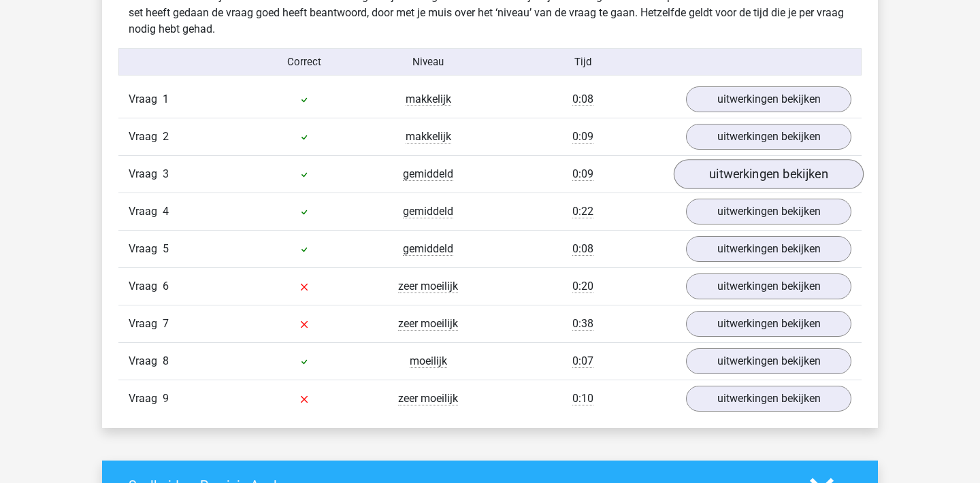
click at [771, 172] on link "uitwerkingen bekijken" at bounding box center [769, 174] width 190 height 30
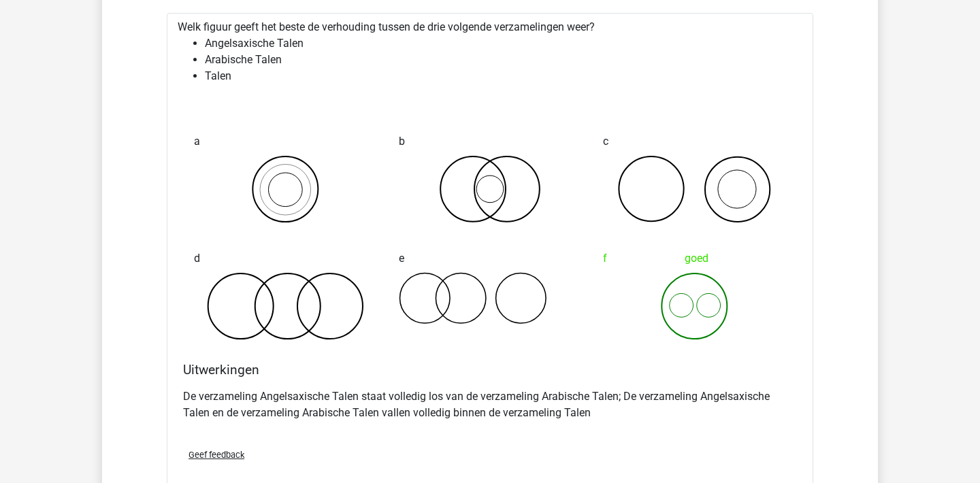
scroll to position [1304, 0]
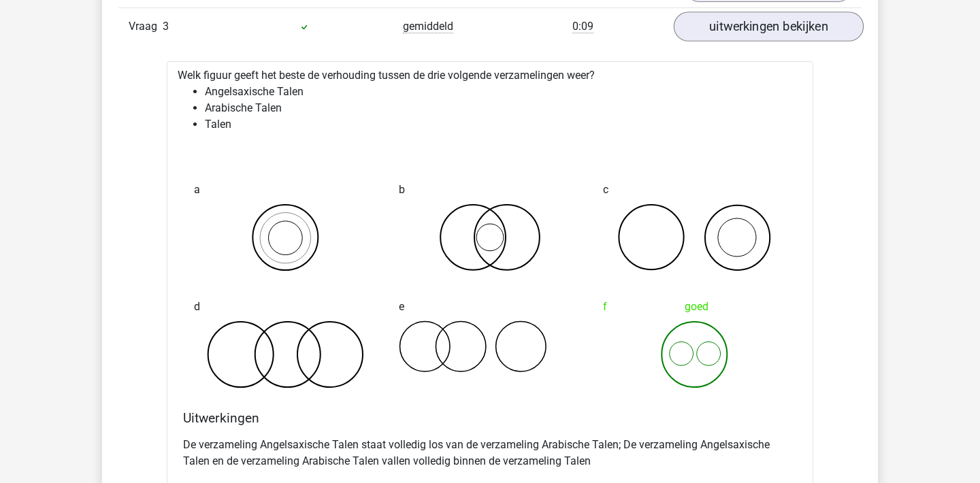
click at [780, 35] on link "uitwerkingen bekijken" at bounding box center [769, 27] width 190 height 30
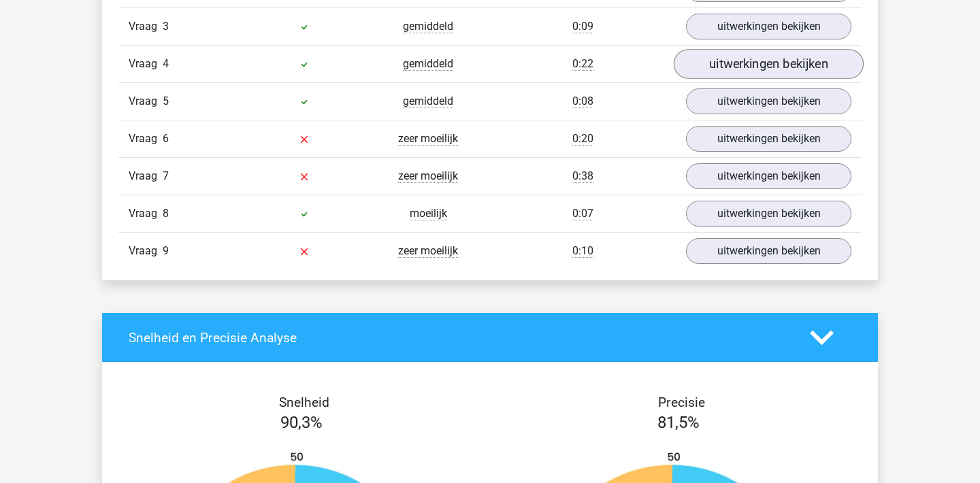
click at [784, 67] on link "uitwerkingen bekijken" at bounding box center [769, 64] width 190 height 30
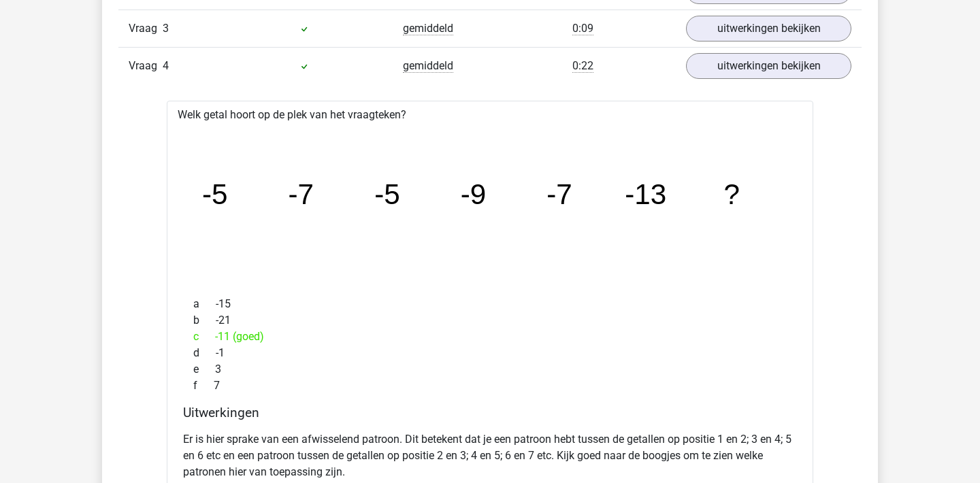
scroll to position [1167, 0]
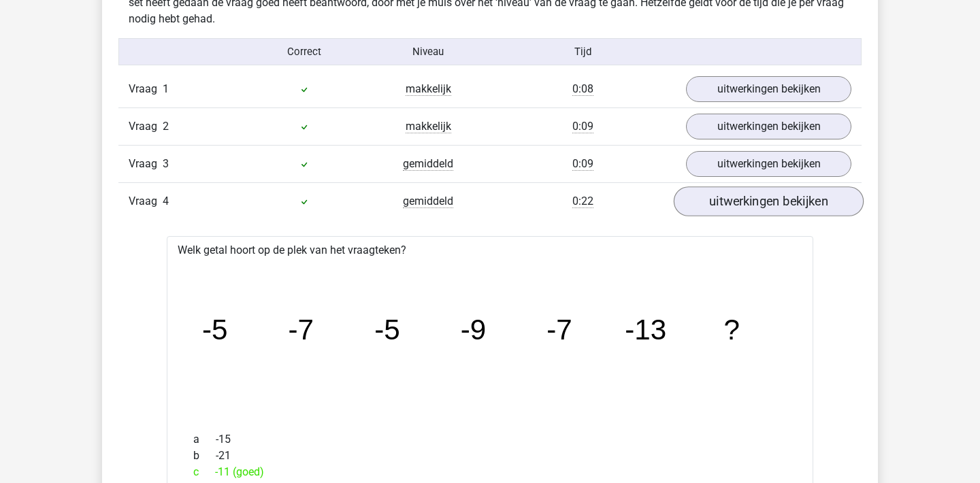
click at [773, 199] on link "uitwerkingen bekijken" at bounding box center [769, 202] width 190 height 30
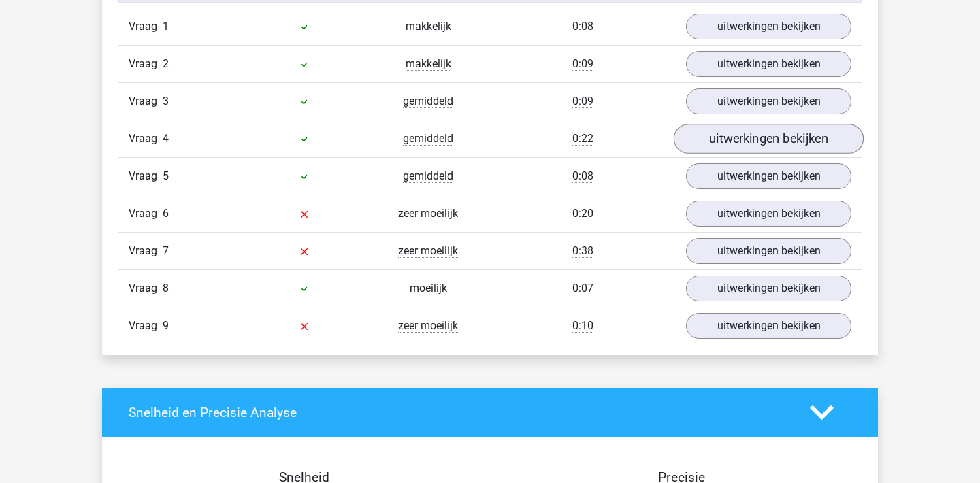
scroll to position [1304, 0]
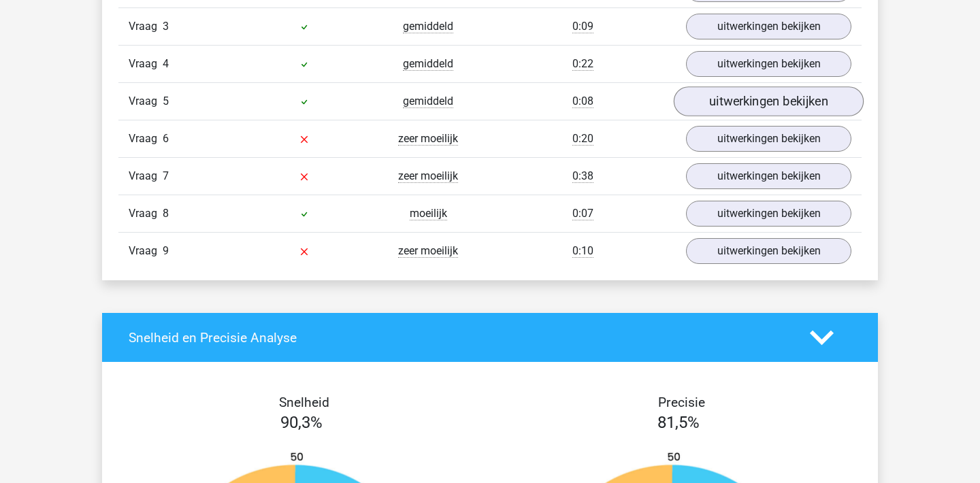
click at [750, 100] on link "uitwerkingen bekijken" at bounding box center [769, 101] width 190 height 30
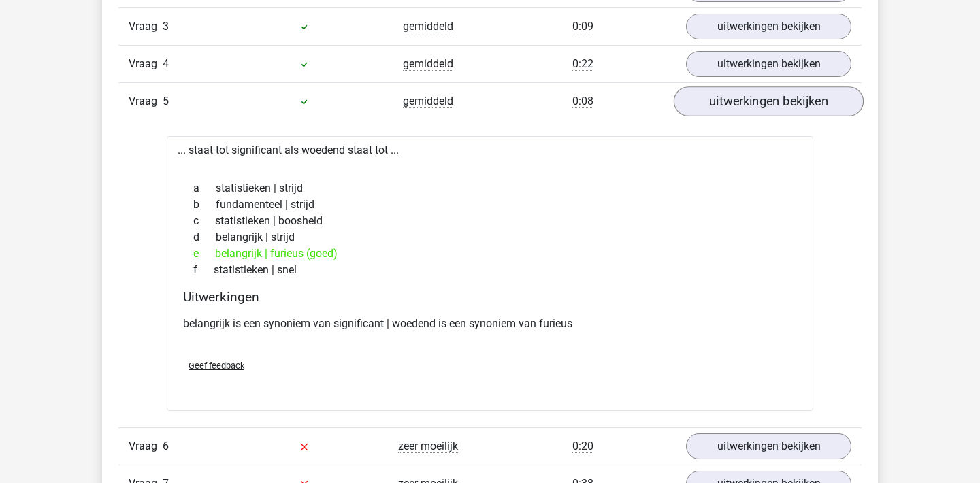
click at [750, 100] on link "uitwerkingen bekijken" at bounding box center [769, 101] width 190 height 30
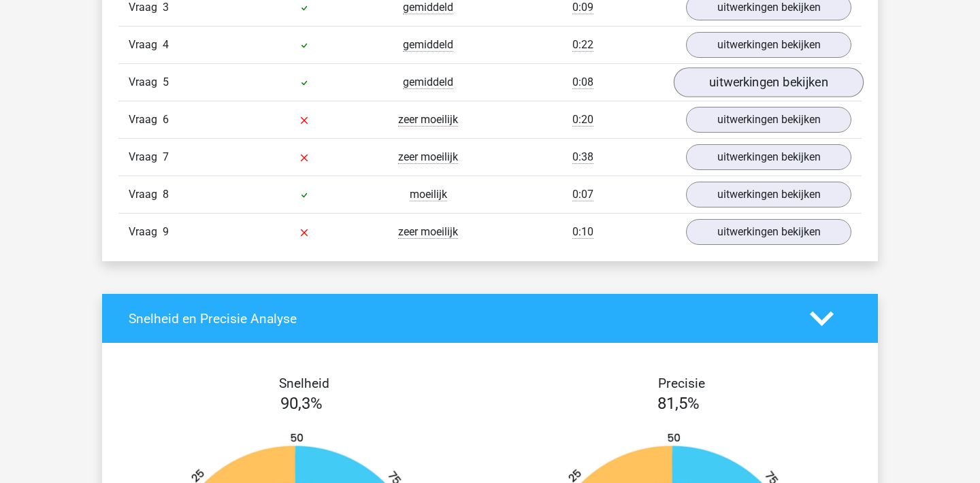
scroll to position [1330, 0]
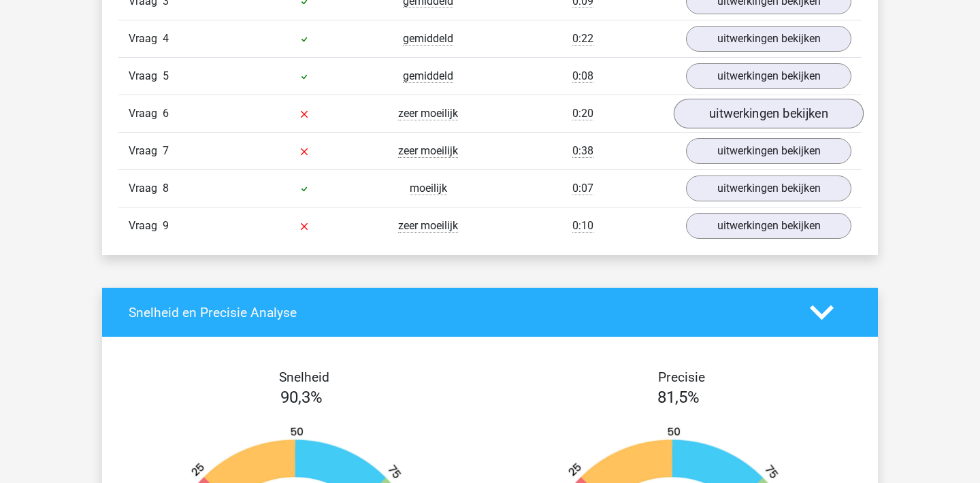
click at [746, 127] on link "uitwerkingen bekijken" at bounding box center [769, 114] width 190 height 30
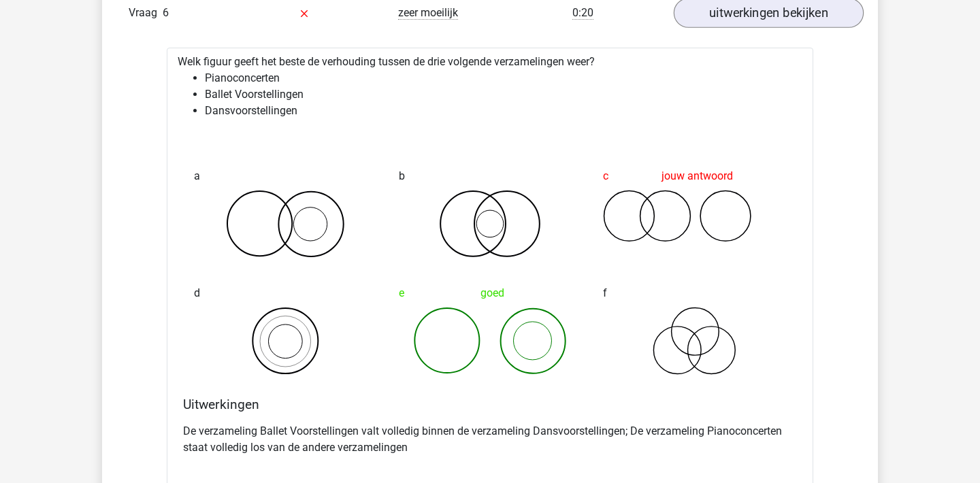
scroll to position [1432, 0]
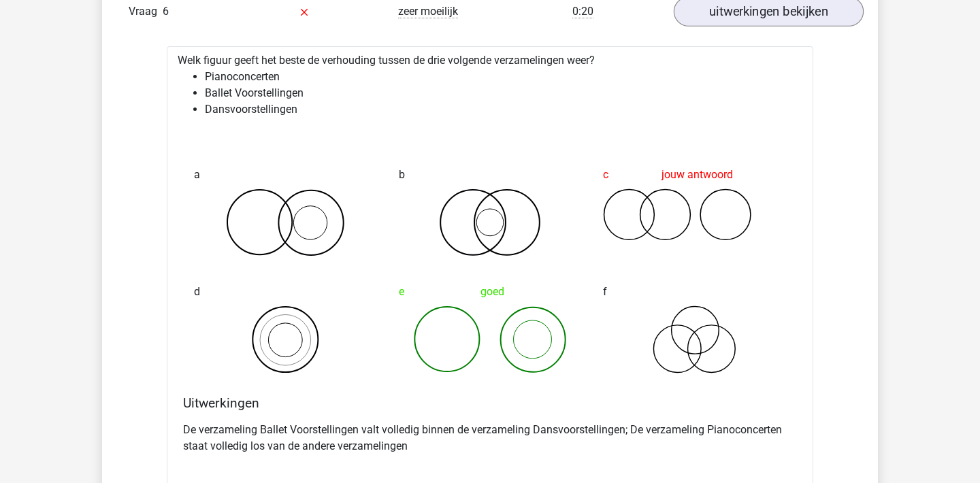
click at [792, 12] on link "uitwerkingen bekijken" at bounding box center [769, 12] width 190 height 30
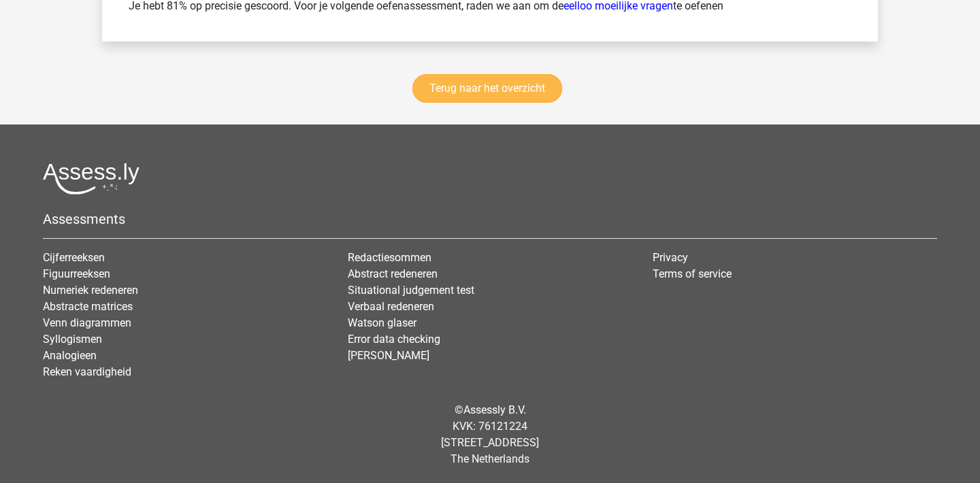
scroll to position [2308, 0]
click at [521, 93] on link "Terug naar het overzicht" at bounding box center [488, 89] width 150 height 29
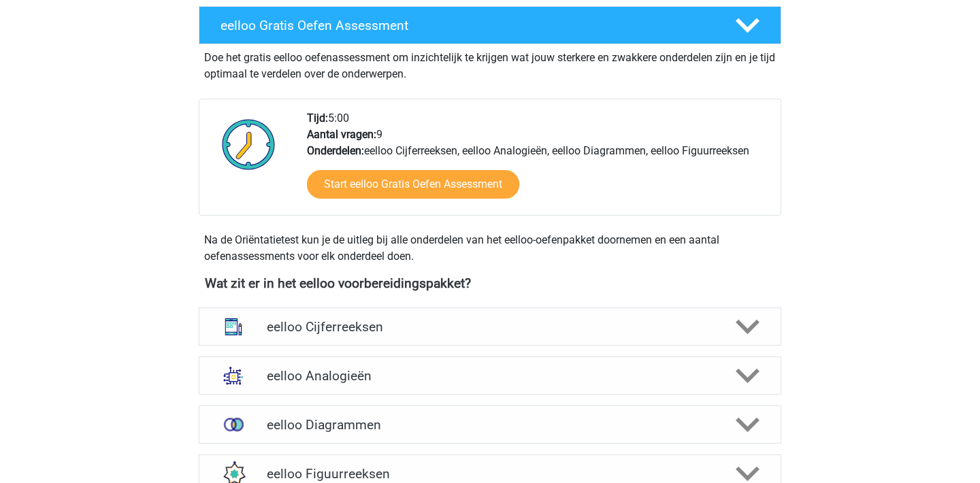
scroll to position [148, 0]
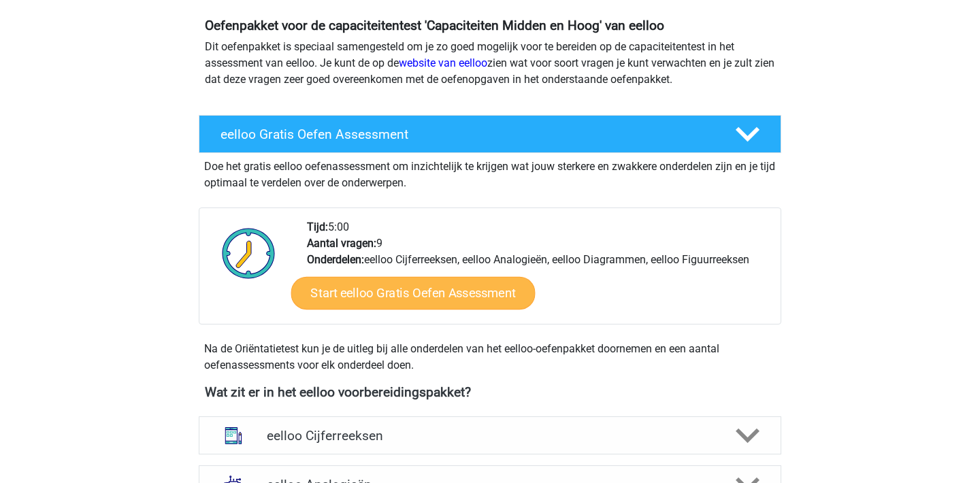
click at [477, 295] on link "Start eelloo Gratis Oefen Assessment" at bounding box center [413, 293] width 244 height 33
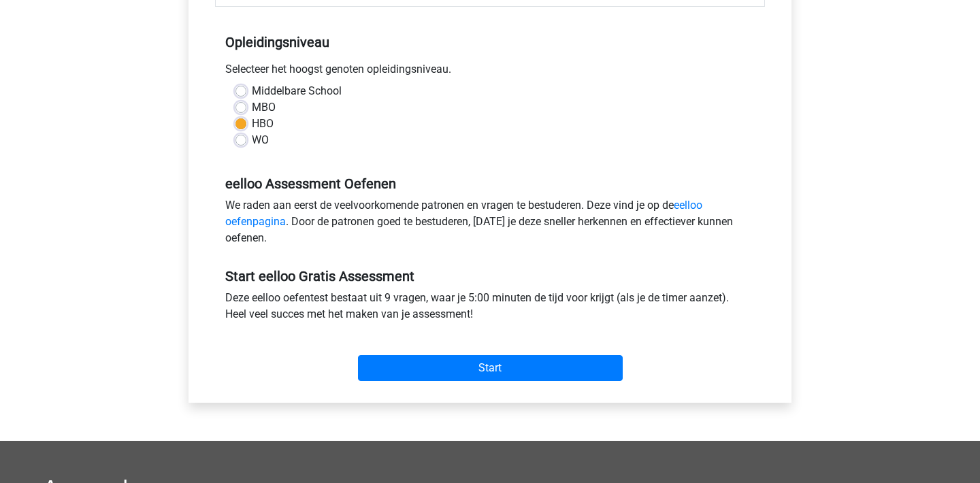
scroll to position [272, 0]
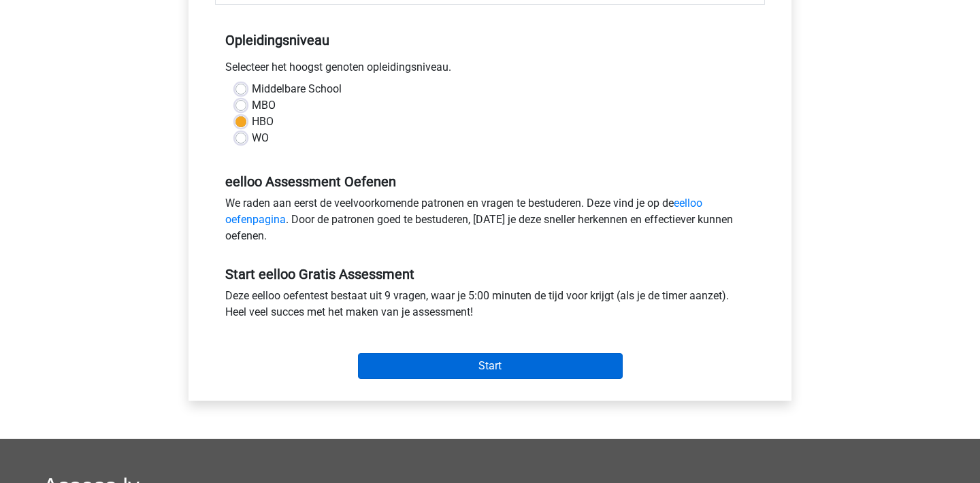
click at [600, 370] on input "Start" at bounding box center [490, 366] width 265 height 26
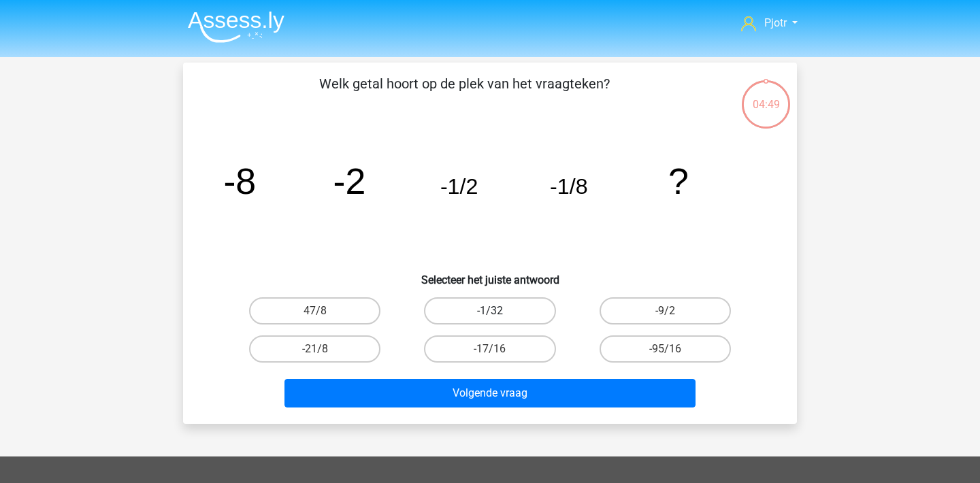
click at [543, 317] on label "-1/32" at bounding box center [489, 311] width 131 height 27
click at [499, 317] on input "-1/32" at bounding box center [494, 315] width 9 height 9
radio input "true"
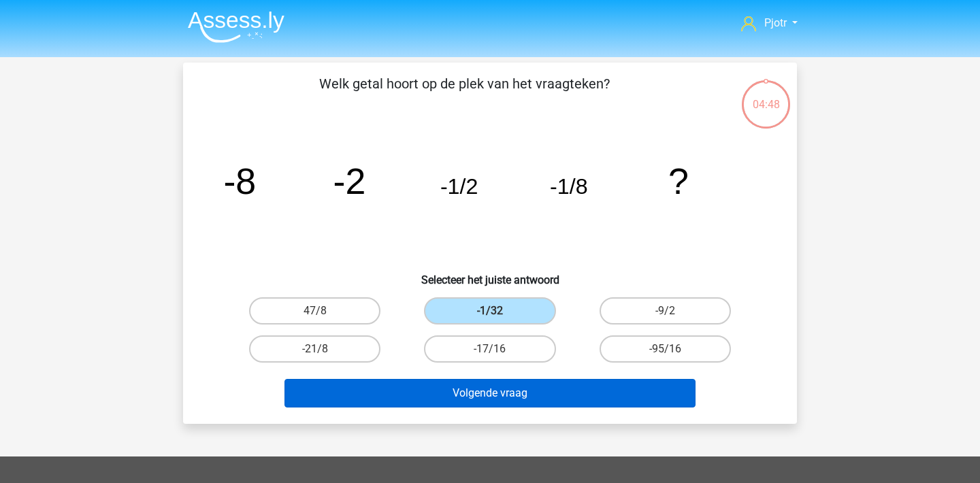
click at [560, 398] on button "Volgende vraag" at bounding box center [491, 393] width 412 height 29
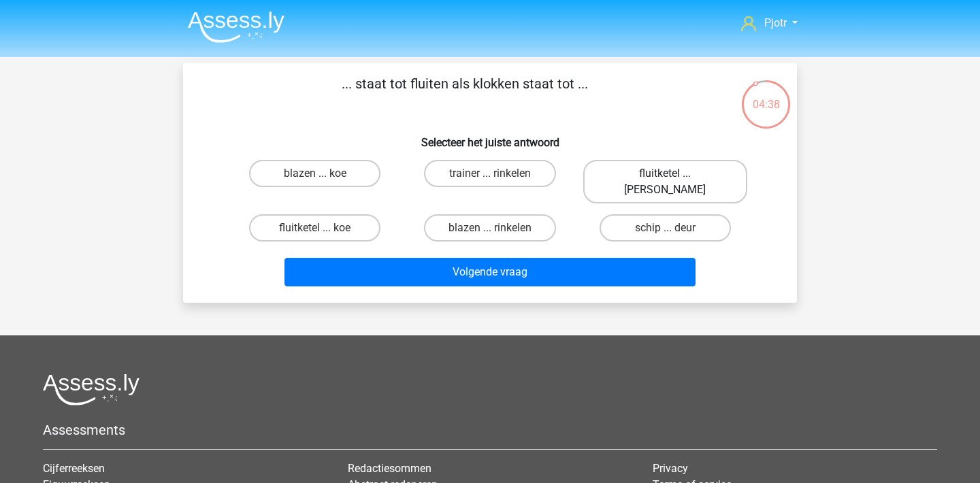
click at [634, 165] on label "fluitketel ... luiden" at bounding box center [665, 182] width 164 height 44
click at [665, 174] on input "fluitketel ... luiden" at bounding box center [669, 178] width 9 height 9
radio input "true"
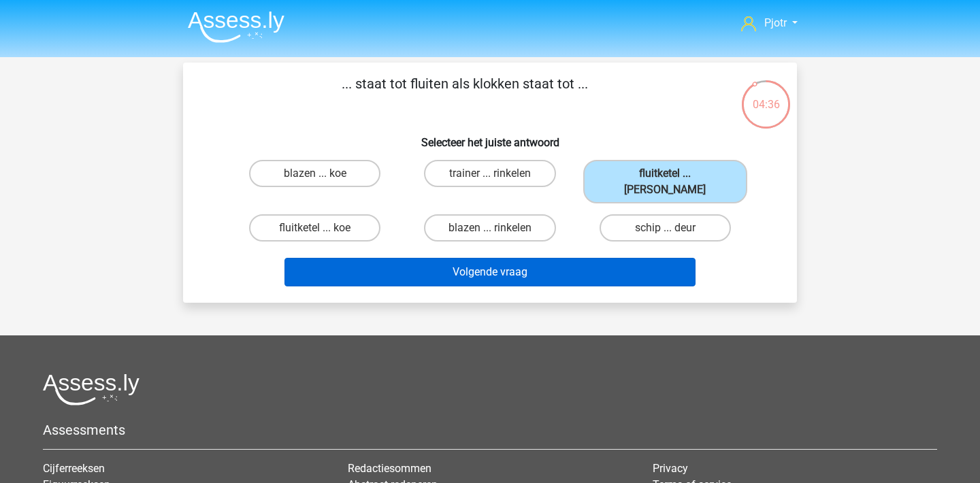
click at [559, 261] on button "Volgende vraag" at bounding box center [491, 272] width 412 height 29
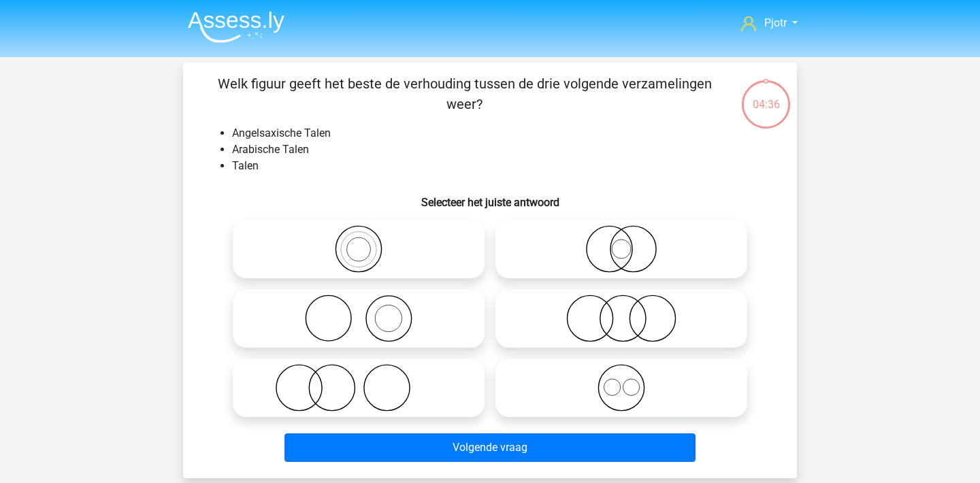
scroll to position [63, 0]
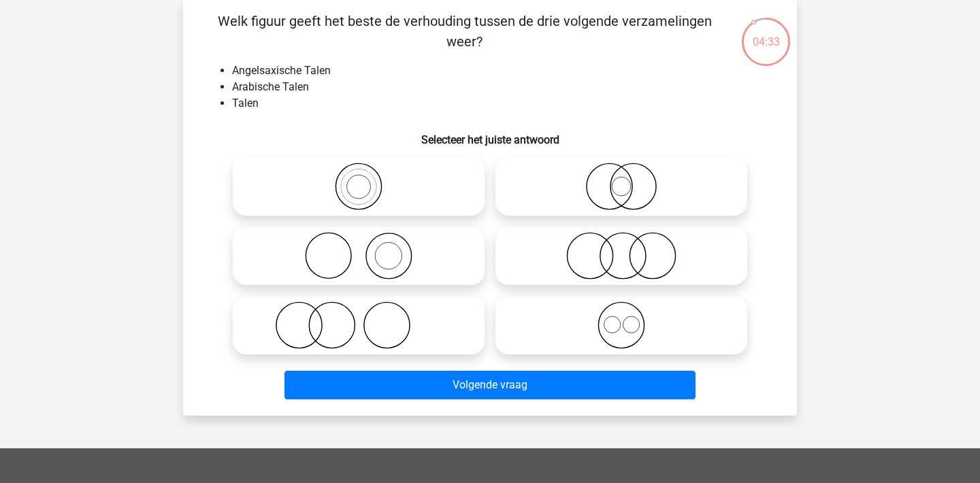
click at [257, 106] on li "Talen" at bounding box center [503, 103] width 543 height 16
click at [298, 90] on li "Arabische Talen" at bounding box center [503, 87] width 543 height 16
click at [573, 328] on icon at bounding box center [621, 326] width 241 height 48
click at [622, 319] on input "radio" at bounding box center [626, 314] width 9 height 9
radio input "true"
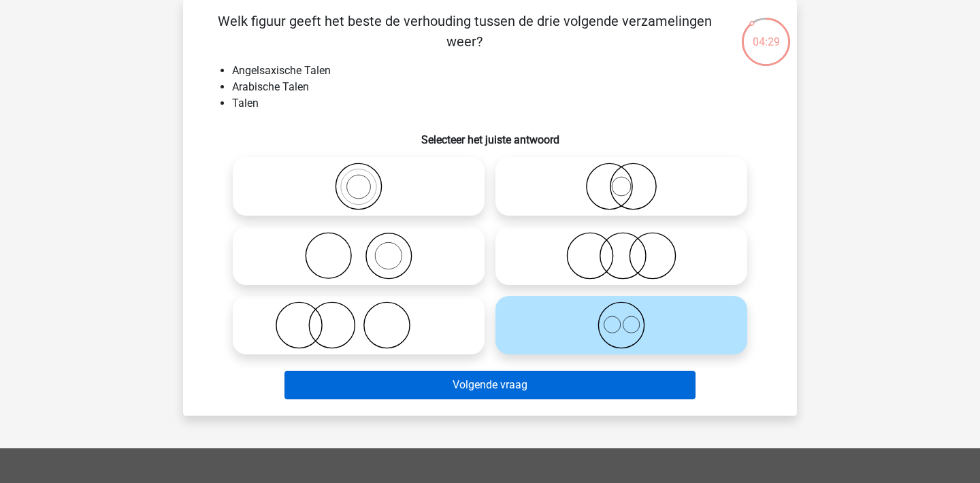
click at [543, 394] on button "Volgende vraag" at bounding box center [491, 385] width 412 height 29
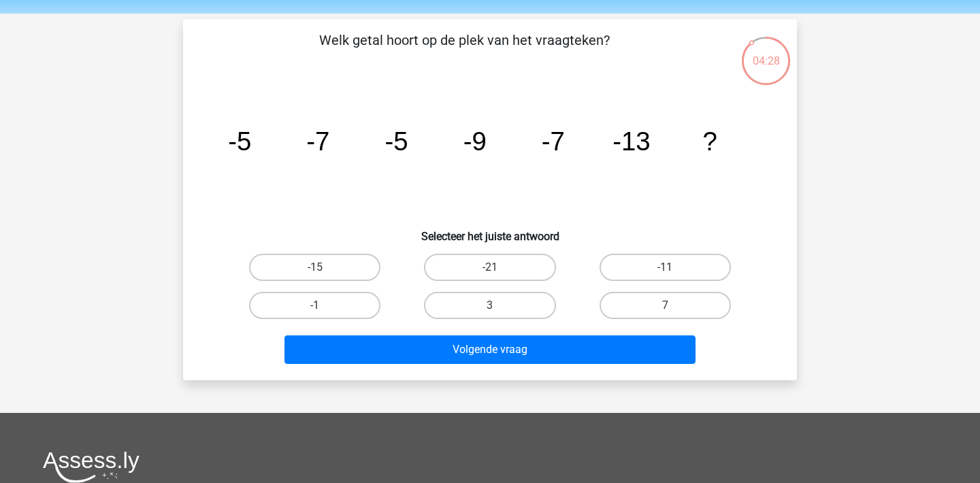
scroll to position [42, 0]
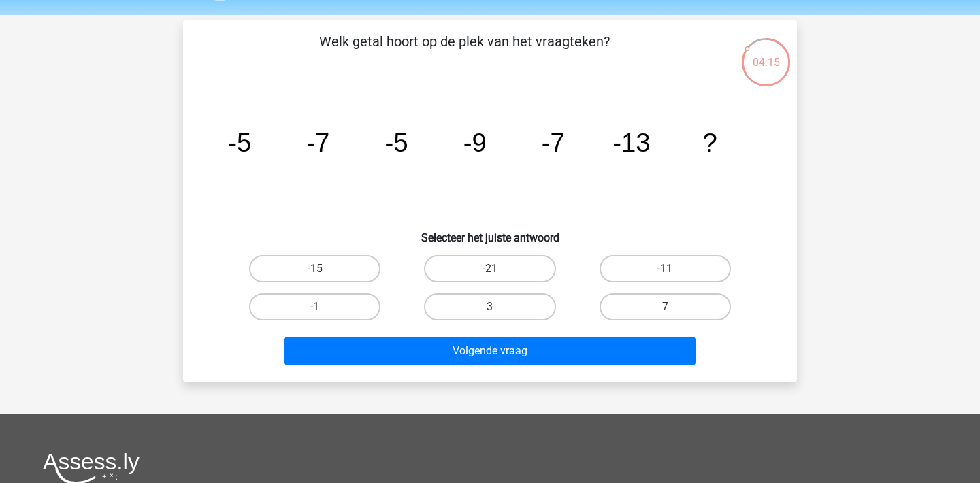
click at [630, 276] on label "-11" at bounding box center [665, 268] width 131 height 27
click at [665, 276] on input "-11" at bounding box center [669, 273] width 9 height 9
radio input "true"
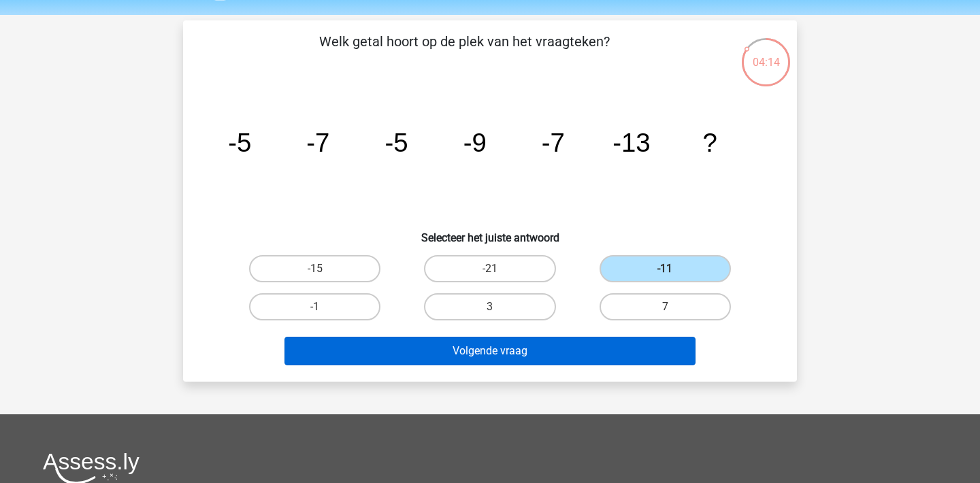
click at [598, 351] on button "Volgende vraag" at bounding box center [491, 351] width 412 height 29
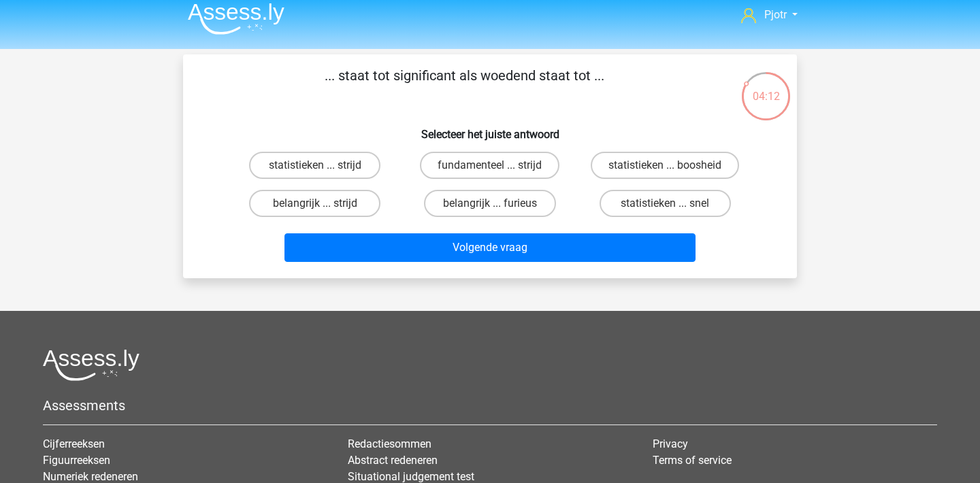
scroll to position [7, 0]
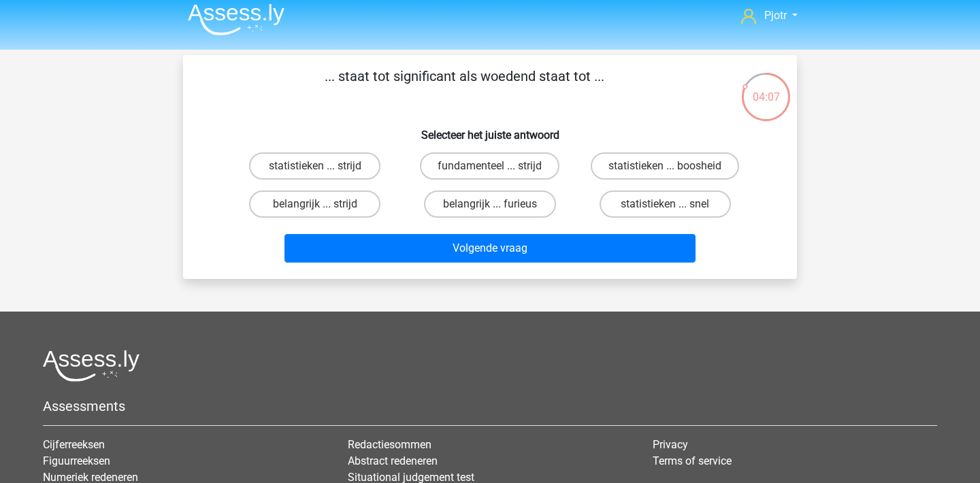
click at [396, 69] on p "... staat tot significant als woedend staat tot ..." at bounding box center [464, 86] width 519 height 41
click at [503, 202] on label "belangrijk ... furieus" at bounding box center [489, 204] width 131 height 27
click at [499, 204] on input "belangrijk ... furieus" at bounding box center [494, 208] width 9 height 9
radio input "true"
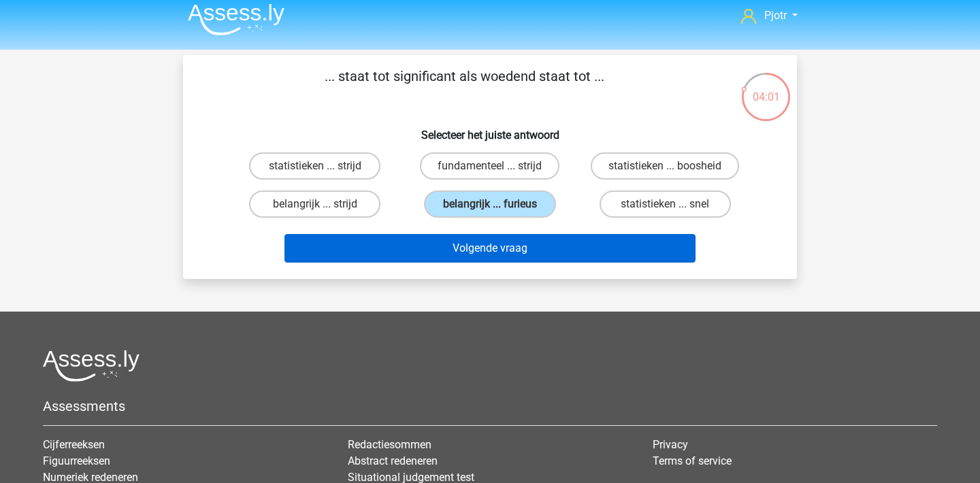
click at [547, 255] on button "Volgende vraag" at bounding box center [491, 248] width 412 height 29
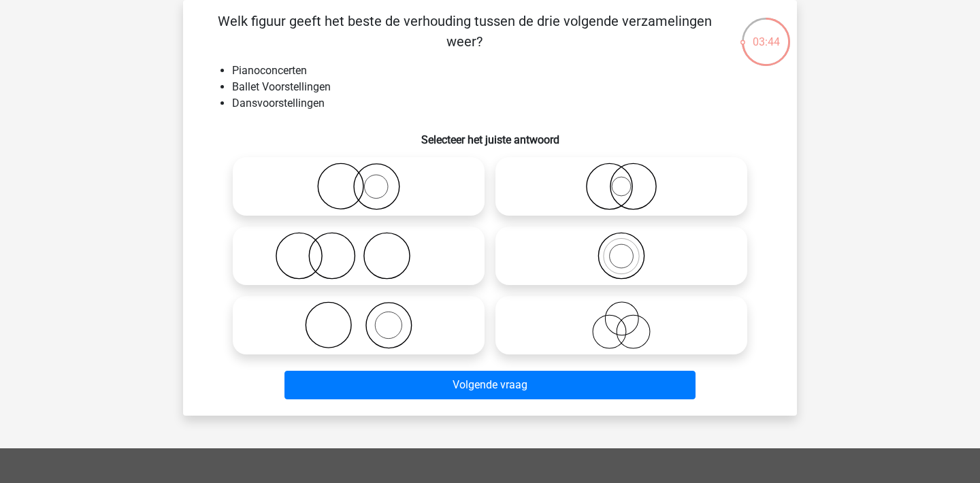
click at [444, 319] on icon at bounding box center [358, 326] width 241 height 48
click at [368, 319] on input "radio" at bounding box center [363, 314] width 9 height 9
radio input "true"
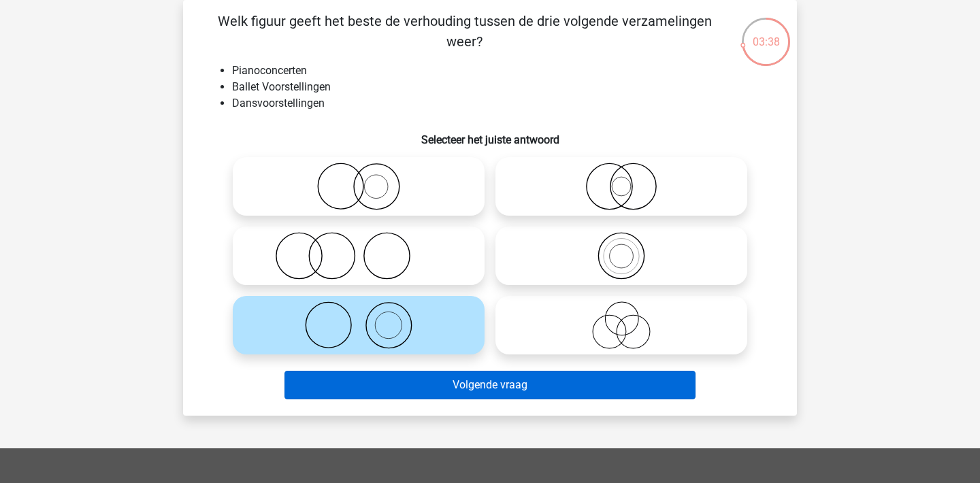
click at [400, 390] on button "Volgende vraag" at bounding box center [491, 385] width 412 height 29
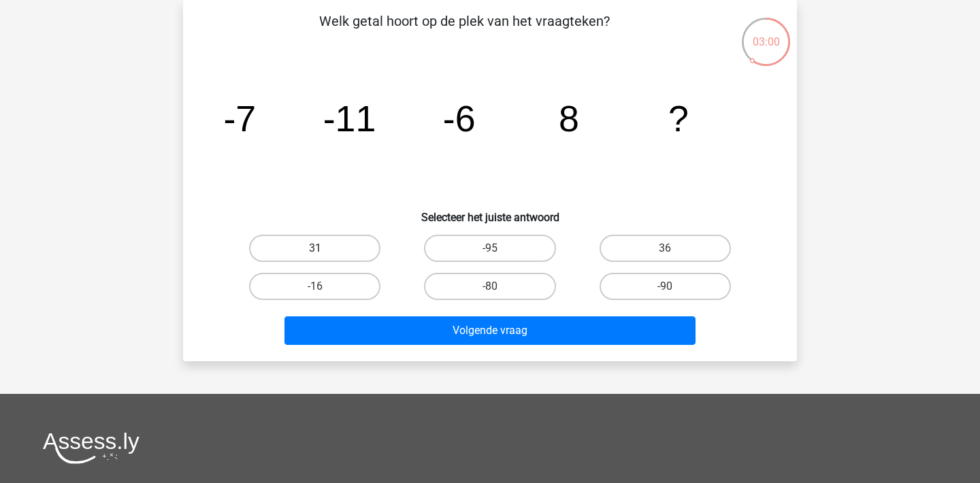
click at [327, 248] on label "31" at bounding box center [314, 248] width 131 height 27
click at [324, 249] on input "31" at bounding box center [319, 253] width 9 height 9
radio input "true"
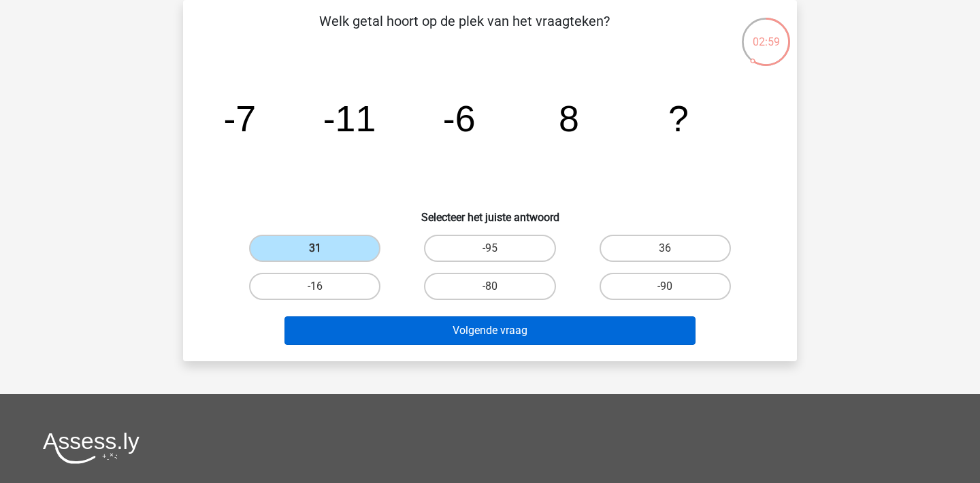
click at [449, 333] on button "Volgende vraag" at bounding box center [491, 331] width 412 height 29
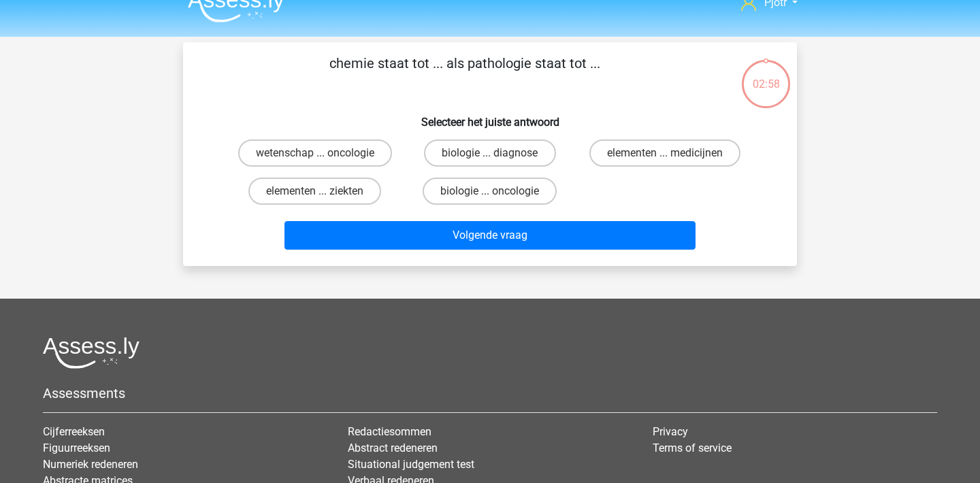
scroll to position [20, 0]
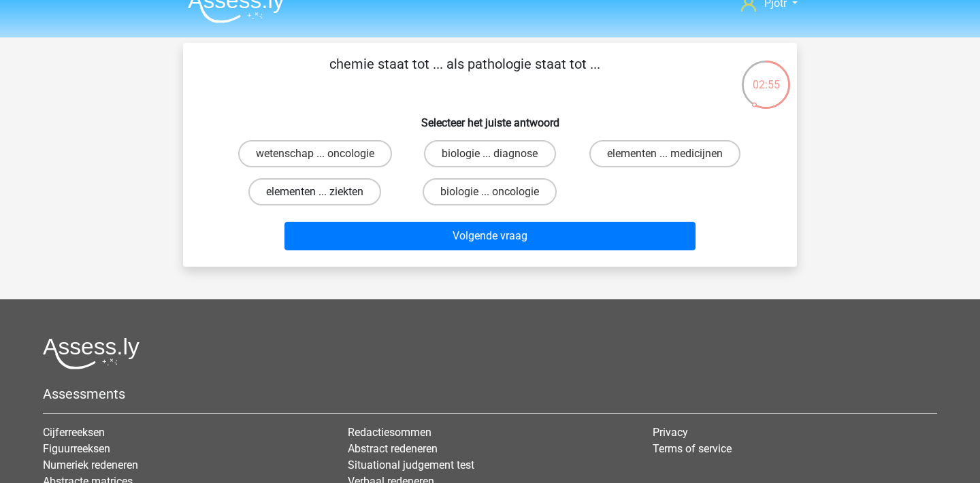
click at [353, 191] on label "elementen ... ziekten" at bounding box center [315, 191] width 133 height 27
click at [324, 192] on input "elementen ... ziekten" at bounding box center [319, 196] width 9 height 9
radio input "true"
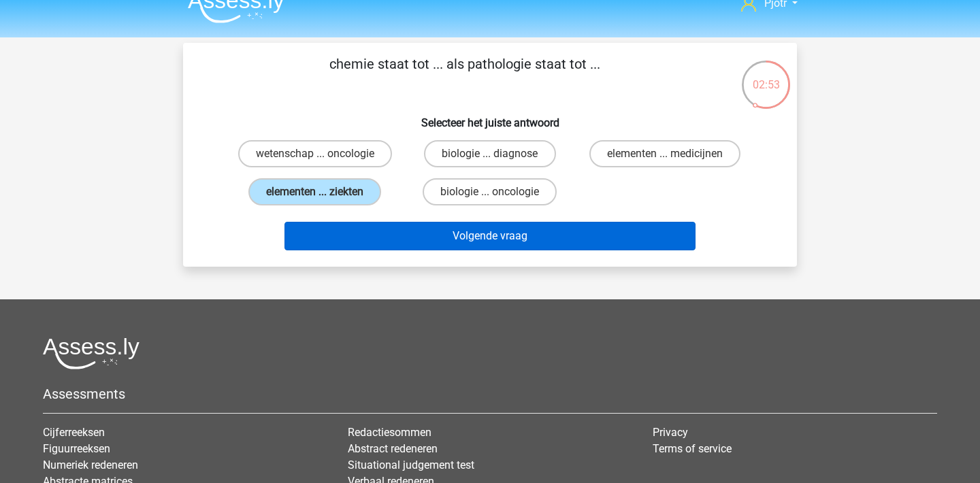
click at [496, 238] on button "Volgende vraag" at bounding box center [491, 236] width 412 height 29
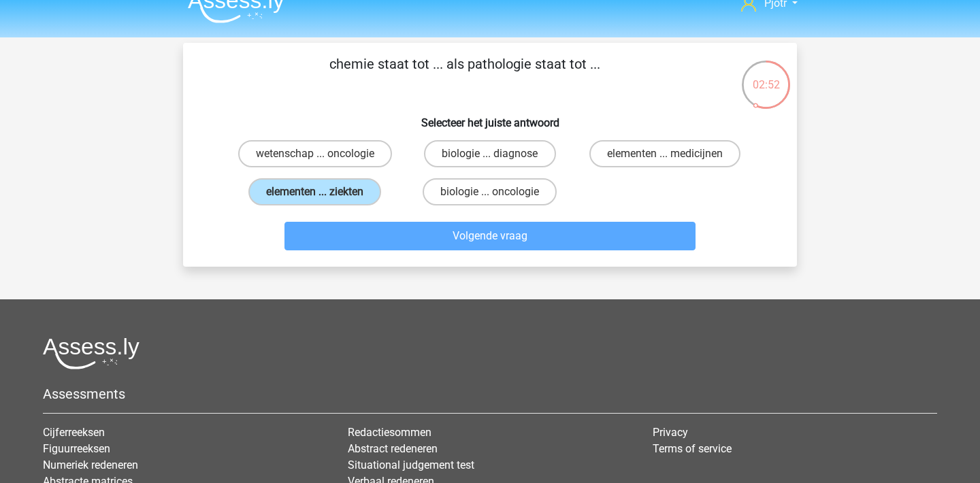
scroll to position [63, 0]
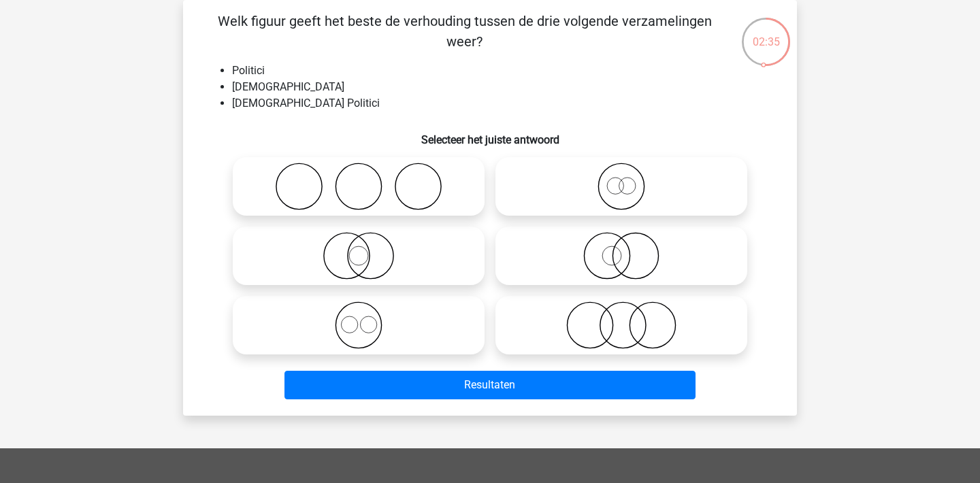
click at [421, 249] on icon at bounding box center [358, 256] width 241 height 48
click at [368, 249] on input "radio" at bounding box center [363, 244] width 9 height 9
radio input "true"
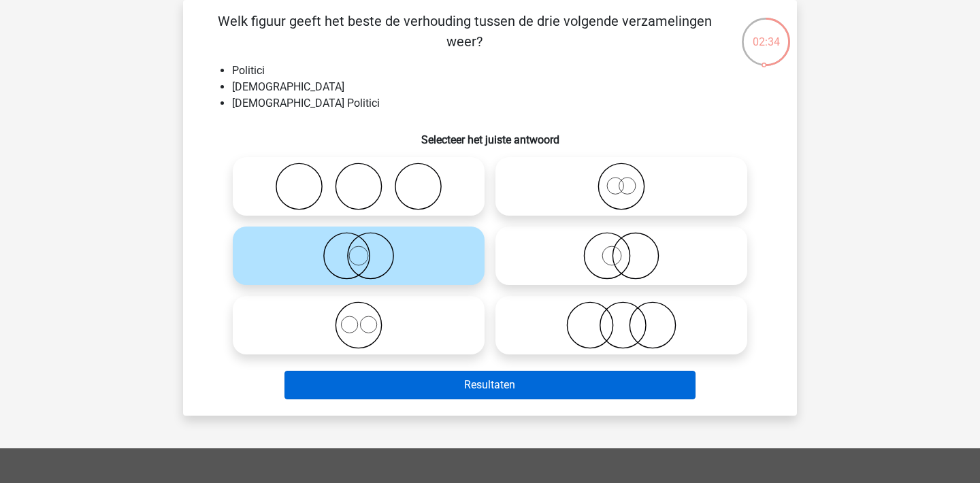
click at [505, 393] on button "Resultaten" at bounding box center [491, 385] width 412 height 29
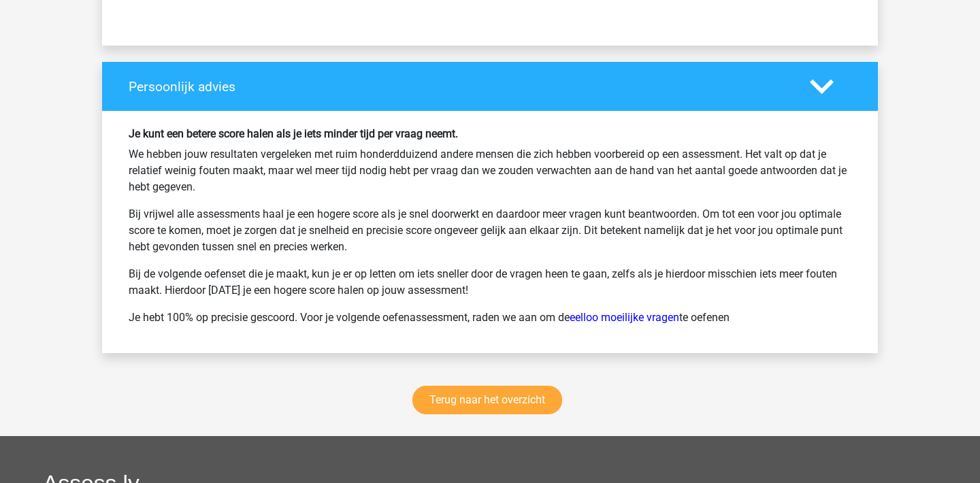
scroll to position [2018, 0]
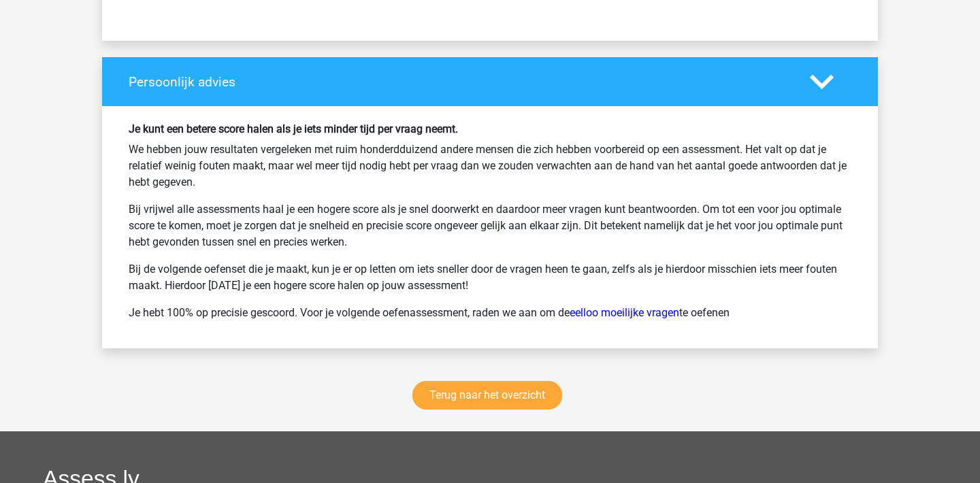
click at [805, 68] on div "Persoonlijk advies" at bounding box center [490, 81] width 776 height 49
click at [820, 78] on icon at bounding box center [822, 82] width 24 height 24
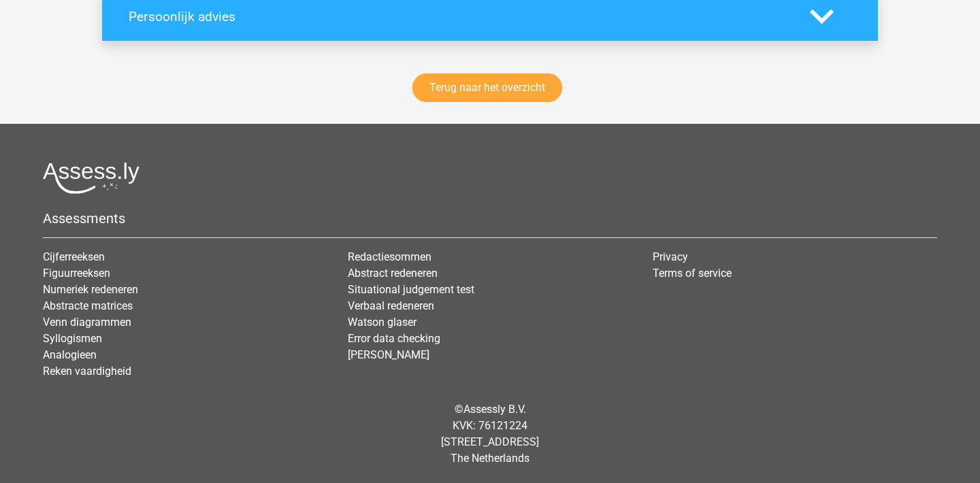
scroll to position [2083, 0]
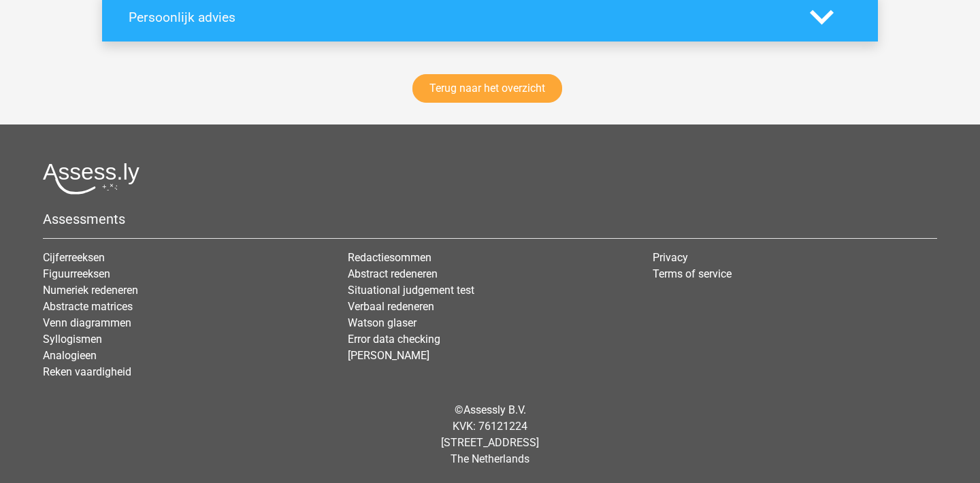
click at [550, 107] on div "Terug naar het overzicht" at bounding box center [490, 91] width 776 height 67
click at [531, 94] on link "Terug naar het overzicht" at bounding box center [488, 88] width 150 height 29
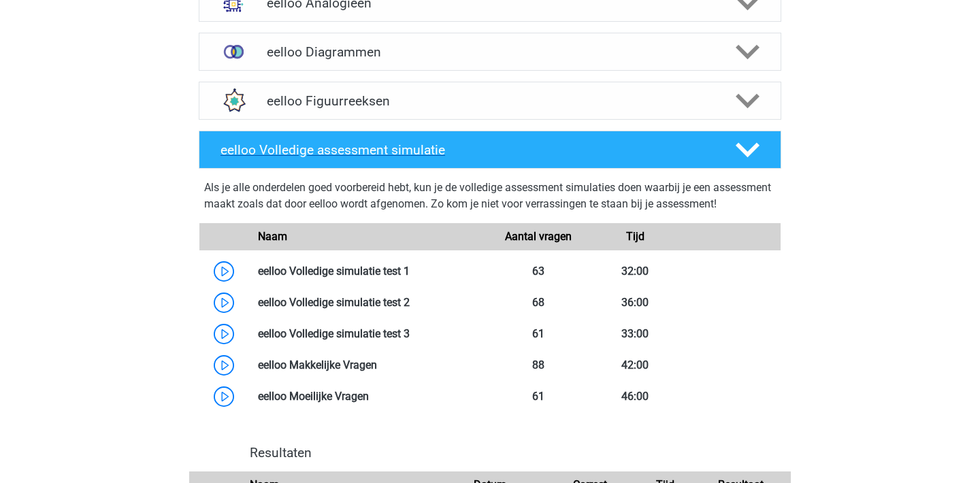
scroll to position [639, 0]
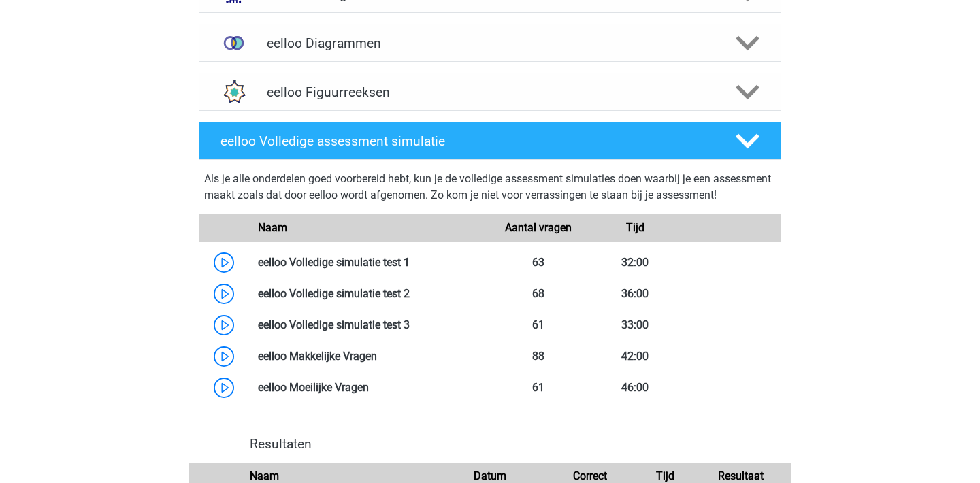
click at [912, 270] on div "Pjotr [EMAIL_ADDRESS][DOMAIN_NAME] Nederlands" at bounding box center [490, 153] width 980 height 1585
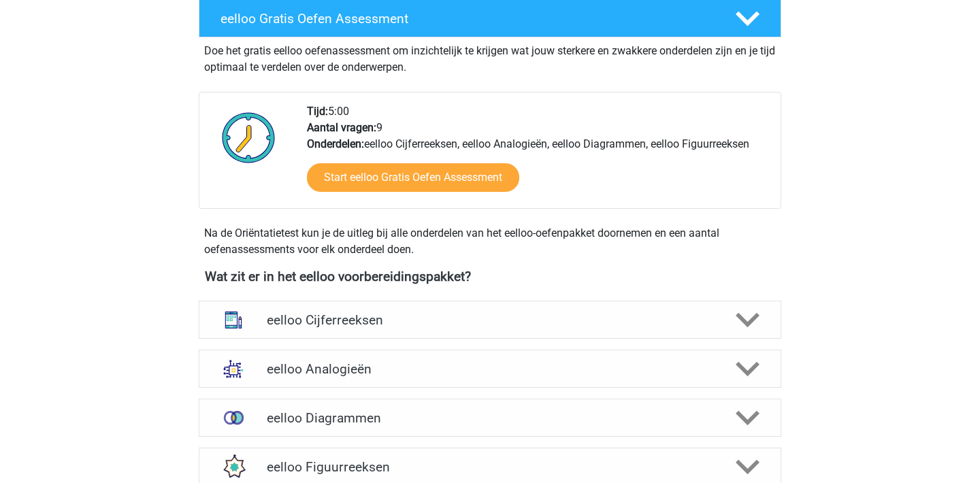
scroll to position [261, 0]
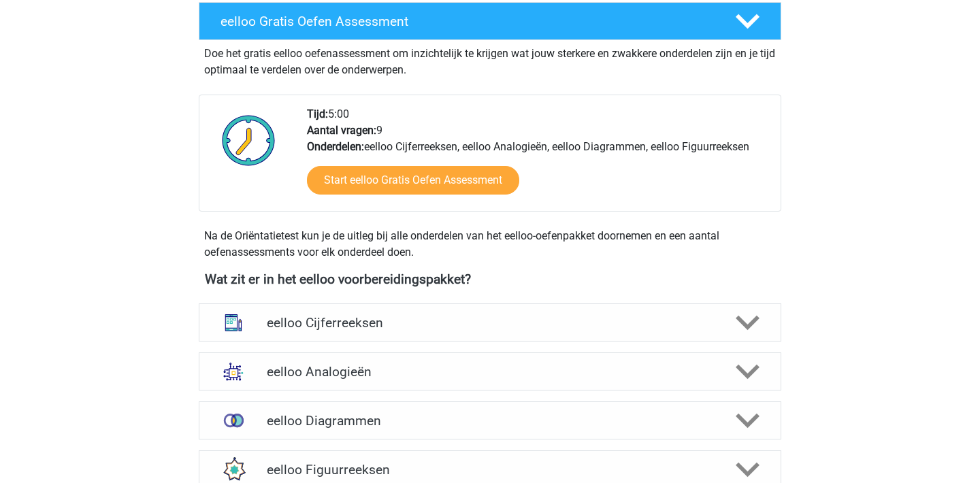
click at [809, 293] on div "Wat zit er in het eelloo voorbereidingspakket? eelloo Cijferreeksen Er zijn gro…" at bounding box center [490, 383] width 647 height 223
click at [784, 298] on div "Wat zit er in het eelloo voorbereidingspakket? eelloo Cijferreeksen Er zijn gro…" at bounding box center [490, 383] width 647 height 223
click at [733, 325] on div at bounding box center [747, 323] width 46 height 24
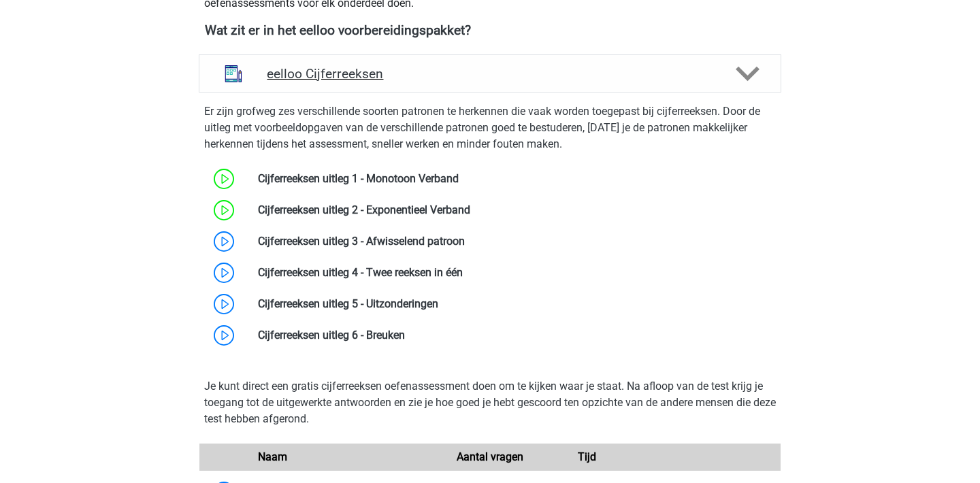
scroll to position [607, 0]
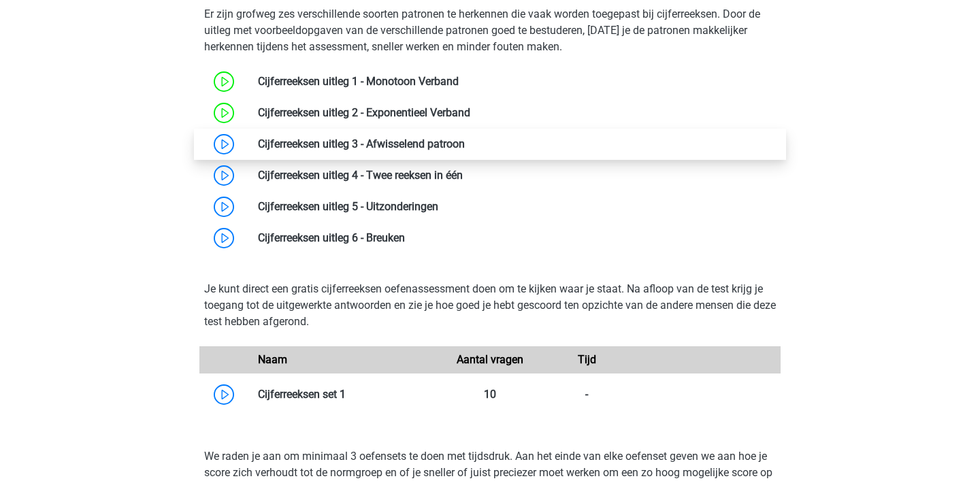
click at [465, 148] on link at bounding box center [465, 144] width 0 height 13
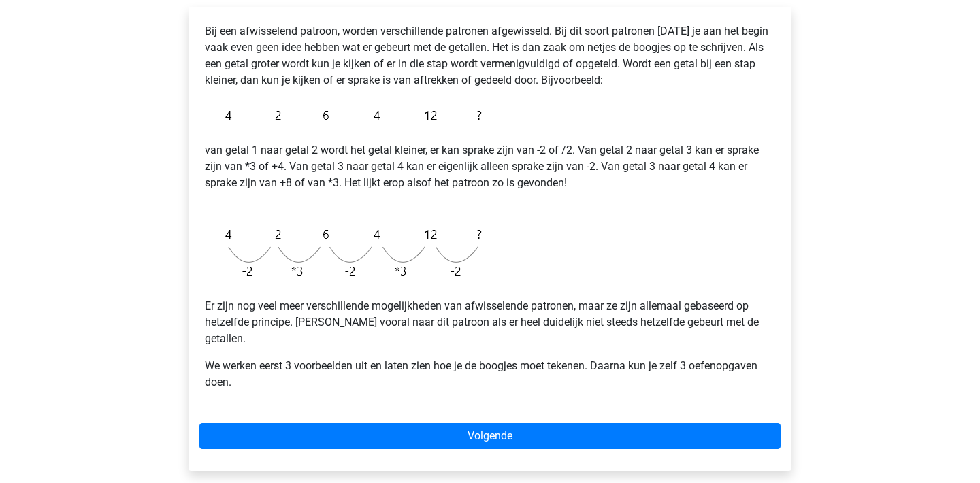
scroll to position [219, 0]
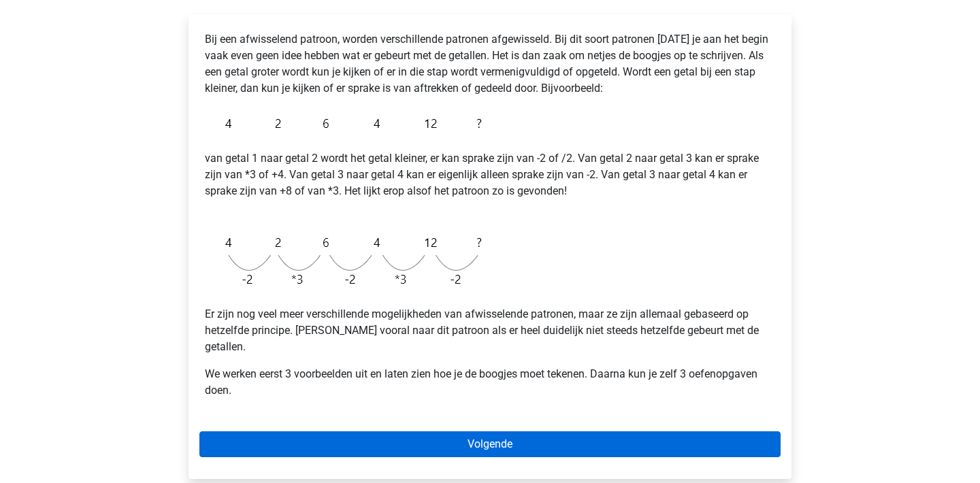
click at [718, 432] on link "Volgende" at bounding box center [489, 445] width 581 height 26
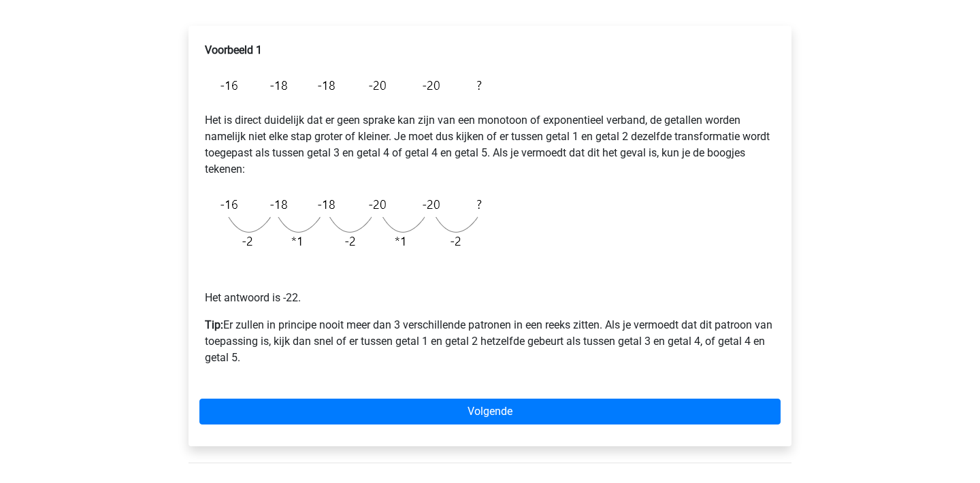
scroll to position [208, 0]
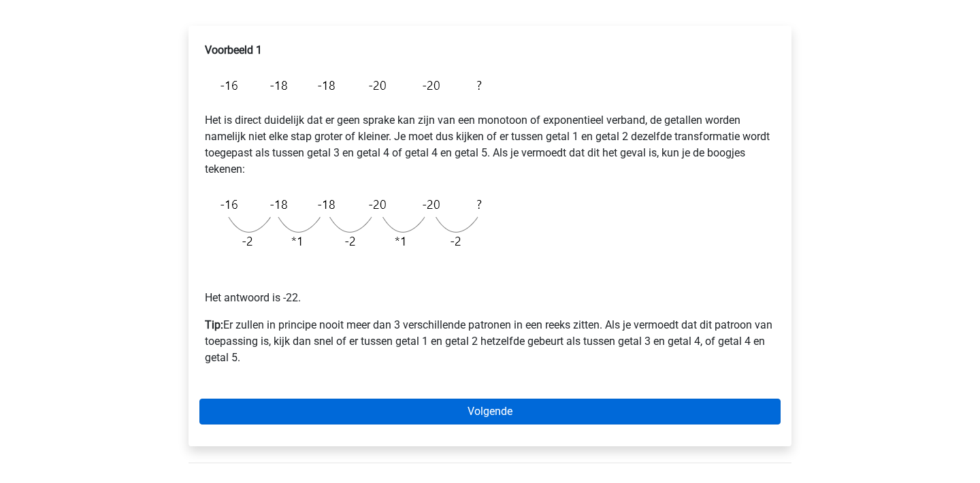
click at [708, 404] on link "Volgende" at bounding box center [489, 412] width 581 height 26
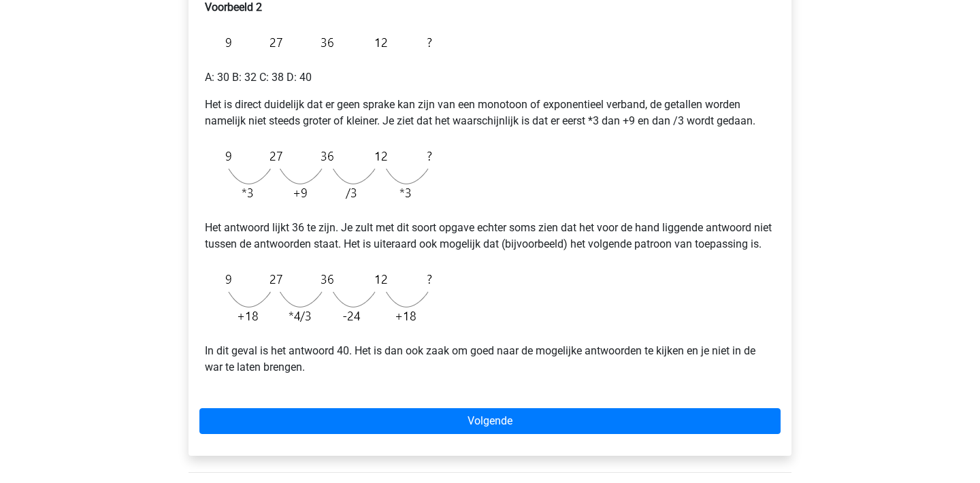
scroll to position [252, 0]
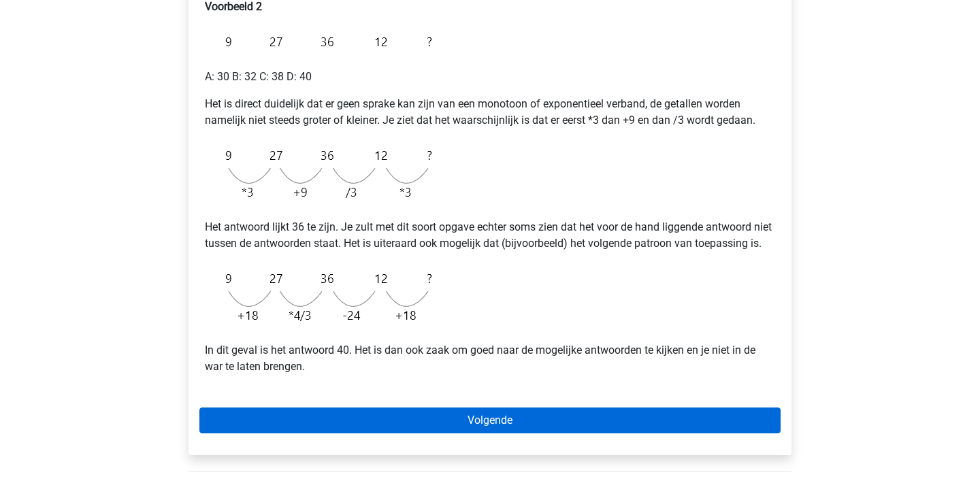
click at [729, 432] on link "Volgende" at bounding box center [489, 421] width 581 height 26
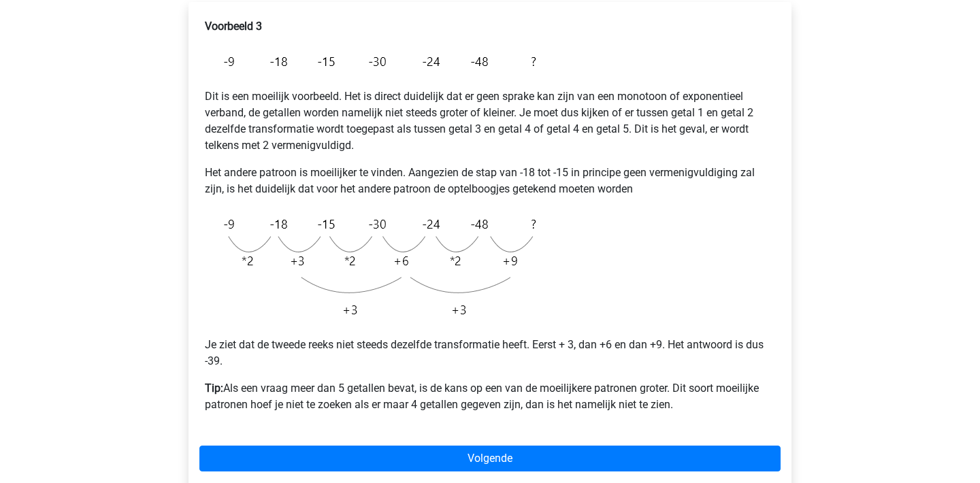
scroll to position [232, 0]
click at [458, 259] on img at bounding box center [374, 267] width 338 height 118
click at [511, 262] on img at bounding box center [374, 267] width 338 height 118
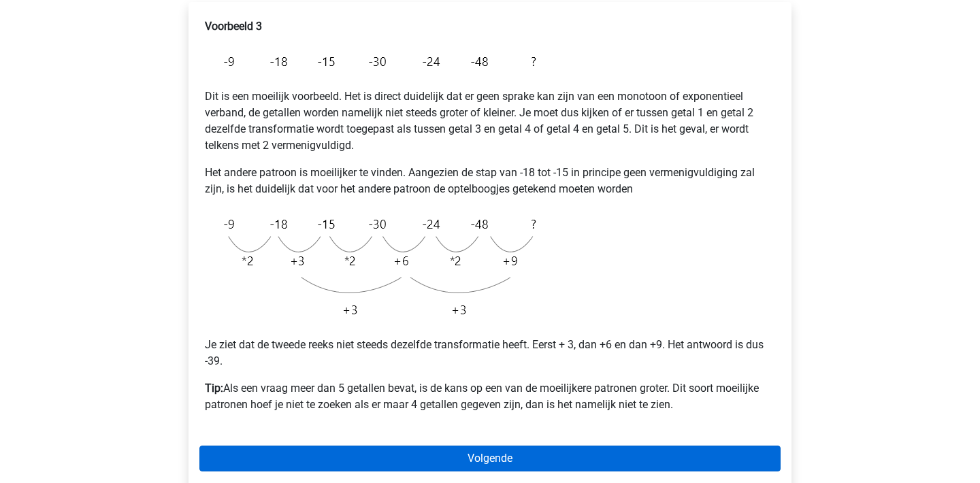
click at [703, 461] on link "Volgende" at bounding box center [489, 459] width 581 height 26
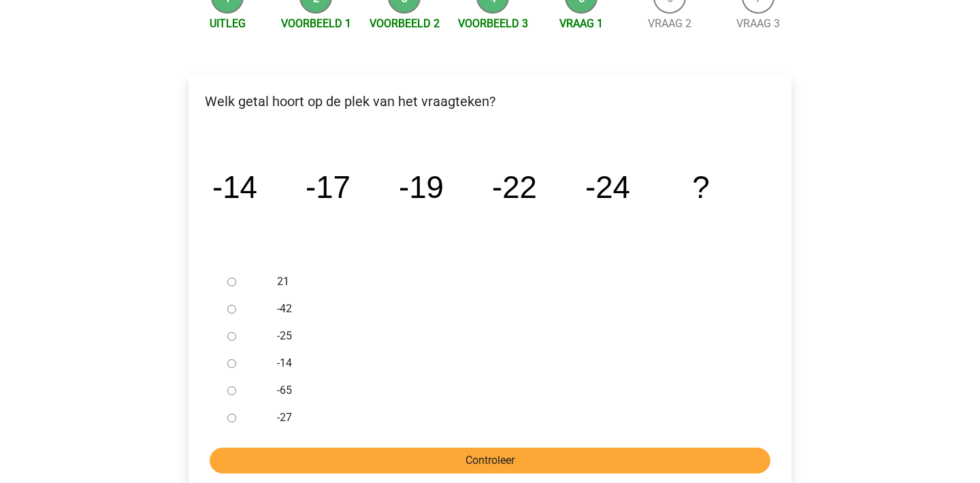
scroll to position [173, 0]
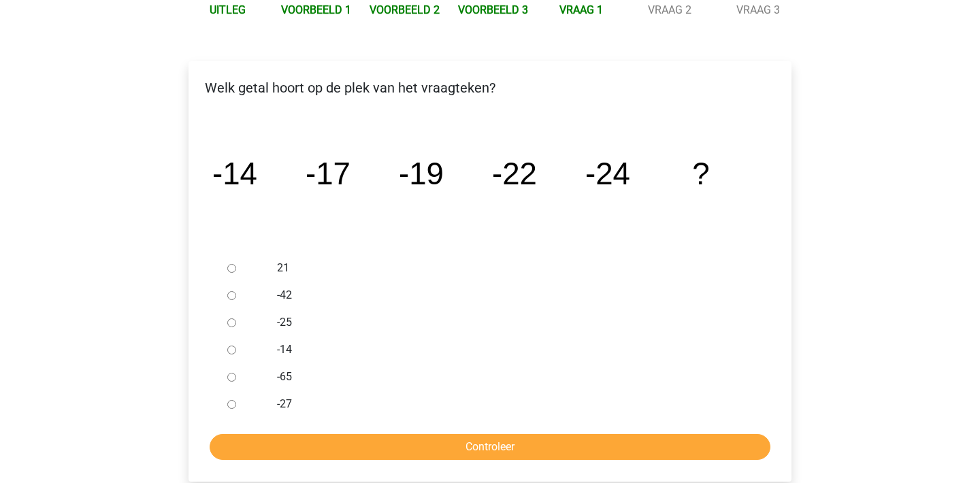
click at [229, 408] on input "-27" at bounding box center [231, 404] width 9 height 9
radio input "true"
click at [293, 455] on input "Controleer" at bounding box center [490, 447] width 561 height 26
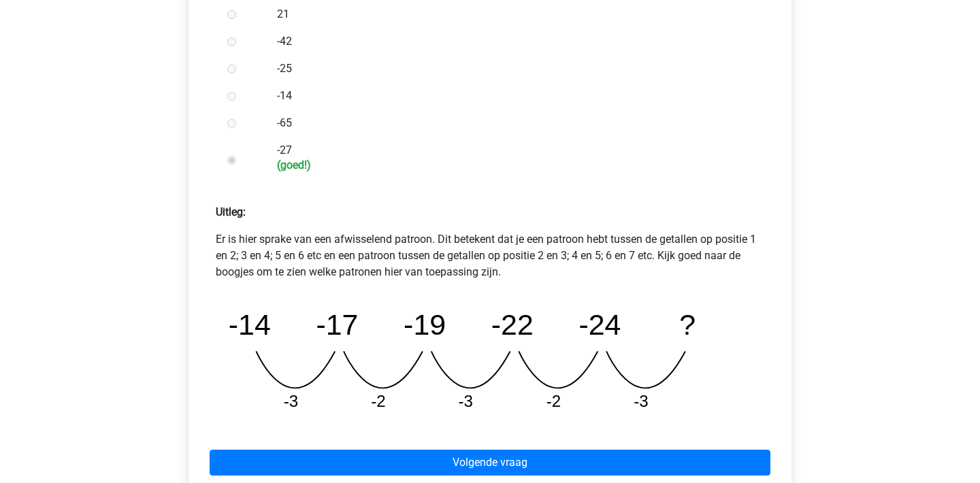
scroll to position [452, 0]
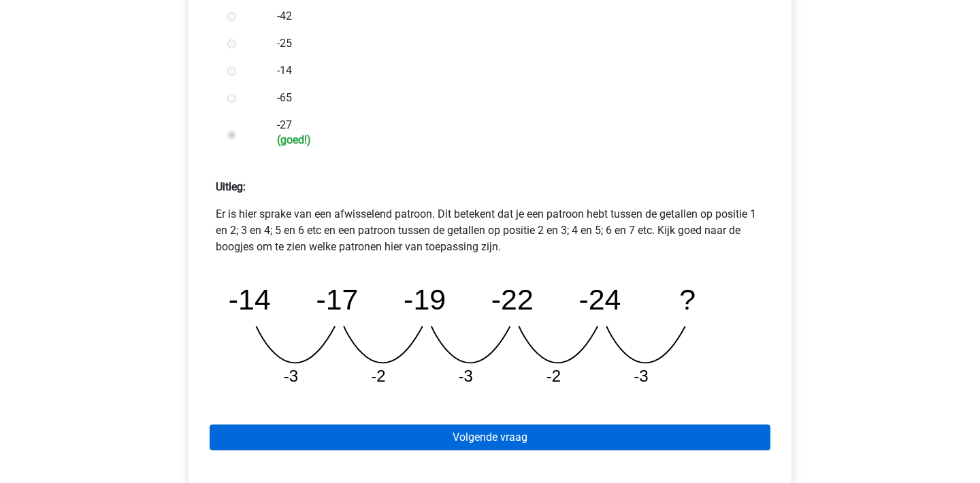
click at [677, 445] on link "Volgende vraag" at bounding box center [490, 438] width 561 height 26
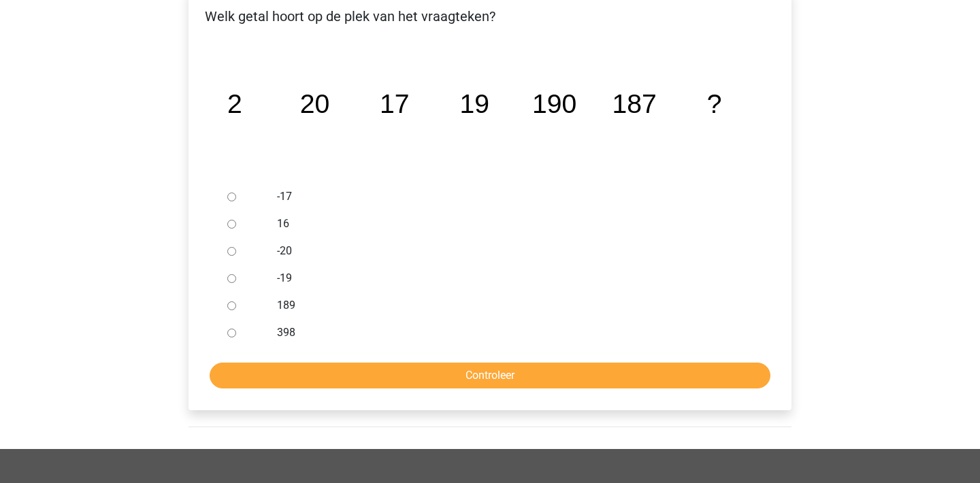
scroll to position [237, 0]
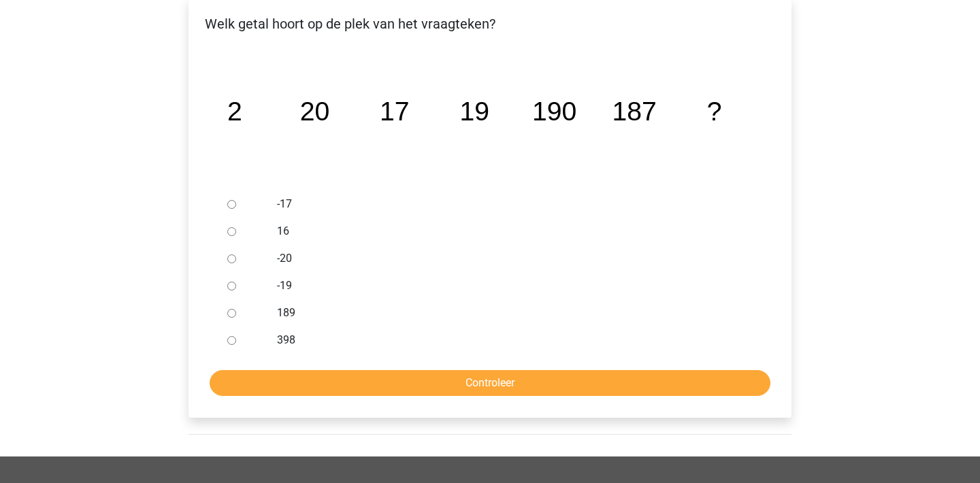
click at [231, 312] on input "189" at bounding box center [231, 313] width 9 height 9
radio input "true"
click at [307, 392] on input "Controleer" at bounding box center [490, 383] width 561 height 26
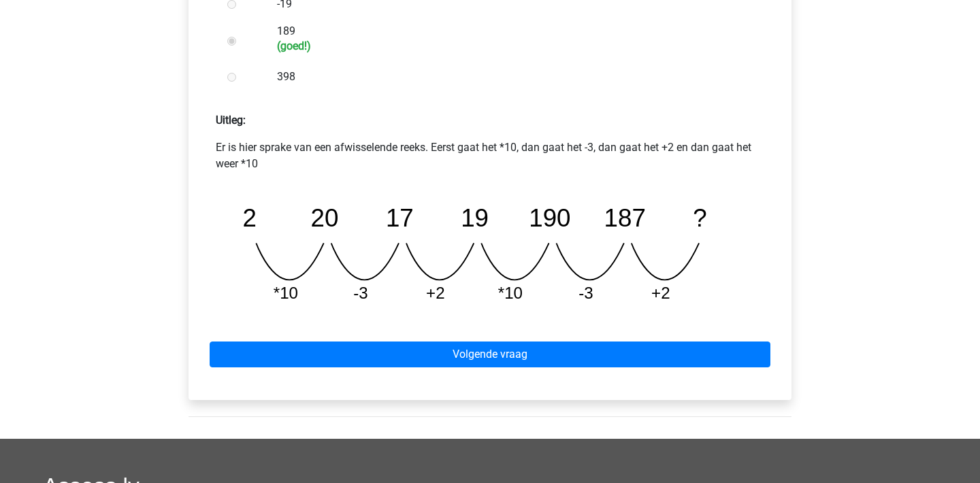
scroll to position [531, 0]
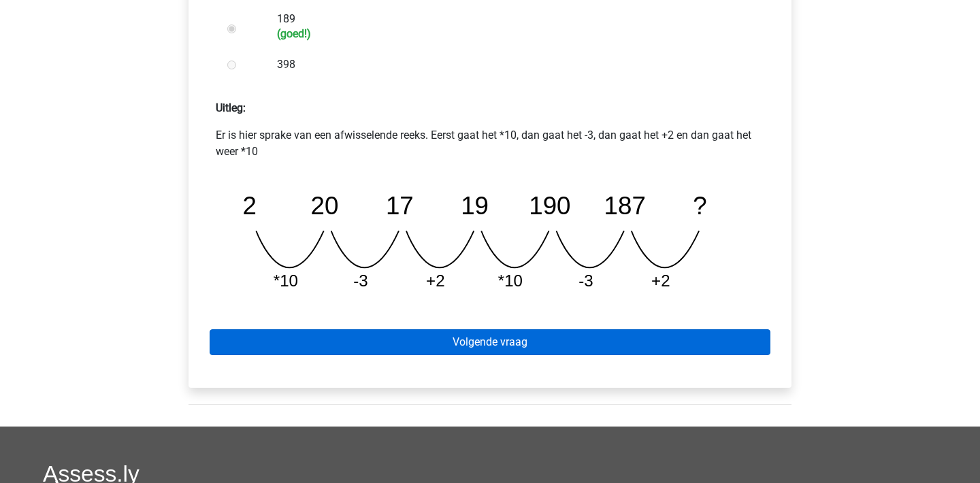
click at [462, 346] on link "Volgende vraag" at bounding box center [490, 343] width 561 height 26
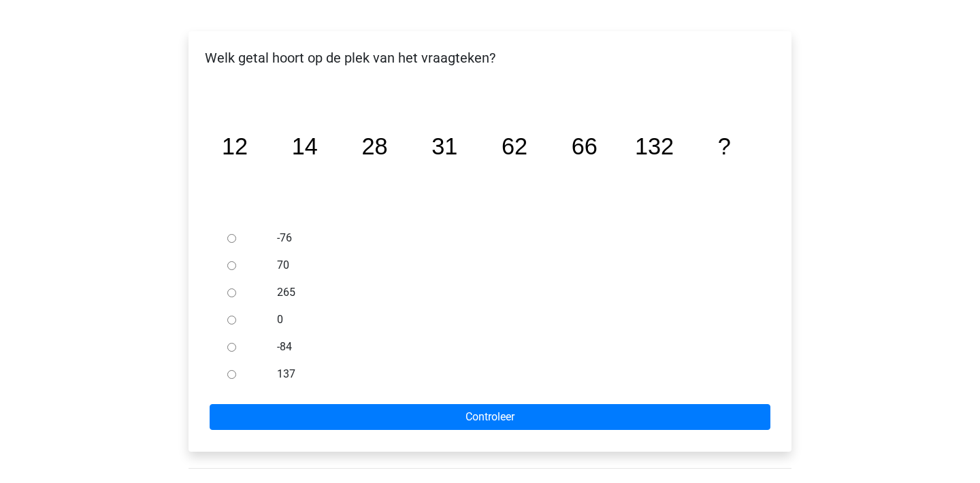
scroll to position [206, 0]
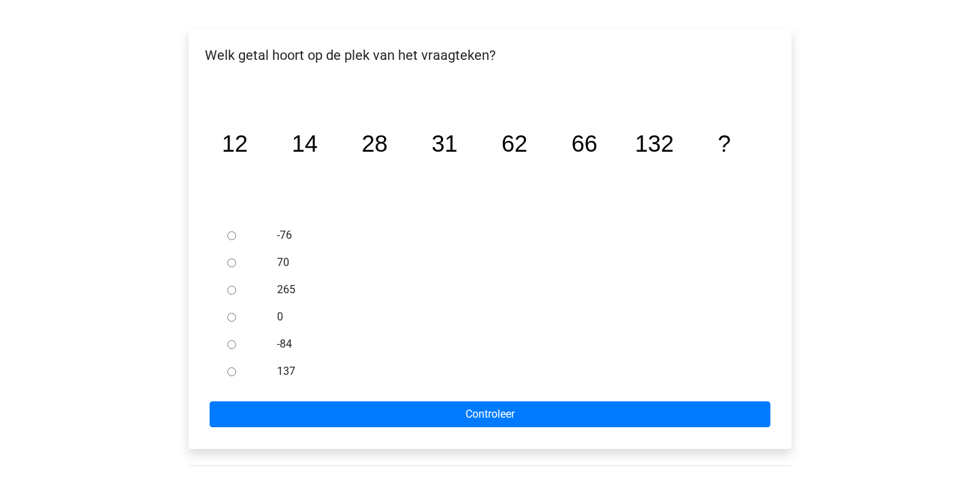
click at [230, 373] on input "137" at bounding box center [231, 372] width 9 height 9
radio input "true"
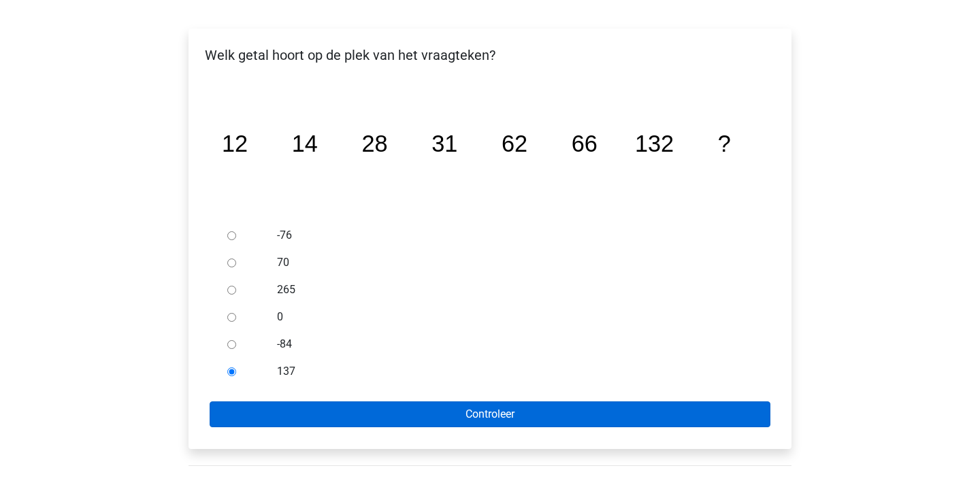
click at [262, 408] on input "Controleer" at bounding box center [490, 415] width 561 height 26
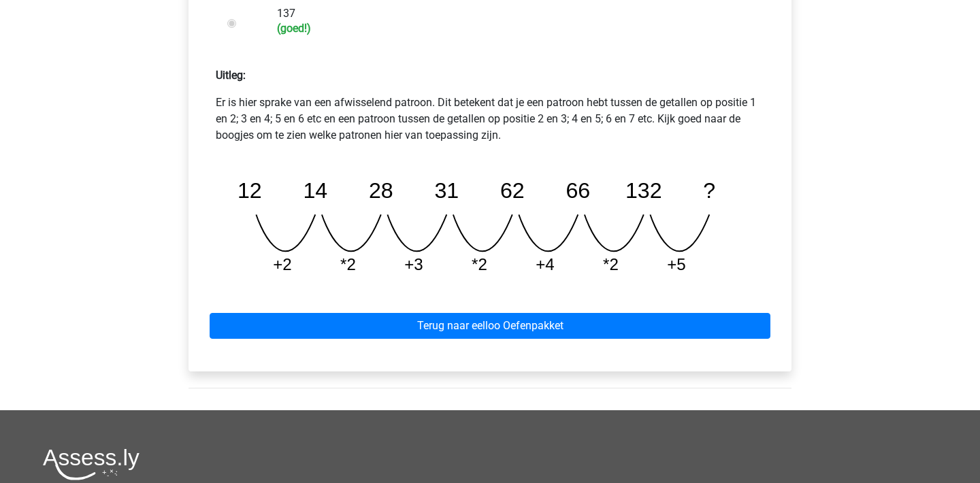
scroll to position [733, 0]
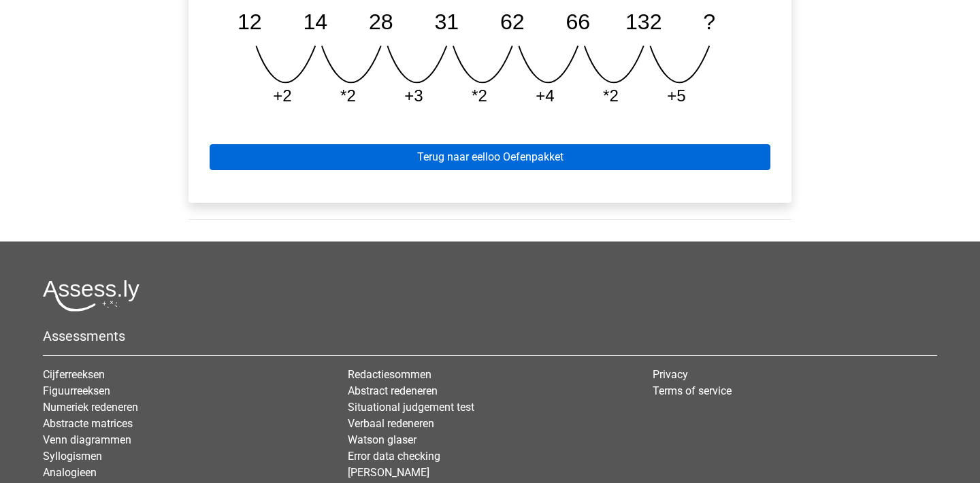
click at [663, 153] on link "Terug naar eelloo Oefenpakket" at bounding box center [490, 157] width 561 height 26
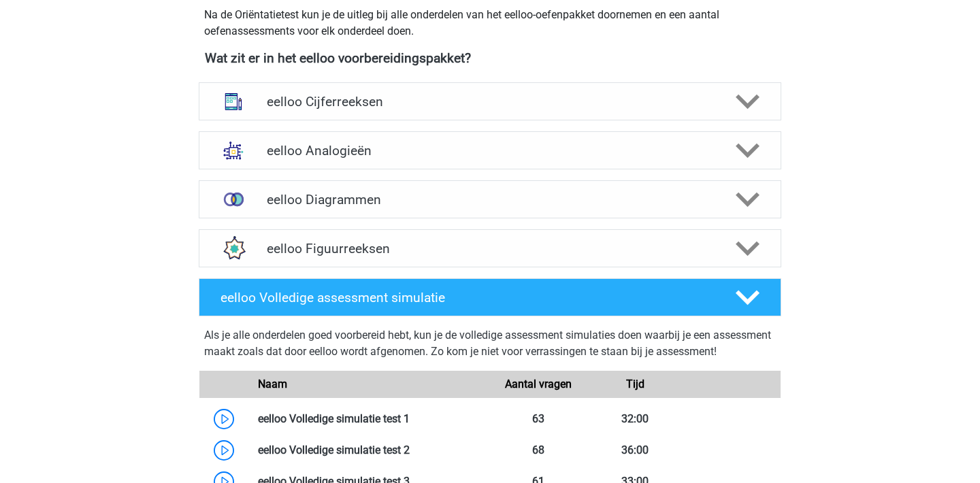
scroll to position [492, 0]
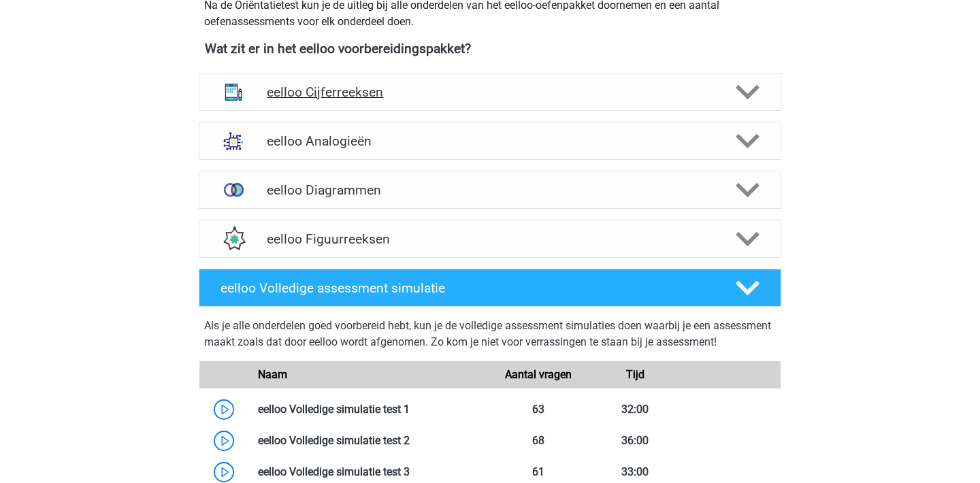
click at [667, 91] on h4 "eelloo Cijferreeksen" at bounding box center [490, 92] width 446 height 16
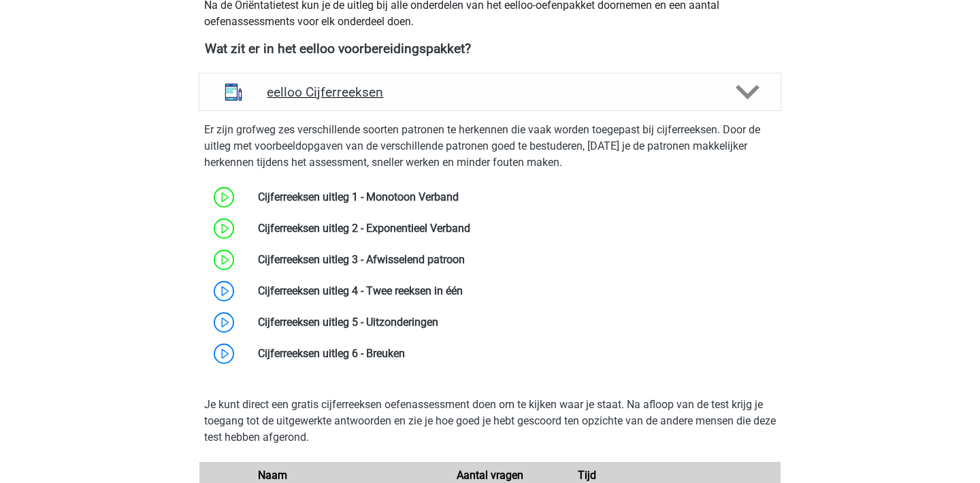
click at [667, 91] on h4 "eelloo Cijferreeksen" at bounding box center [490, 92] width 446 height 16
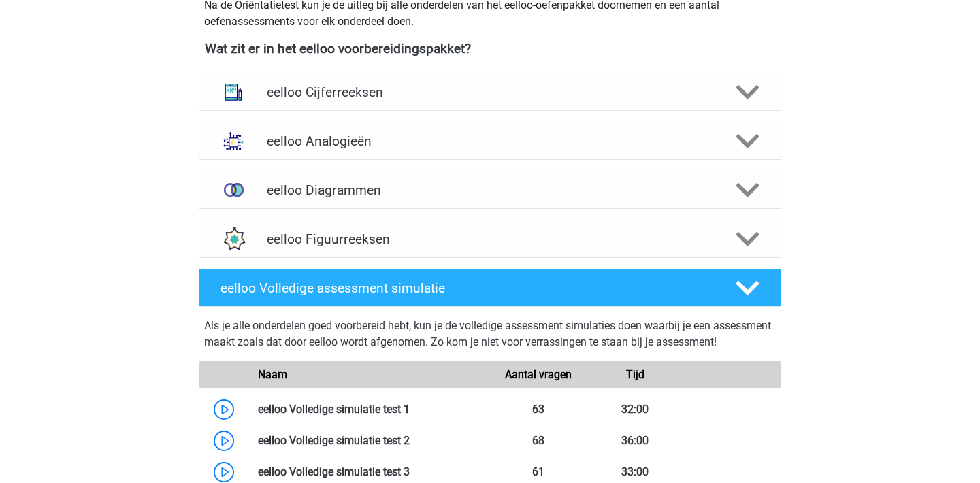
click at [801, 93] on div "eelloo Cijferreeksen Er zijn grofweg zes verschillende soorten patronen te herk…" at bounding box center [490, 91] width 636 height 49
click at [692, 68] on div "eelloo Cijferreeksen Er zijn grofweg zes verschillende soorten patronen te herk…" at bounding box center [490, 91] width 636 height 49
click at [692, 85] on h4 "eelloo Cijferreeksen" at bounding box center [490, 92] width 446 height 16
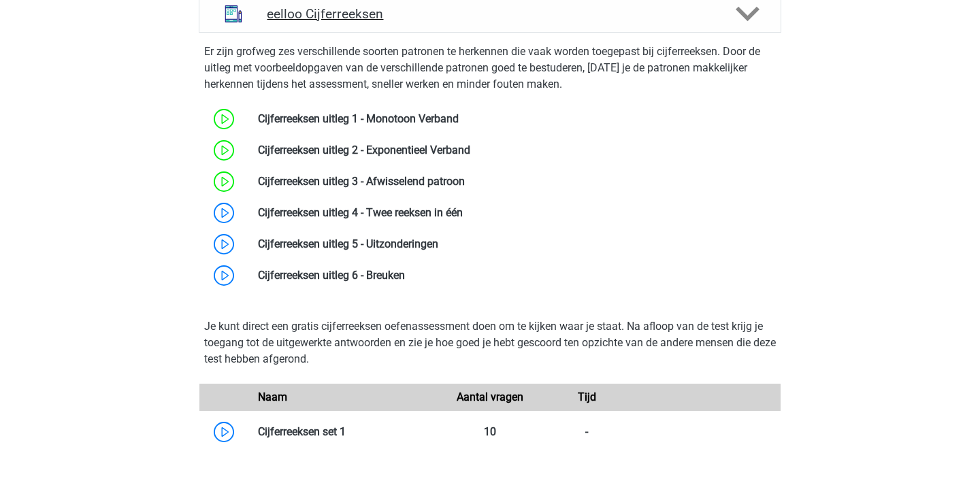
scroll to position [586, 0]
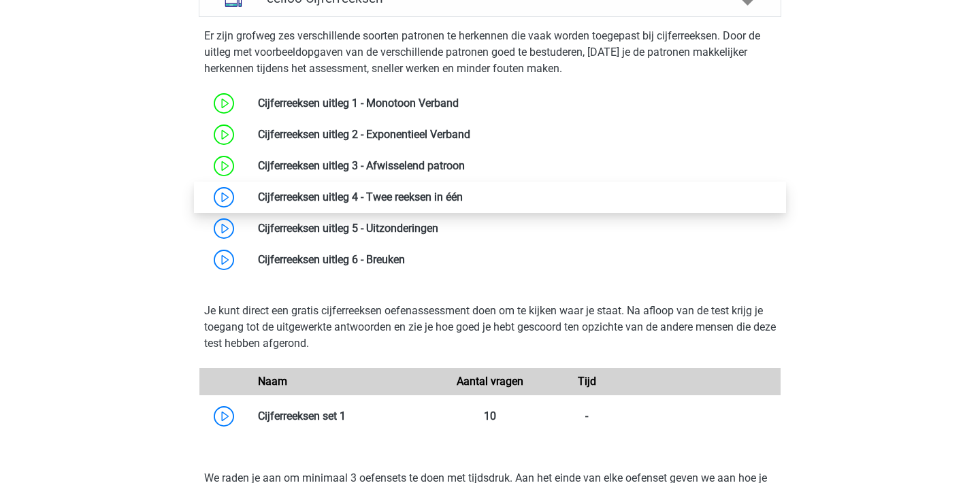
click at [463, 192] on link at bounding box center [463, 197] width 0 height 13
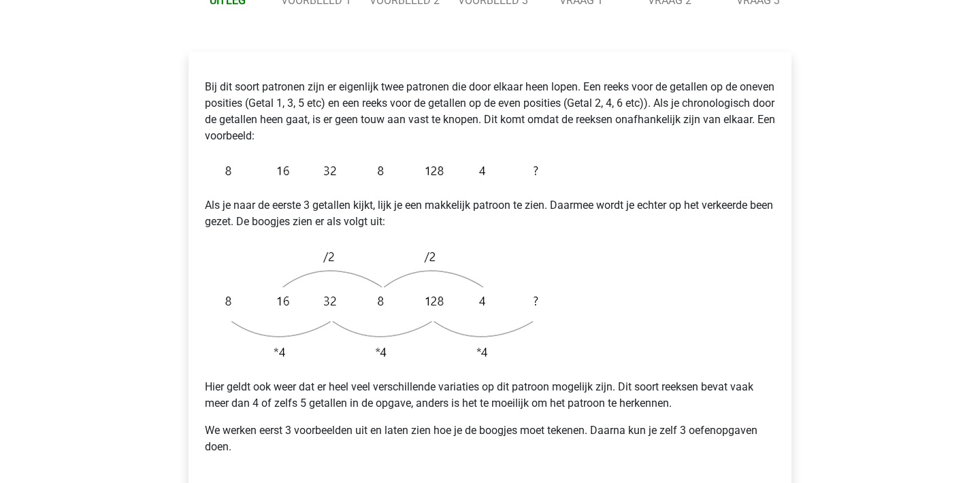
scroll to position [217, 0]
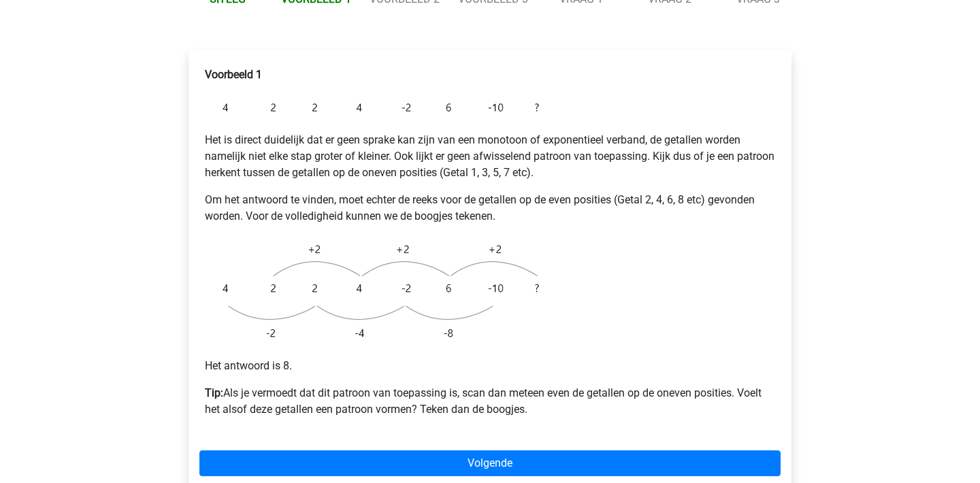
scroll to position [219, 0]
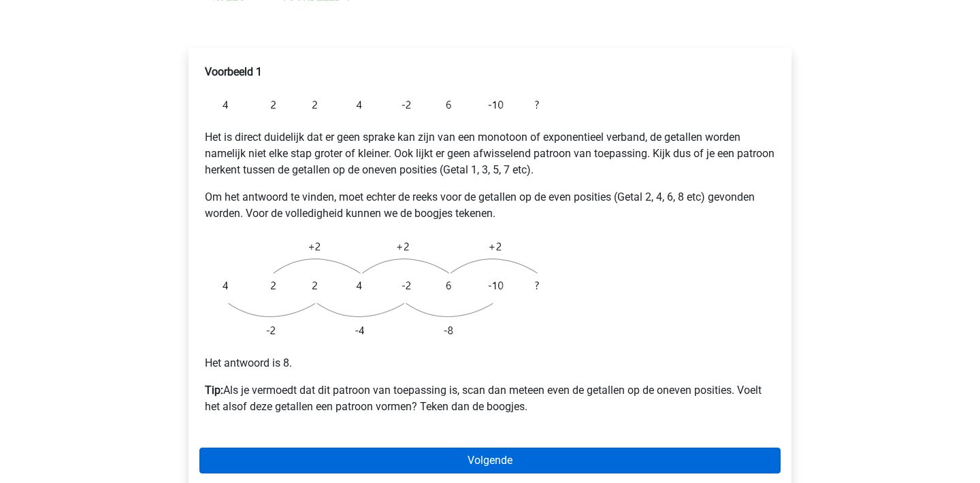
click at [481, 448] on link "Volgende" at bounding box center [489, 461] width 581 height 26
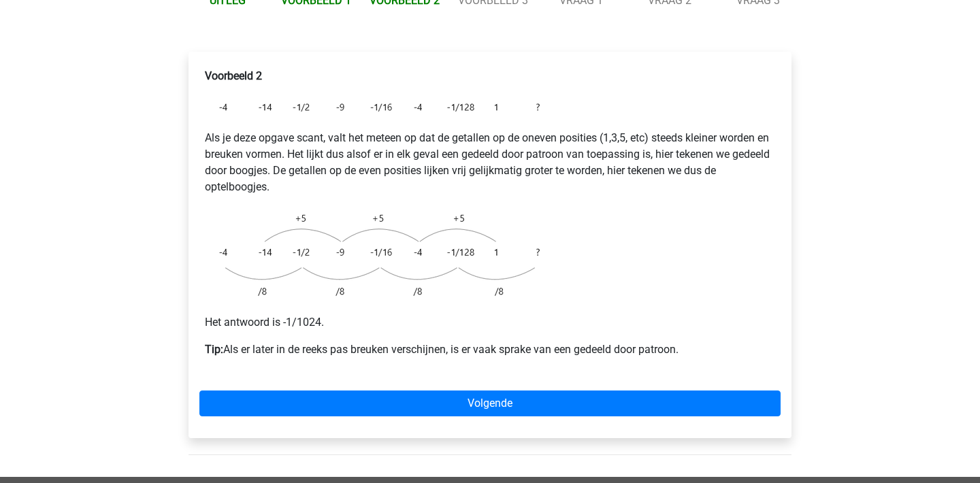
scroll to position [211, 0]
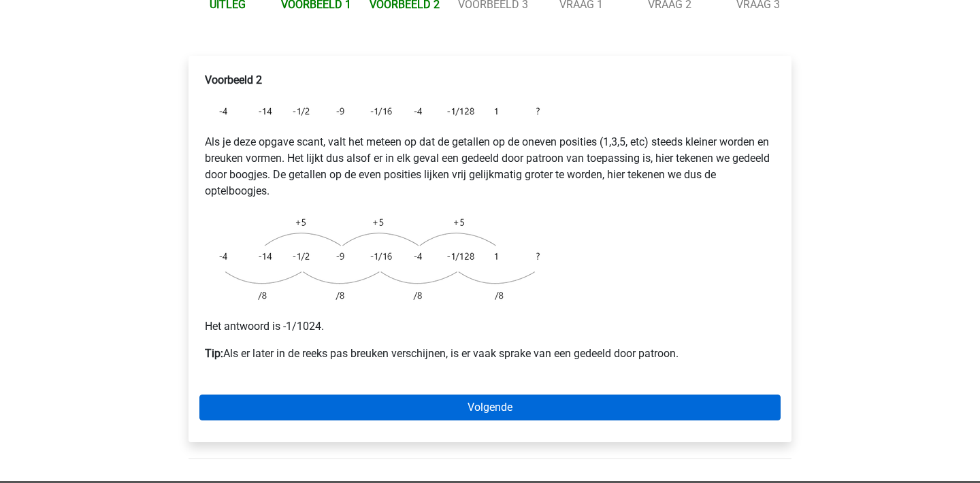
click at [532, 395] on link "Volgende" at bounding box center [489, 408] width 581 height 26
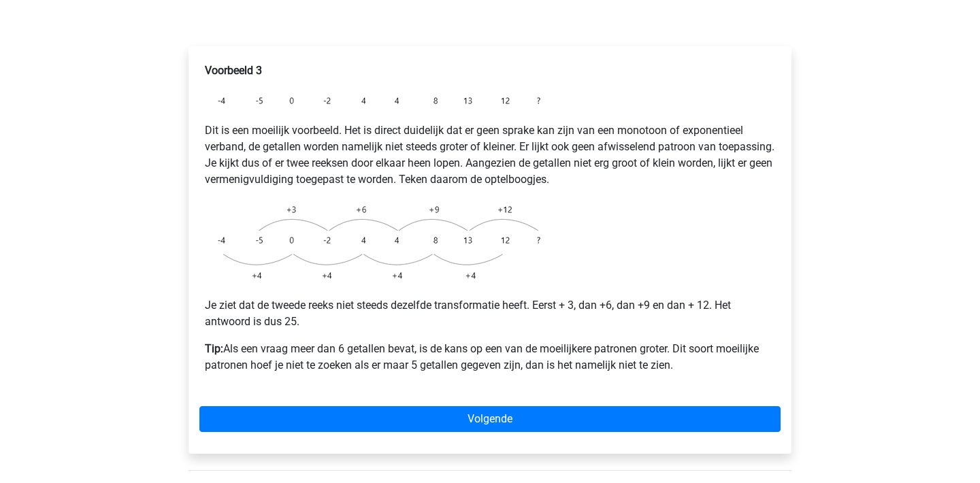
scroll to position [219, 0]
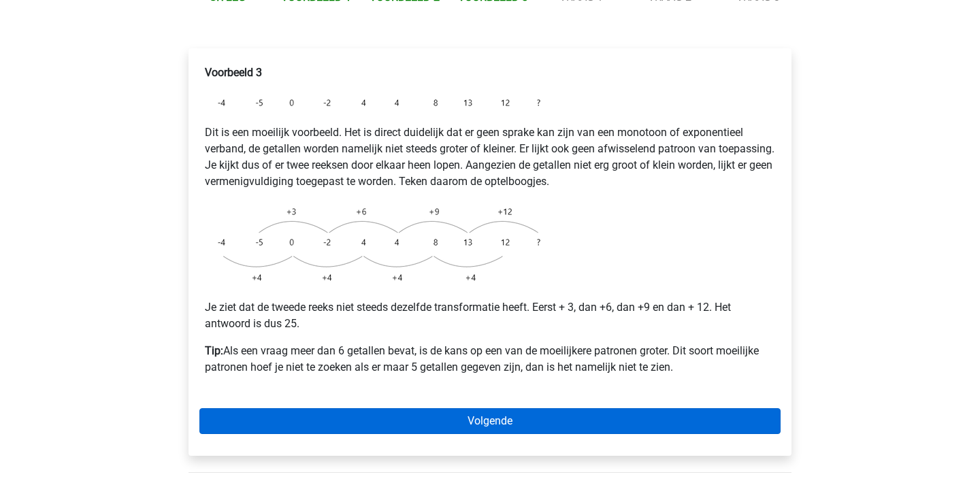
click at [601, 408] on link "Volgende" at bounding box center [489, 421] width 581 height 26
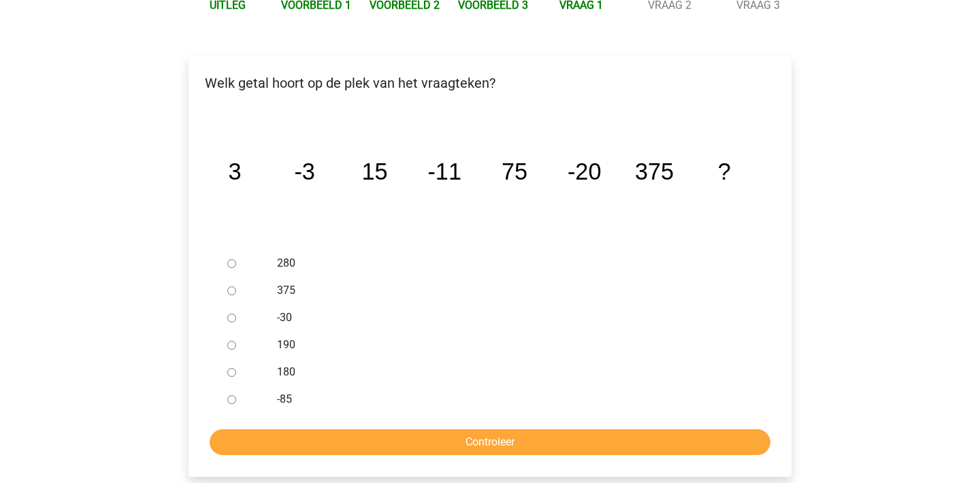
scroll to position [222, 0]
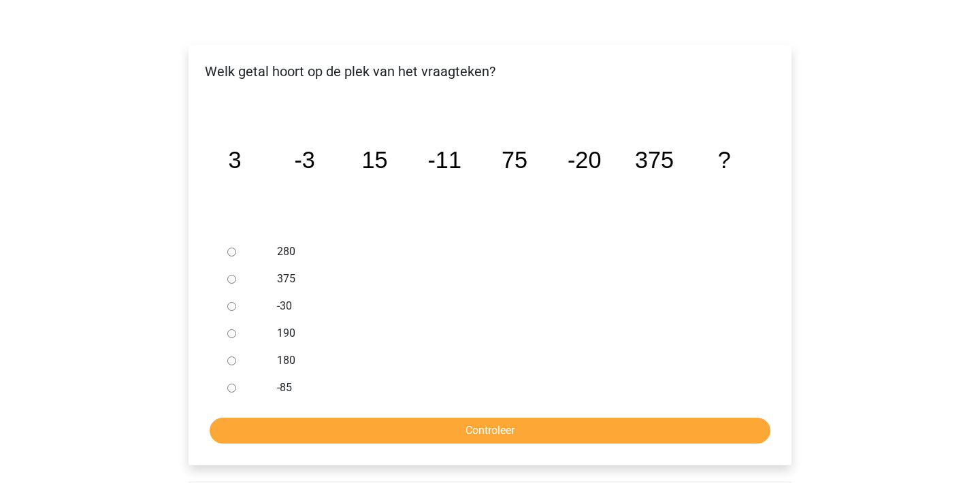
click at [231, 302] on input "-30" at bounding box center [231, 306] width 9 height 9
radio input "true"
click at [362, 418] on input "Controleer" at bounding box center [490, 431] width 561 height 26
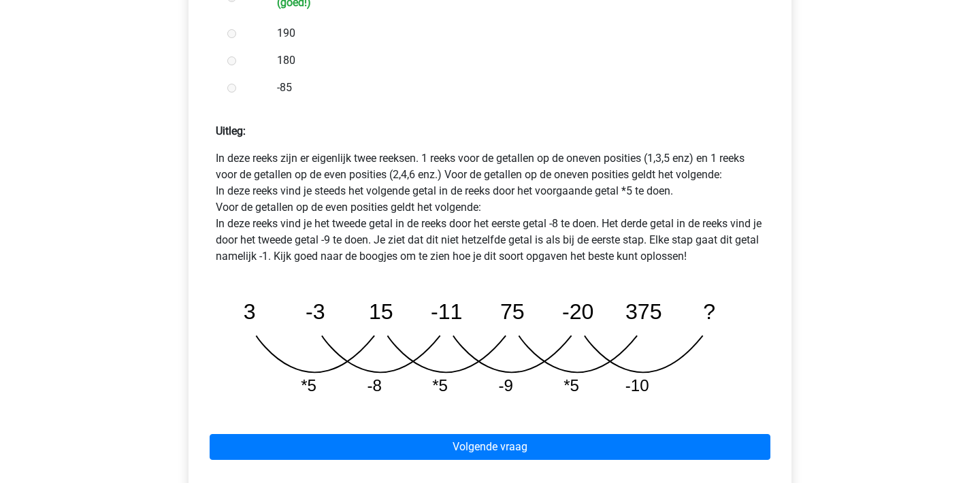
scroll to position [542, 0]
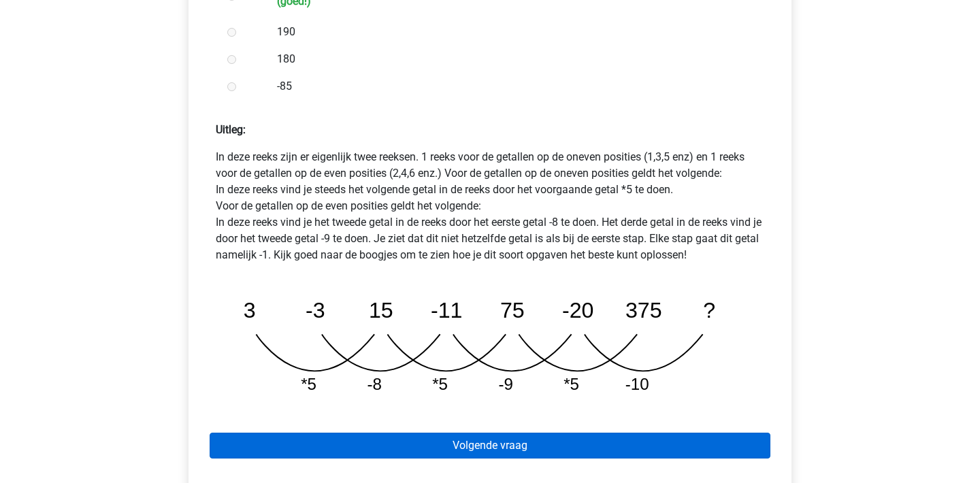
click at [428, 433] on link "Volgende vraag" at bounding box center [490, 446] width 561 height 26
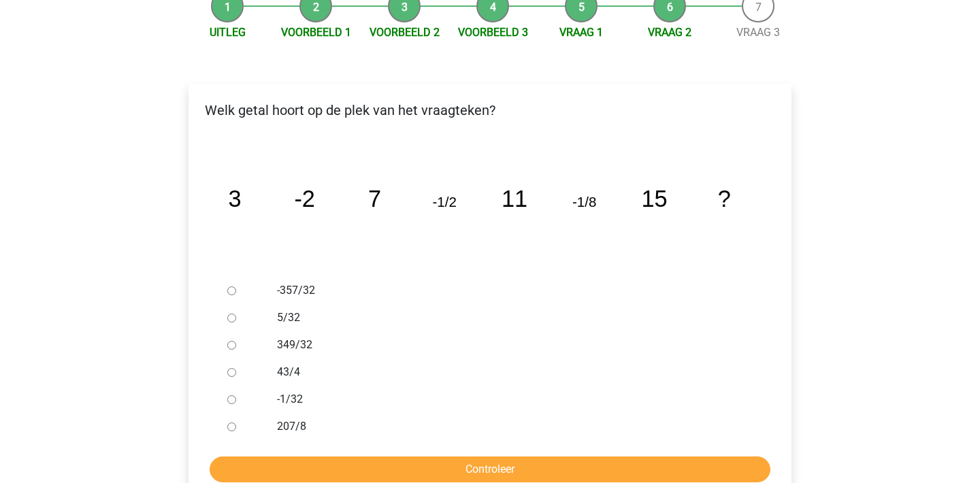
scroll to position [192, 0]
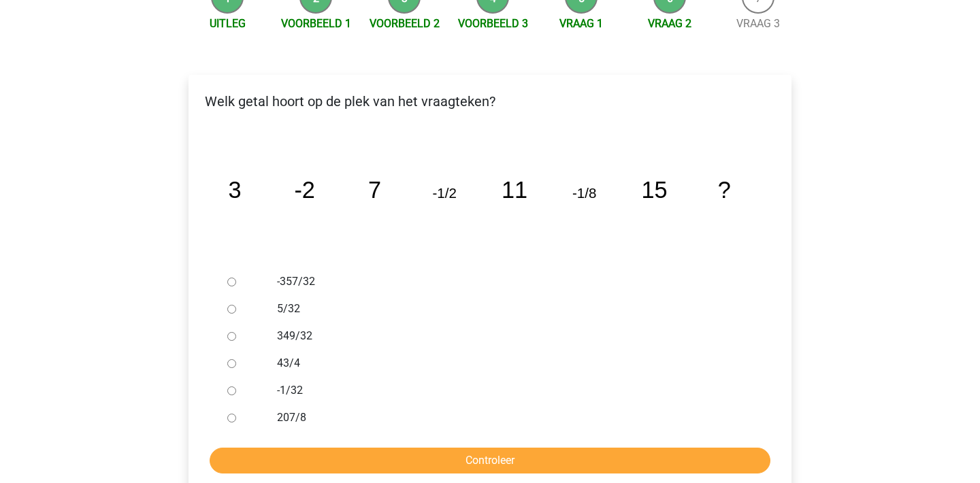
click at [288, 383] on label "-1/32" at bounding box center [512, 391] width 471 height 16
click at [236, 387] on input "-1/32" at bounding box center [231, 391] width 9 height 9
radio input "true"
click at [514, 448] on input "Controleer" at bounding box center [490, 461] width 561 height 26
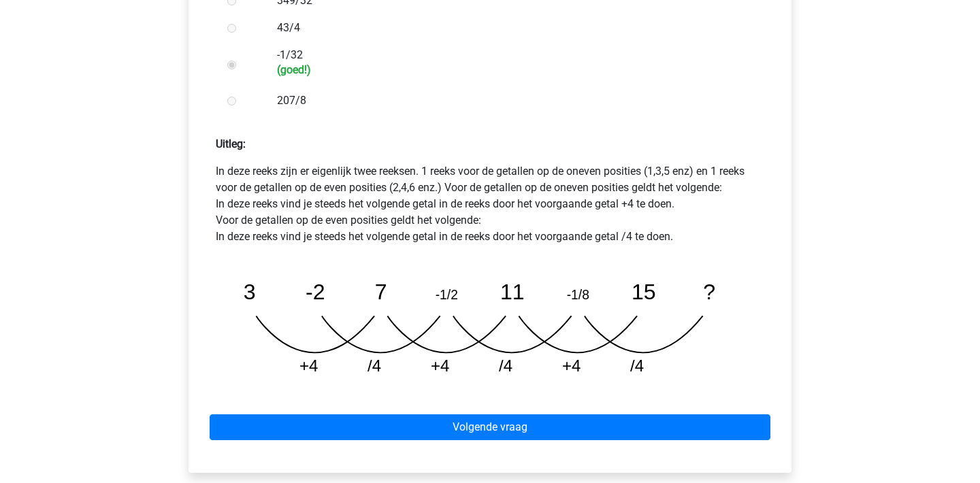
scroll to position [531, 0]
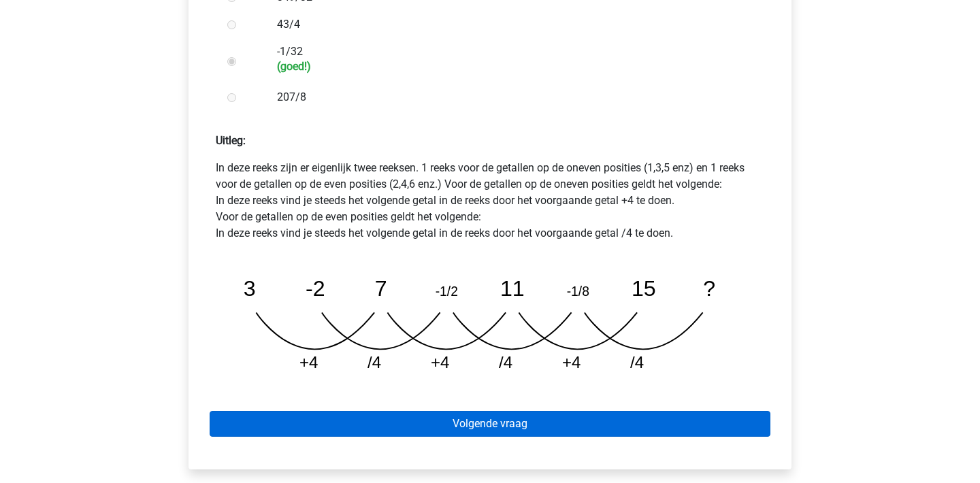
click at [559, 411] on link "Volgende vraag" at bounding box center [490, 424] width 561 height 26
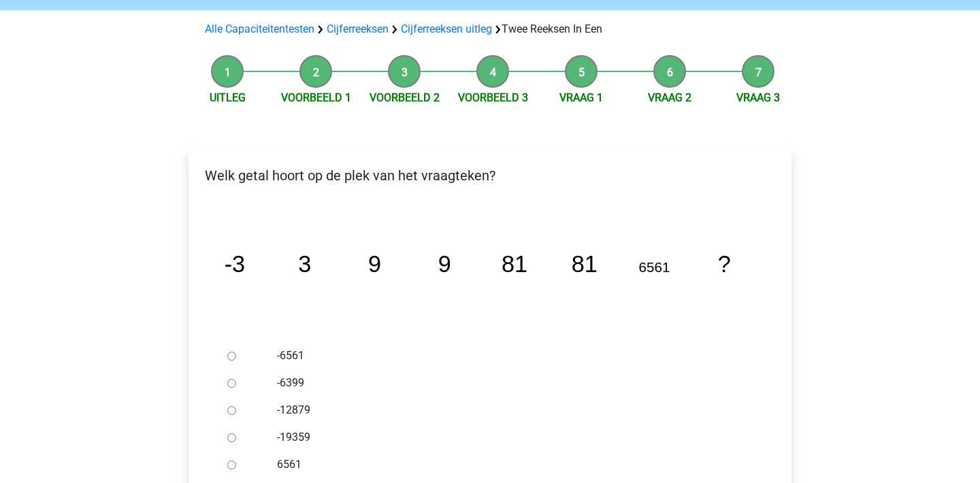
scroll to position [118, 0]
